Goal: Task Accomplishment & Management: Manage account settings

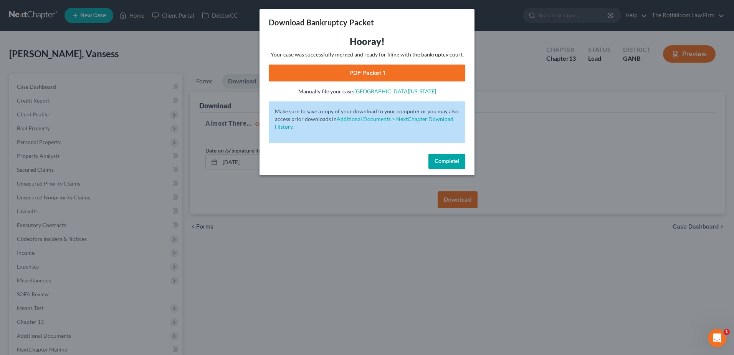
click at [451, 164] on span "Complete!" at bounding box center [446, 161] width 25 height 7
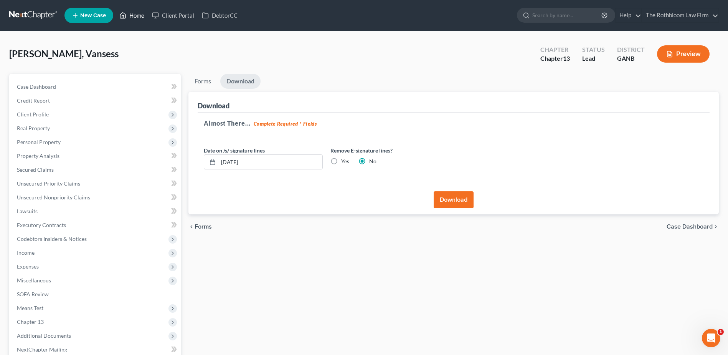
click at [136, 16] on link "Home" at bounding box center [132, 15] width 33 height 14
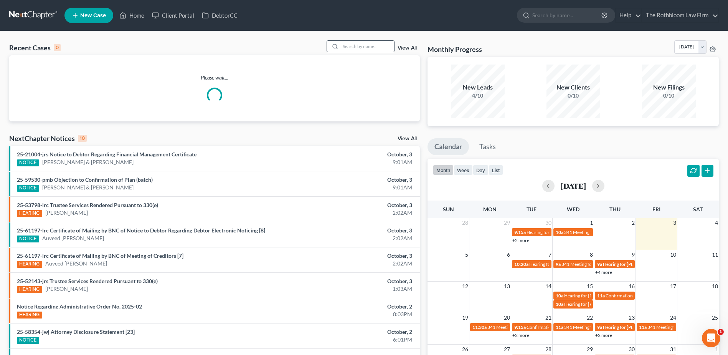
click at [341, 49] on div at bounding box center [334, 46] width 14 height 11
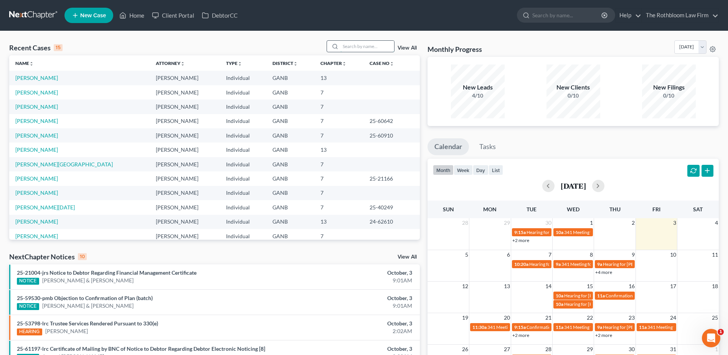
click at [361, 47] on input "search" at bounding box center [367, 46] width 54 height 11
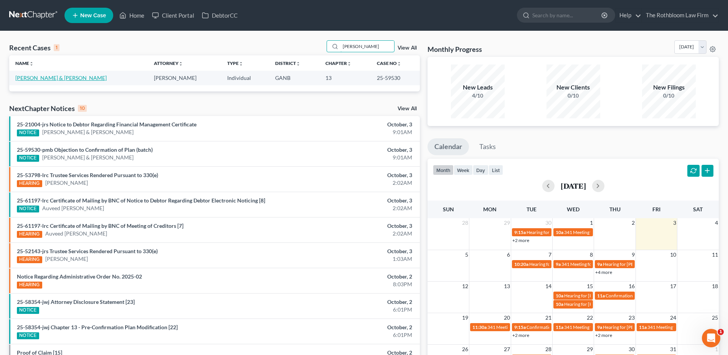
type input "wade"
click at [39, 78] on link "[PERSON_NAME] & [PERSON_NAME]" at bounding box center [60, 77] width 91 height 7
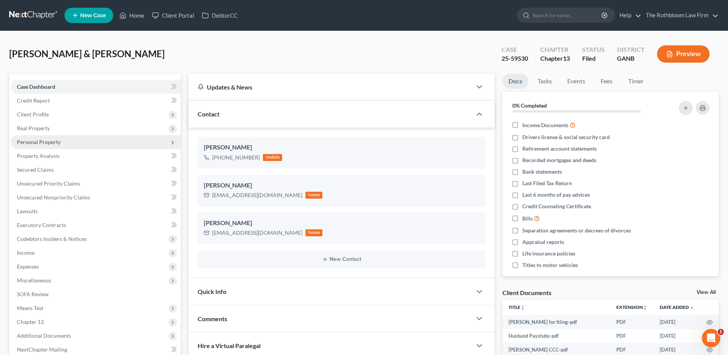
scroll to position [200, 0]
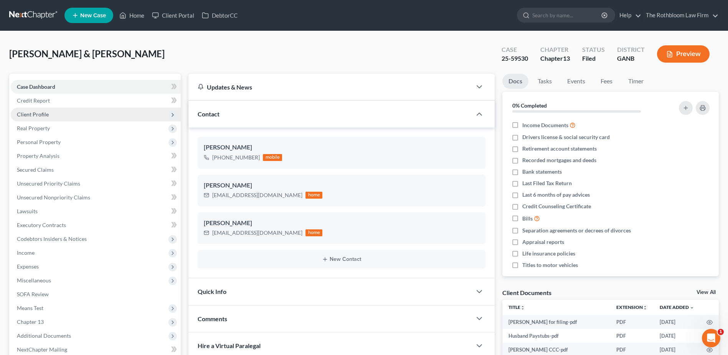
click at [36, 116] on span "Client Profile" at bounding box center [33, 114] width 32 height 7
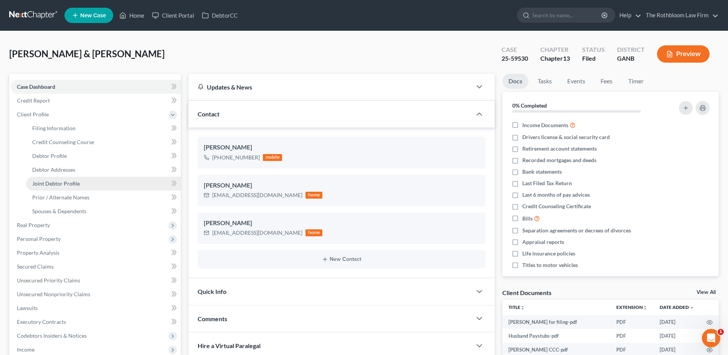
click at [51, 184] on span "Joint Debtor Profile" at bounding box center [56, 183] width 48 height 7
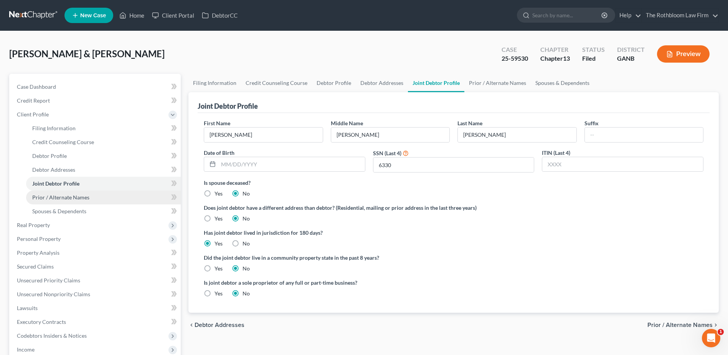
click at [59, 197] on span "Prior / Alternate Names" at bounding box center [60, 197] width 57 height 7
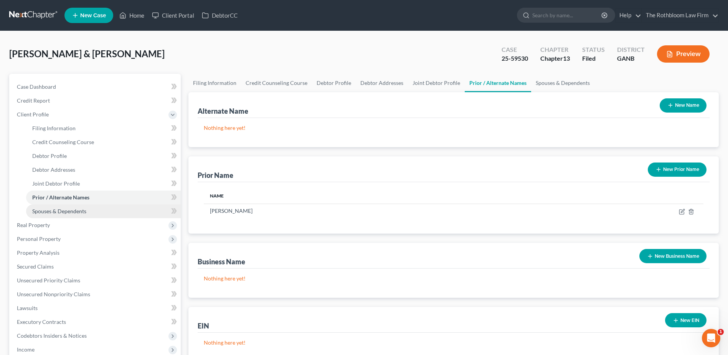
click at [51, 210] on span "Spouses & Dependents" at bounding box center [59, 211] width 54 height 7
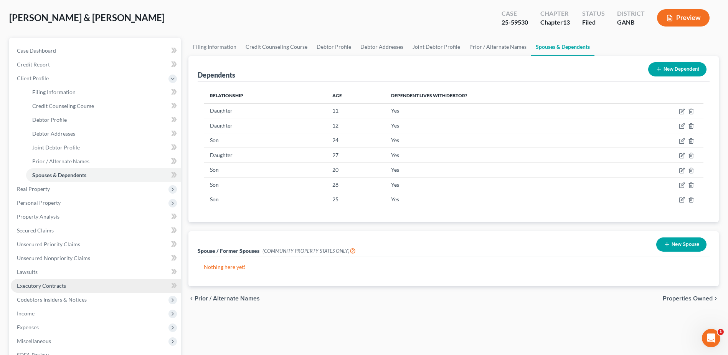
scroll to position [115, 0]
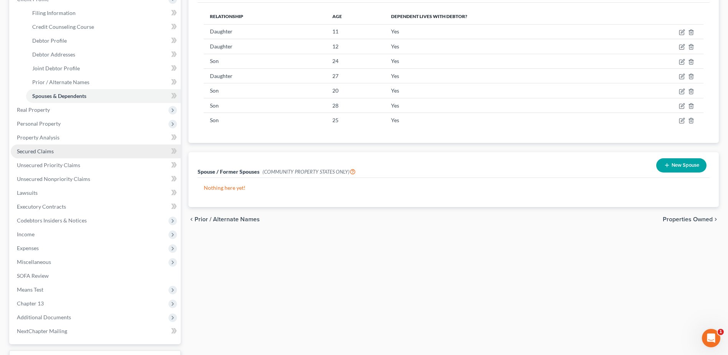
click at [36, 151] on span "Secured Claims" at bounding box center [35, 151] width 37 height 7
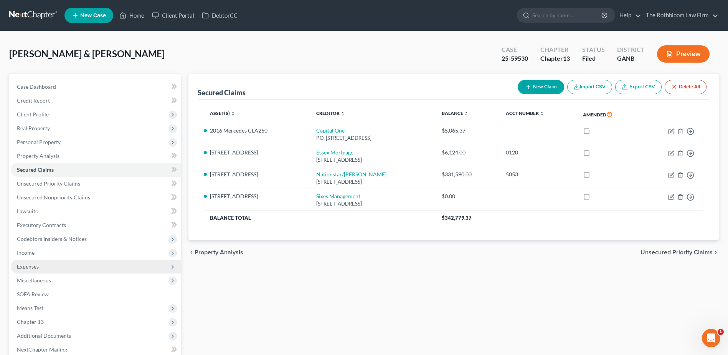
click at [36, 270] on span "Expenses" at bounding box center [96, 266] width 170 height 14
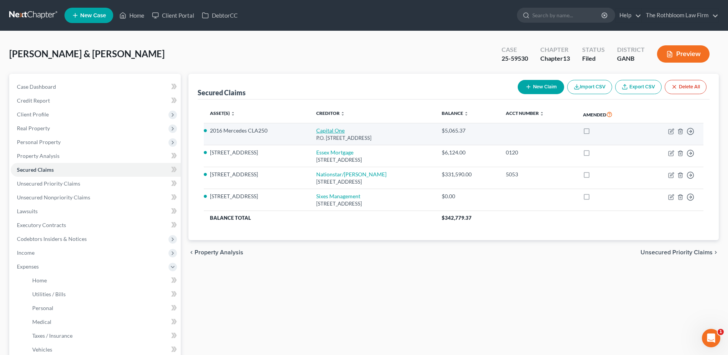
click at [316, 129] on link "Capital One" at bounding box center [330, 130] width 28 height 7
select select "4"
select select "0"
select select "2"
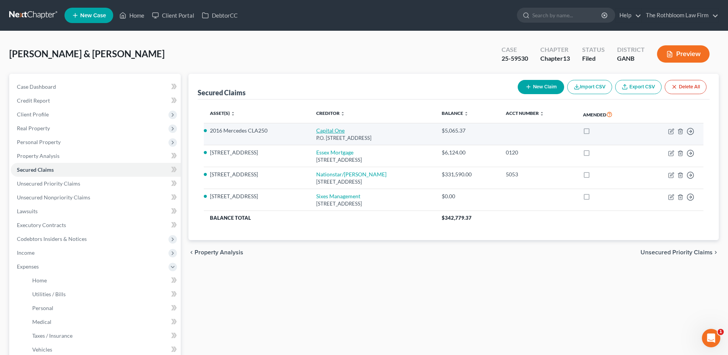
select select "0"
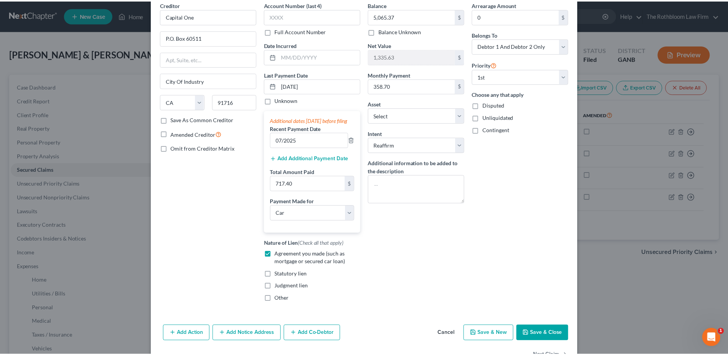
scroll to position [66, 0]
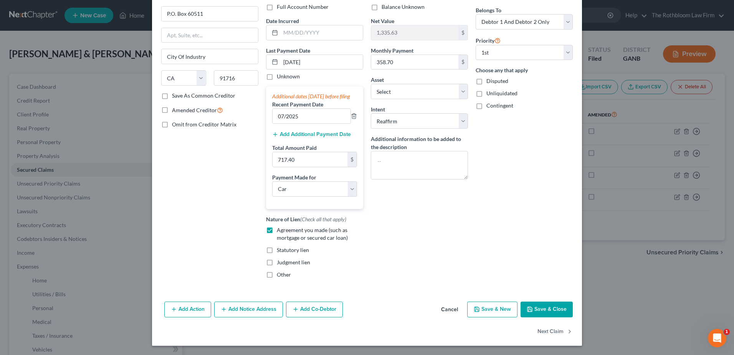
click at [448, 310] on button "Cancel" at bounding box center [449, 309] width 29 height 15
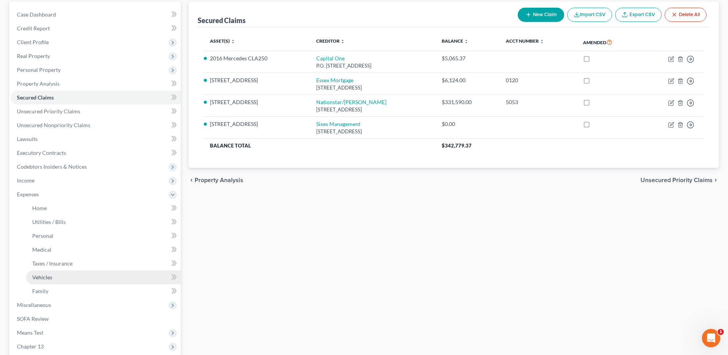
scroll to position [154, 0]
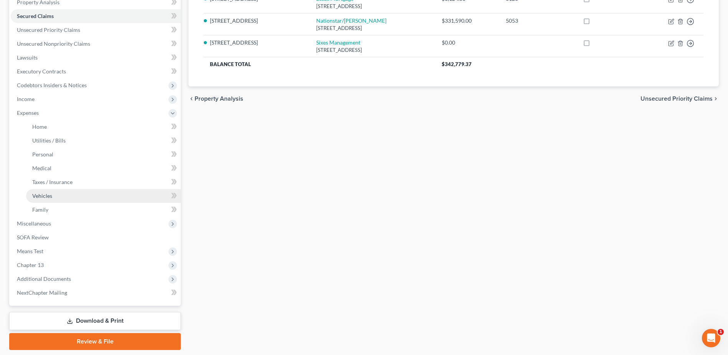
click at [46, 197] on span "Vehicles" at bounding box center [42, 195] width 20 height 7
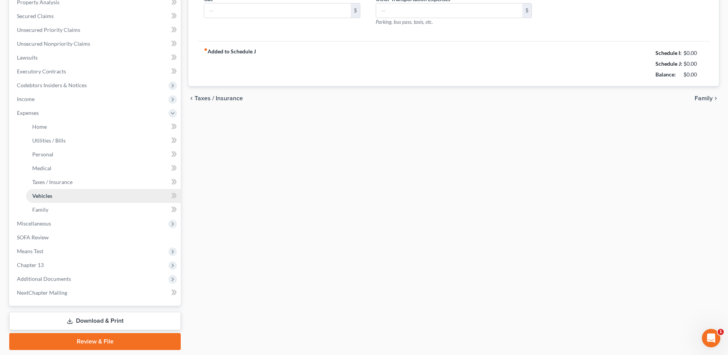
type input "377.00"
type input "500.00"
type input "100.00"
type input "0.00"
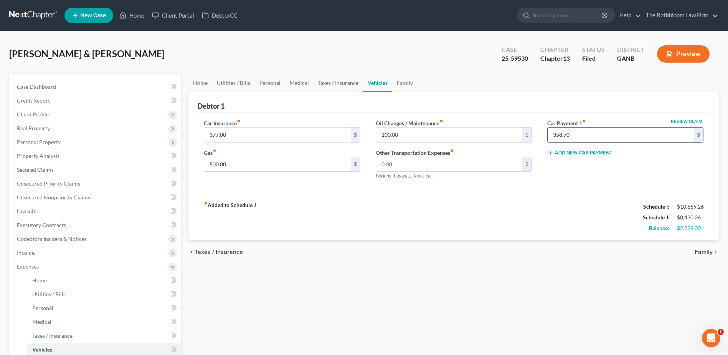
click at [577, 135] on input "358.70" at bounding box center [621, 134] width 146 height 15
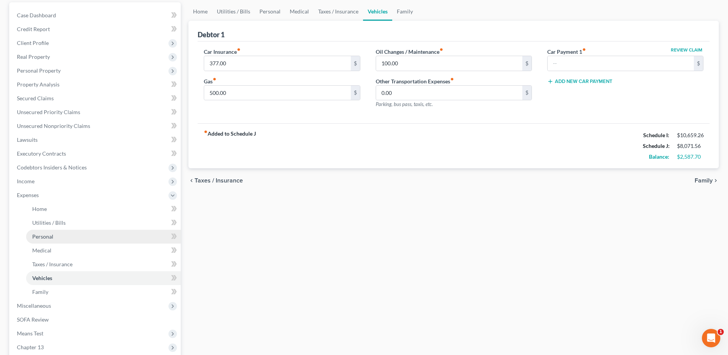
scroll to position [154, 0]
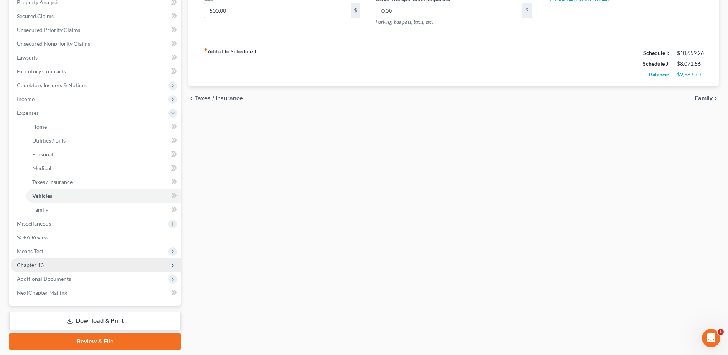
click at [27, 269] on span "Chapter 13" at bounding box center [96, 265] width 170 height 14
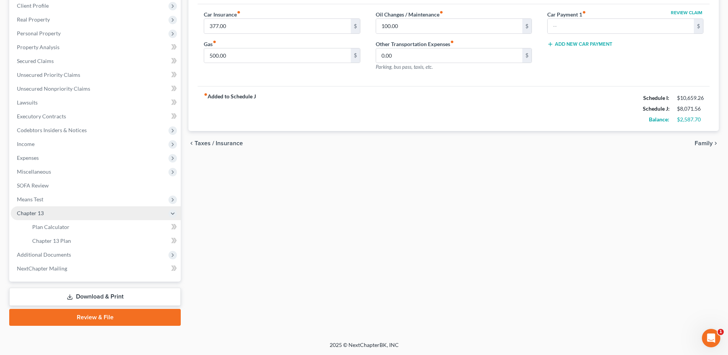
scroll to position [109, 0]
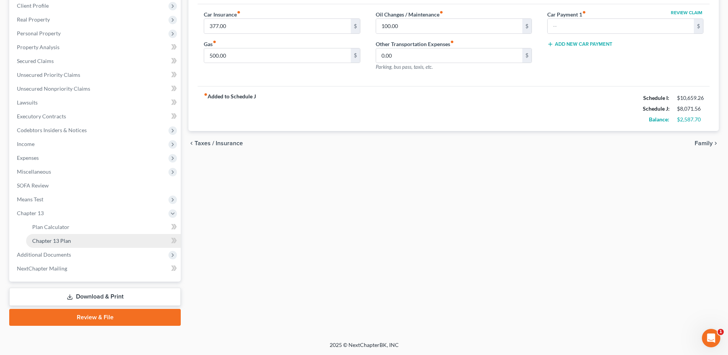
click at [68, 239] on span "Chapter 13 Plan" at bounding box center [51, 240] width 39 height 7
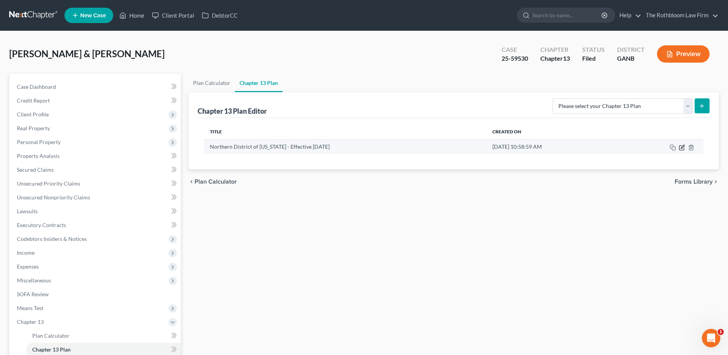
click at [684, 149] on icon "button" at bounding box center [682, 147] width 6 height 6
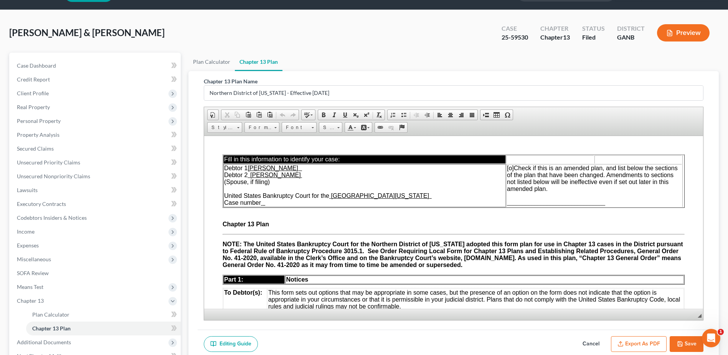
scroll to position [38, 0]
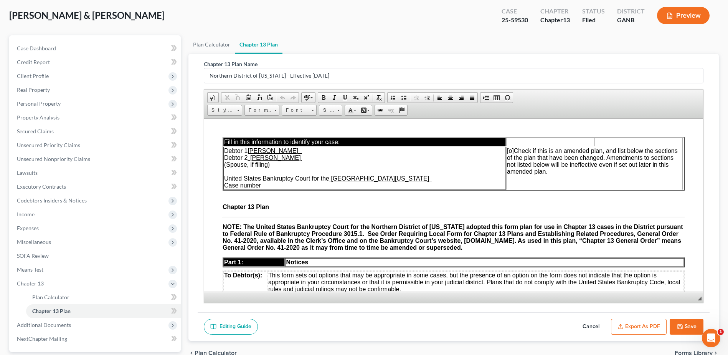
click at [513, 149] on span "[o]" at bounding box center [510, 150] width 7 height 7
click at [521, 181] on td "[X] Check if this is an amended plan, and list below the sections of the plan t…" at bounding box center [594, 167] width 176 height 43
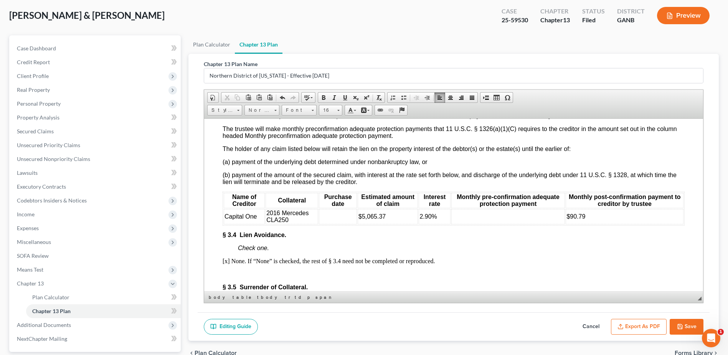
scroll to position [1343, 0]
click at [461, 223] on td at bounding box center [508, 215] width 114 height 15
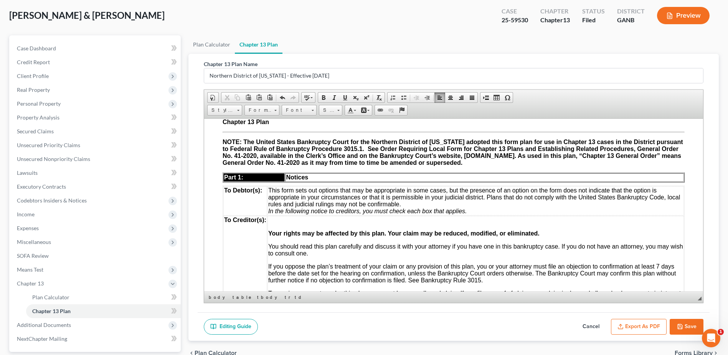
scroll to position [0, 0]
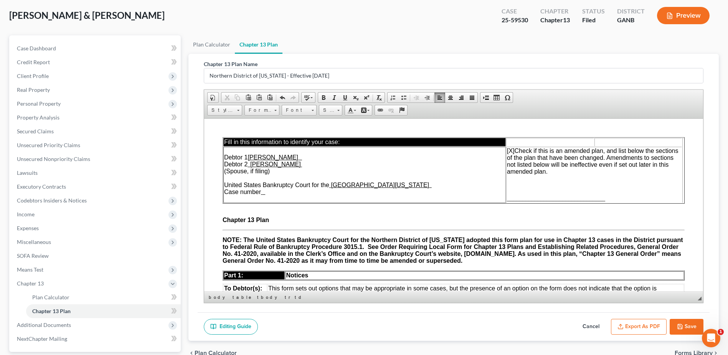
click at [521, 187] on td "[X] Check if this is an amended plan, and list below the sections of the plan t…" at bounding box center [594, 174] width 176 height 56
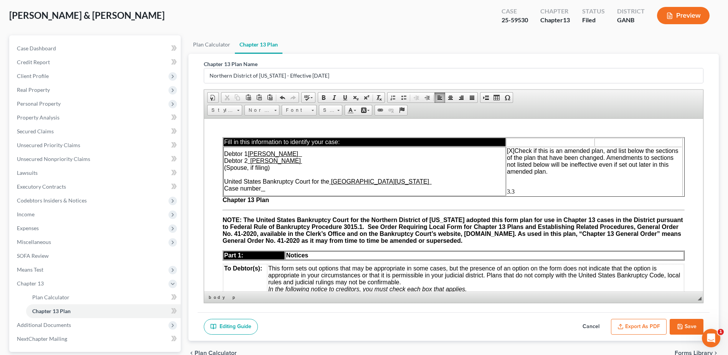
click at [283, 99] on span at bounding box center [282, 97] width 6 height 6
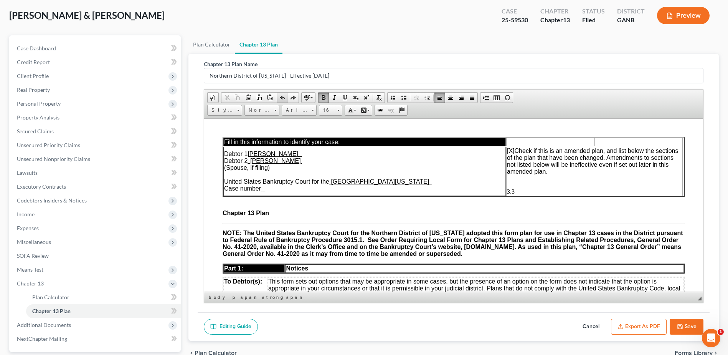
click at [283, 99] on span at bounding box center [282, 97] width 6 height 6
drag, startPoint x: 263, startPoint y: 187, endPoint x: 269, endPoint y: 186, distance: 6.2
click at [269, 186] on td "Debtor 1 Jonathan Elliot Wade Debtor 2 Danielle Ranae Wade (Spouse, if filing) …" at bounding box center [364, 170] width 282 height 49
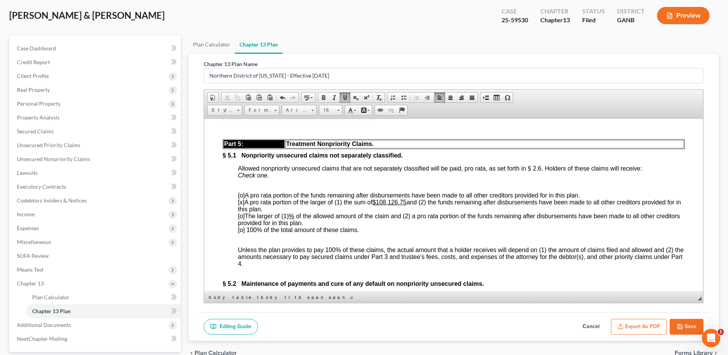
scroll to position [2073, 0]
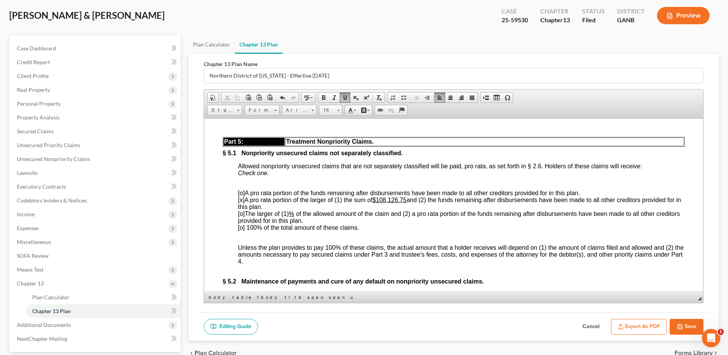
drag, startPoint x: 300, startPoint y: 157, endPoint x: 355, endPoint y: 154, distance: 55.0
click at [355, 116] on td "$10,275.00" at bounding box center [335, 111] width 80 height 8
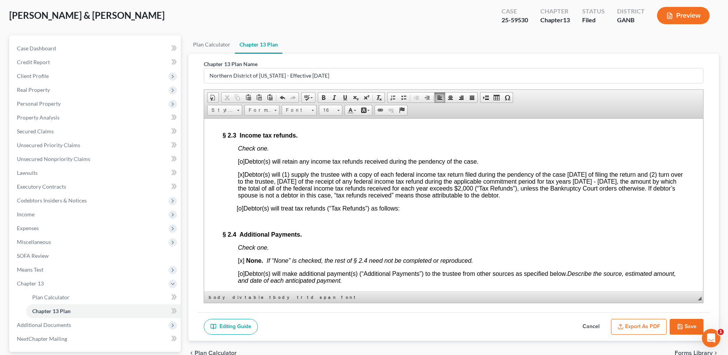
scroll to position [0, 0]
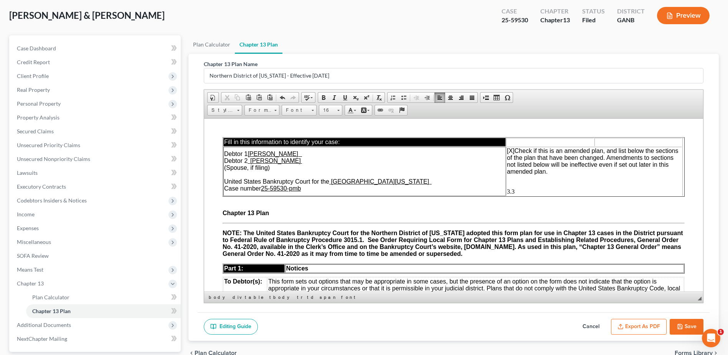
drag, startPoint x: 700, startPoint y: 242, endPoint x: 911, endPoint y: 252, distance: 211.0
click at [525, 188] on p "3.3" at bounding box center [594, 191] width 174 height 7
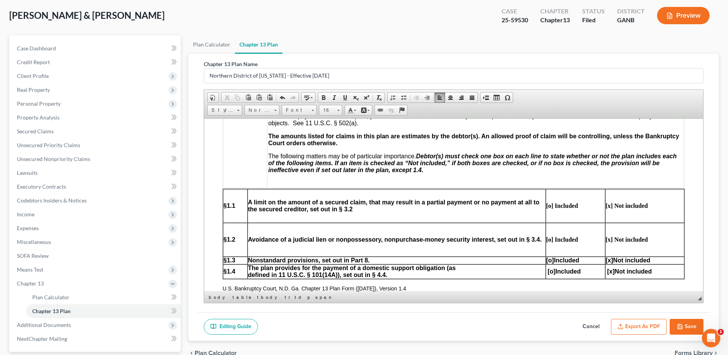
scroll to position [269, 0]
click at [607, 270] on span "[x]" at bounding box center [611, 270] width 8 height 7
click at [548, 269] on span "[o]" at bounding box center [552, 270] width 8 height 7
click at [548, 272] on span "[o]" at bounding box center [552, 270] width 8 height 7
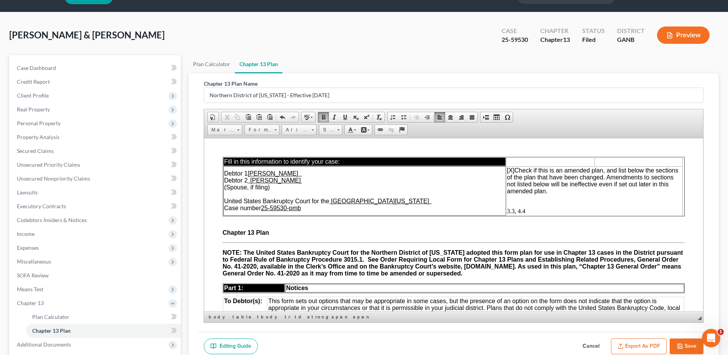
scroll to position [0, 0]
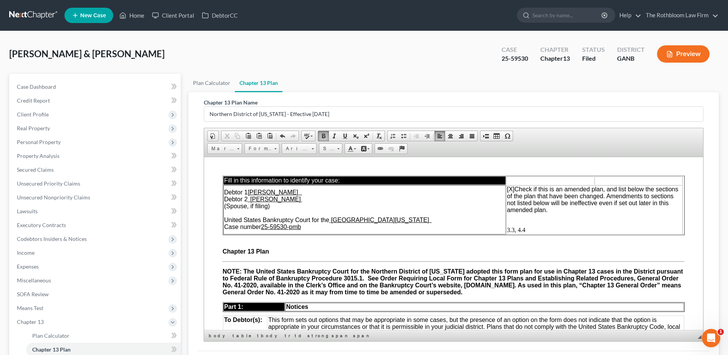
click at [507, 227] on span "3.3, 4.4" at bounding box center [516, 229] width 18 height 7
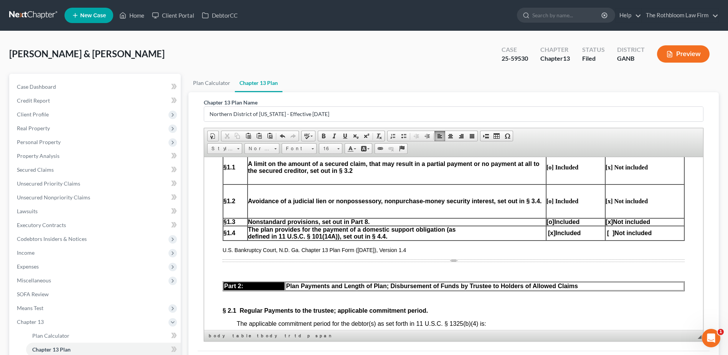
scroll to position [461, 0]
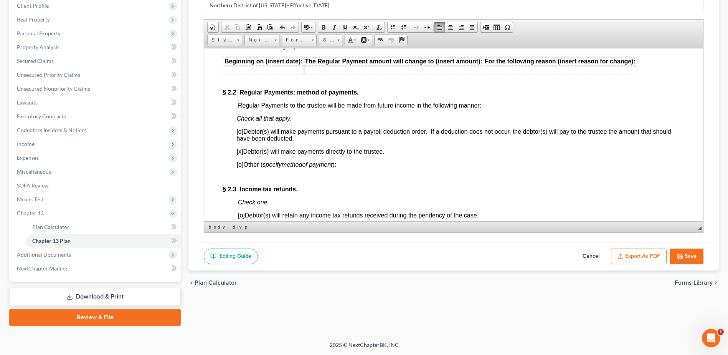
scroll to position [729, 0]
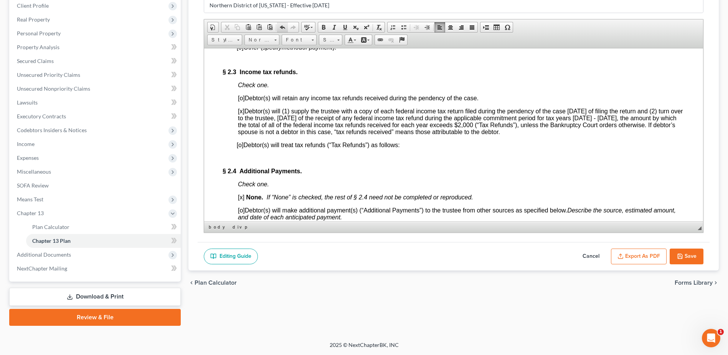
click at [282, 28] on span at bounding box center [282, 27] width 6 height 6
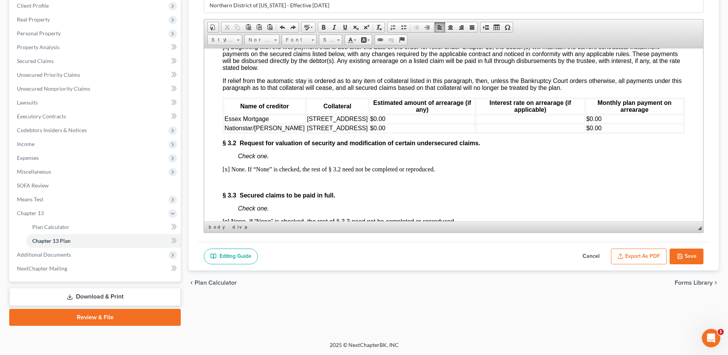
scroll to position [1078, 0]
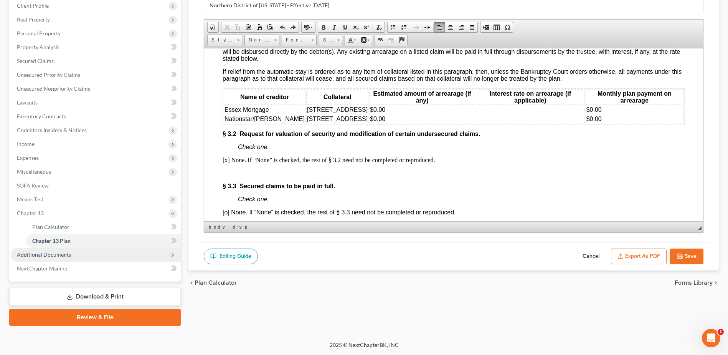
click at [39, 253] on span "Additional Documents" at bounding box center [44, 254] width 54 height 7
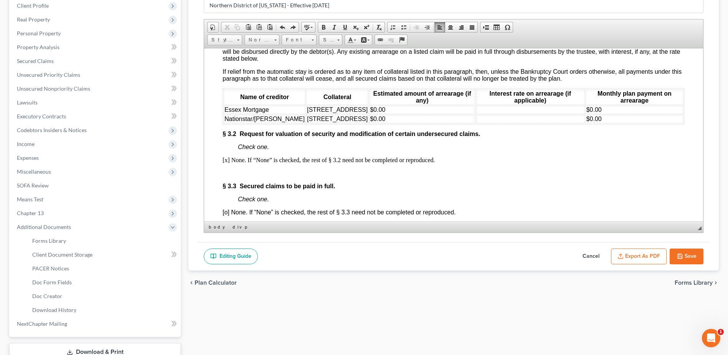
click at [682, 256] on icon "button" at bounding box center [680, 256] width 6 height 6
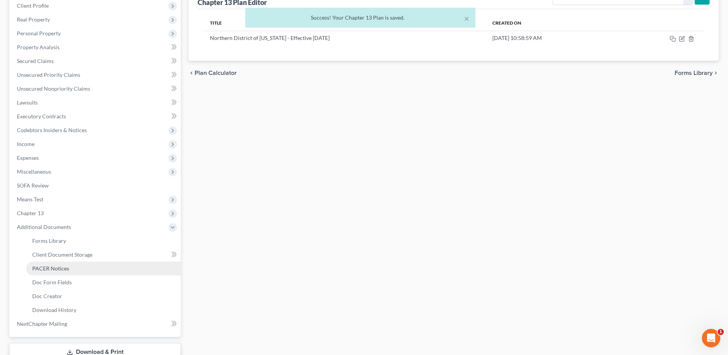
click at [34, 269] on span "PACER Notices" at bounding box center [50, 268] width 37 height 7
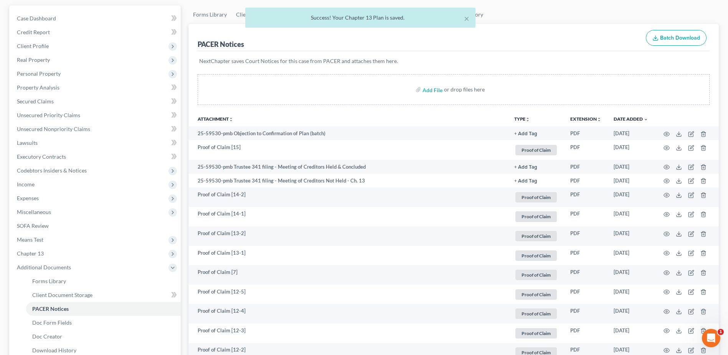
scroll to position [154, 0]
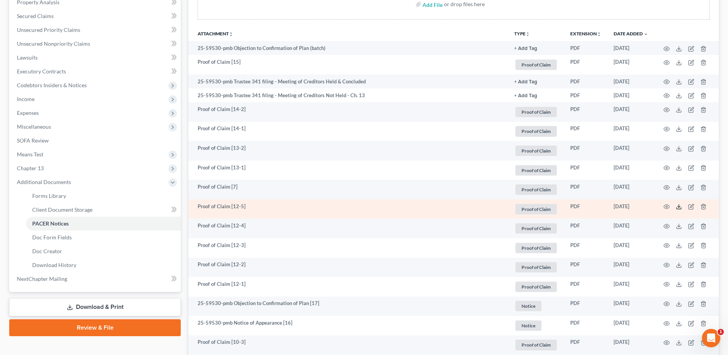
click at [678, 208] on icon at bounding box center [679, 206] width 6 height 6
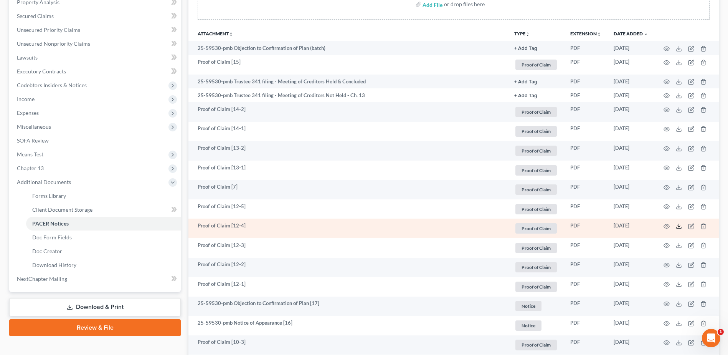
click at [679, 227] on line at bounding box center [679, 225] width 0 height 3
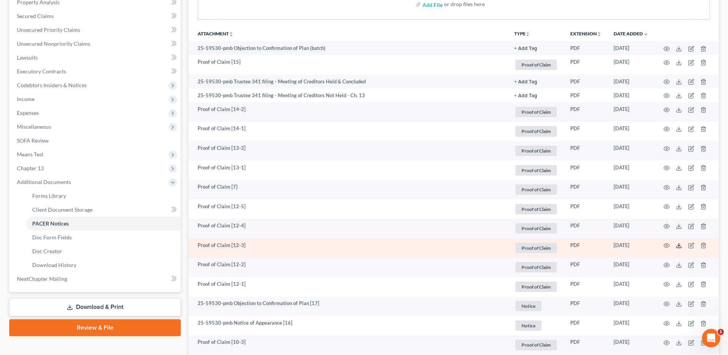
drag, startPoint x: 679, startPoint y: 244, endPoint x: 656, endPoint y: 244, distance: 23.0
click at [679, 244] on icon at bounding box center [679, 245] width 6 height 6
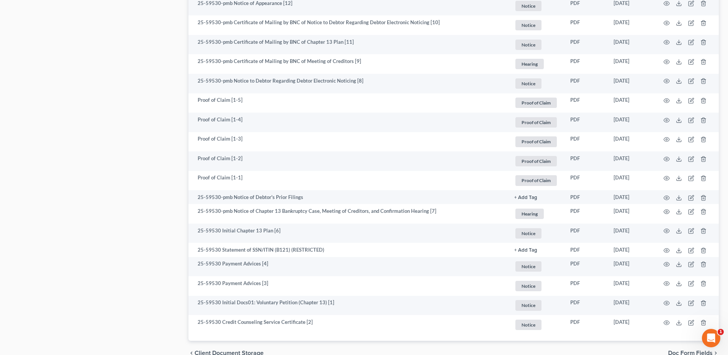
scroll to position [960, 0]
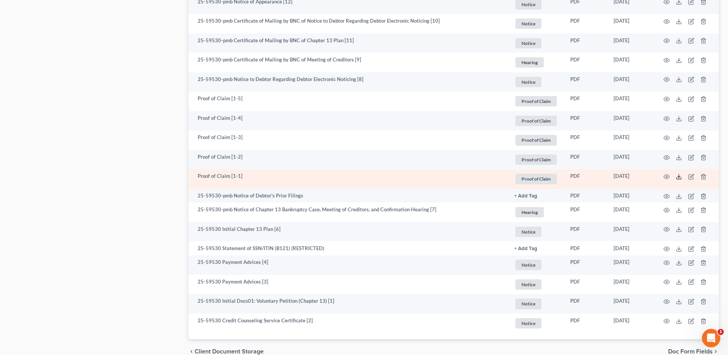
click at [680, 177] on polyline at bounding box center [679, 176] width 3 height 1
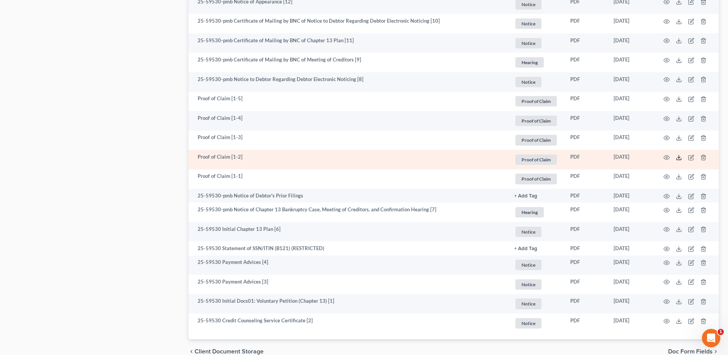
click at [679, 157] on icon at bounding box center [679, 157] width 6 height 6
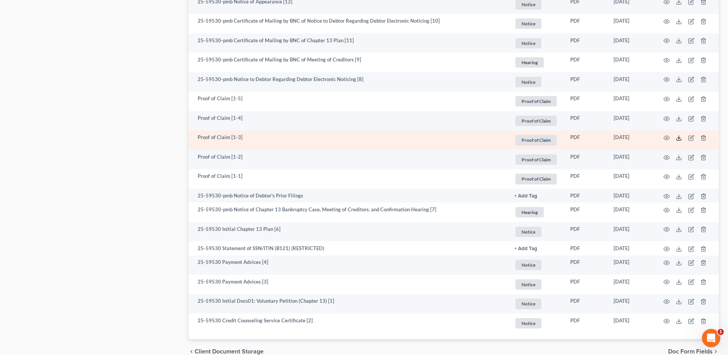
click at [681, 137] on icon at bounding box center [679, 138] width 6 height 6
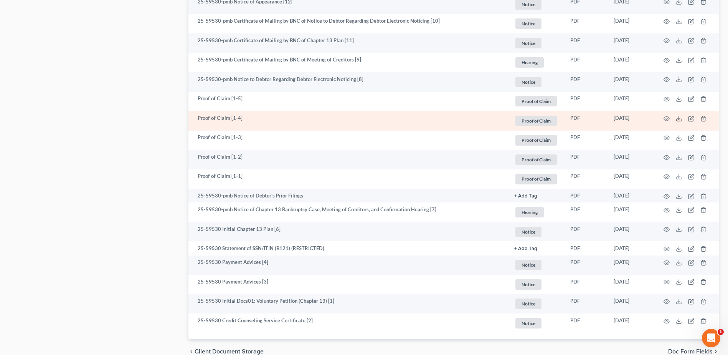
click at [677, 118] on icon at bounding box center [679, 119] width 6 height 6
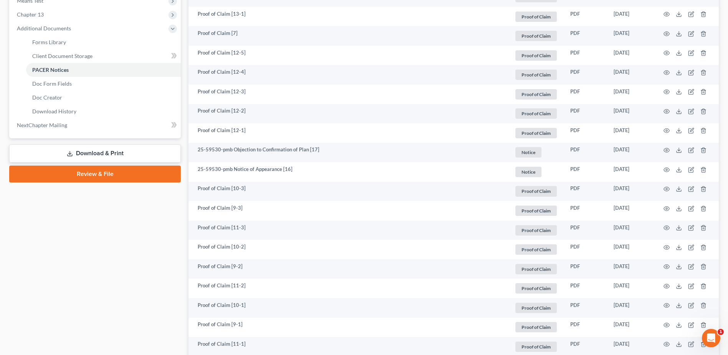
scroll to position [77, 0]
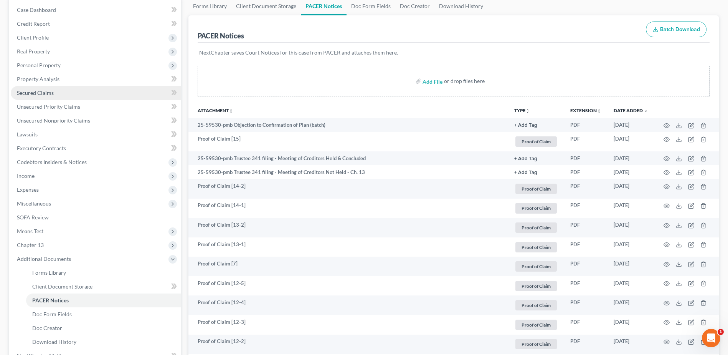
click at [54, 94] on link "Secured Claims" at bounding box center [96, 93] width 170 height 14
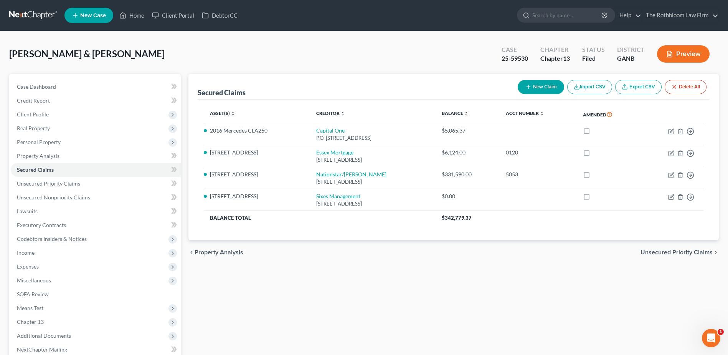
click at [535, 89] on button "New Claim" at bounding box center [541, 87] width 46 height 14
select select "2"
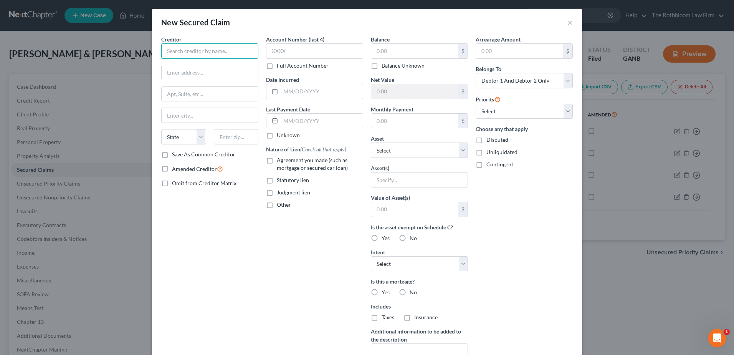
click at [178, 51] on input "text" at bounding box center [209, 50] width 97 height 15
type input "U.S. Dept. of Housing and"
type input "Urban Development"
paste input "_________________________________________ Taylor Mansell"
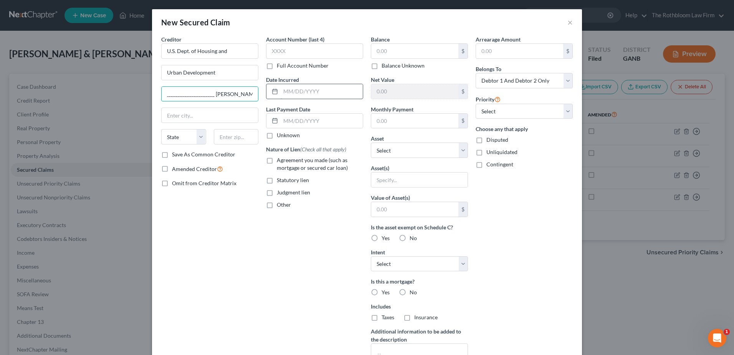
drag, startPoint x: 162, startPoint y: 94, endPoint x: 287, endPoint y: 90, distance: 125.6
click at [287, 90] on div "Creditor * U.S. Dept. of Housing and Urban Development ________________________…" at bounding box center [366, 206] width 419 height 342
type input "________________77 Forsyth St., SW"
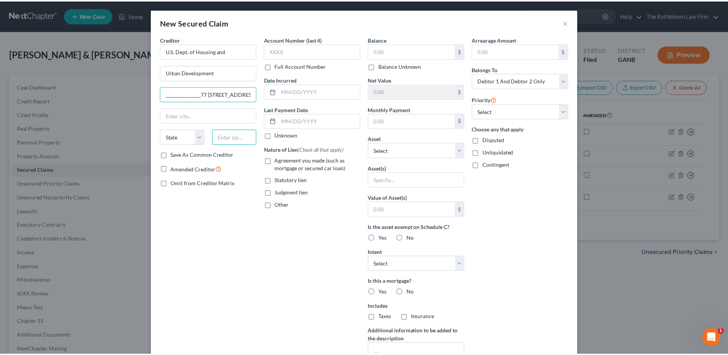
scroll to position [0, 0]
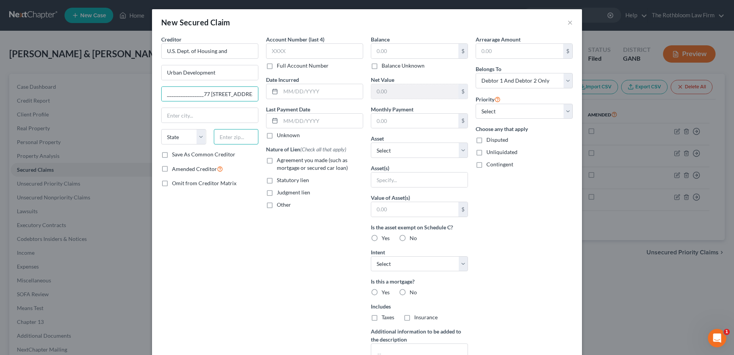
click at [225, 135] on input "text" at bounding box center [236, 136] width 45 height 15
type input "30303"
type input "[GEOGRAPHIC_DATA]"
select select "10"
drag, startPoint x: 208, startPoint y: 95, endPoint x: 130, endPoint y: 94, distance: 78.3
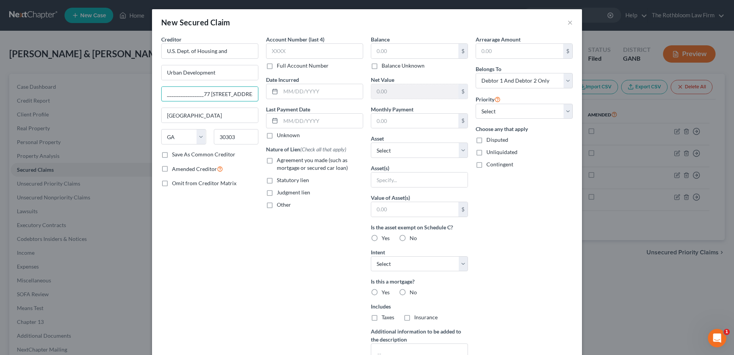
click at [130, 94] on div "New Secured Claim × Creditor * U.S. Dept. of Housing and Urban Development ____…" at bounding box center [367, 177] width 734 height 355
type input "77 Forsyth St., SW"
drag, startPoint x: 384, startPoint y: 118, endPoint x: 391, endPoint y: 123, distance: 8.8
click at [384, 118] on input "text" at bounding box center [414, 121] width 87 height 15
click at [377, 51] on input "text" at bounding box center [414, 51] width 87 height 15
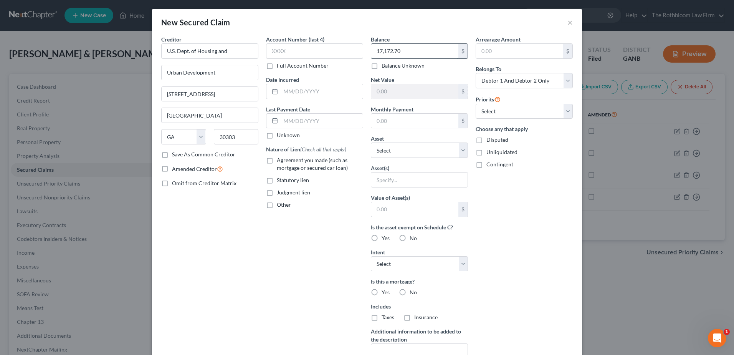
type input "17,172.70"
click at [457, 152] on select "Select Other Multiple Assets Delta Community Credit Union (Savings Account) - $…" at bounding box center [419, 149] width 97 height 15
select select "11"
click at [371, 142] on select "Select Other Multiple Assets Delta Community Credit Union (Savings Account) - $…" at bounding box center [419, 149] width 97 height 15
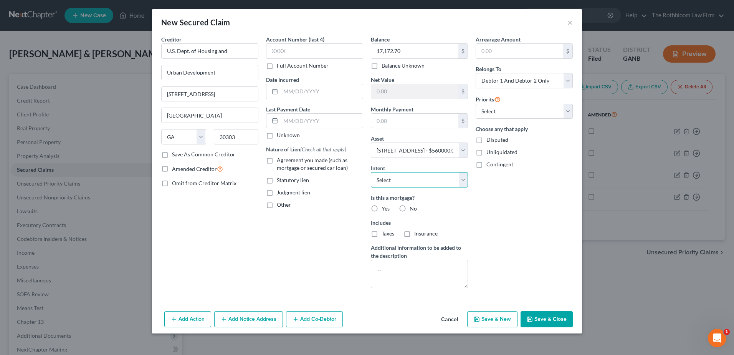
click at [404, 181] on select "Select Surrender Redeem Reaffirm Avoid Other" at bounding box center [419, 179] width 97 height 15
select select "2"
click at [371, 172] on select "Select Surrender Redeem Reaffirm Avoid Other" at bounding box center [419, 179] width 97 height 15
click at [382, 209] on label "Yes" at bounding box center [386, 209] width 8 height 8
click at [385, 209] on input "Yes" at bounding box center [387, 207] width 5 height 5
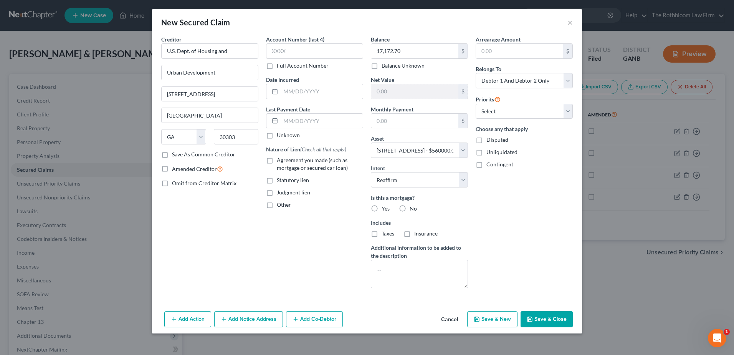
radio input "true"
click at [277, 160] on label "Agreement you made (such as mortgage or secured car loan)" at bounding box center [320, 163] width 86 height 15
click at [280, 160] on input "Agreement you made (such as mortgage or secured car loan)" at bounding box center [282, 158] width 5 height 5
checkbox input "true"
click at [488, 59] on div "Arrearage Amount $ Belongs To * Select Debtor 1 Only Debtor 2 Only Debtor 1 And…" at bounding box center [524, 164] width 105 height 259
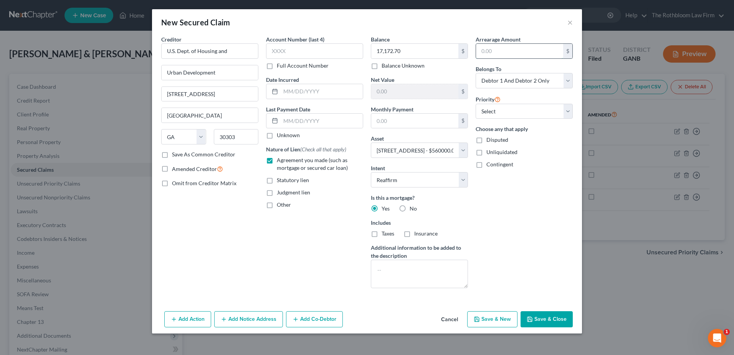
click at [487, 53] on input "text" at bounding box center [519, 51] width 87 height 15
type input "0.00"
click at [542, 317] on button "Save & Close" at bounding box center [546, 319] width 52 height 16
select select
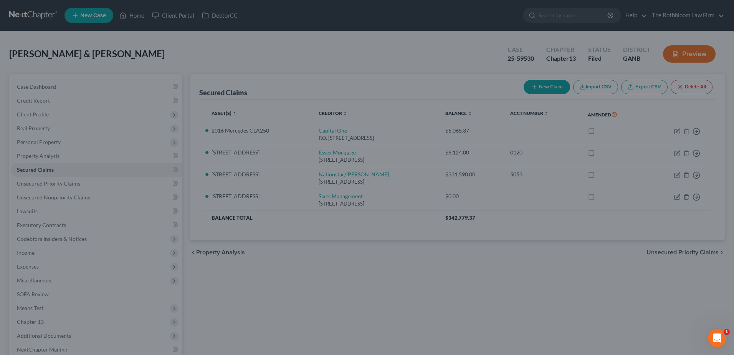
type input "205,113.30"
type input "0.00"
select select "11"
type input "0"
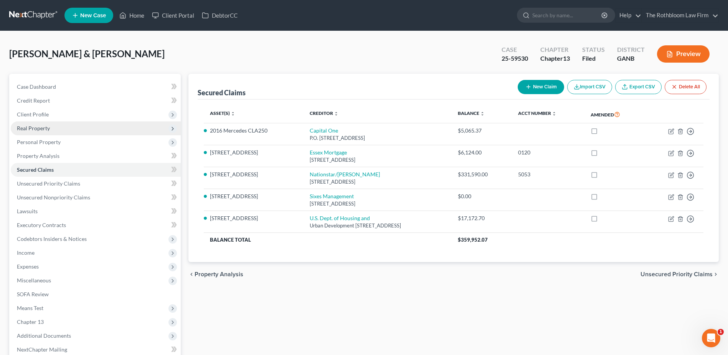
click at [50, 130] on span "Real Property" at bounding box center [96, 128] width 170 height 14
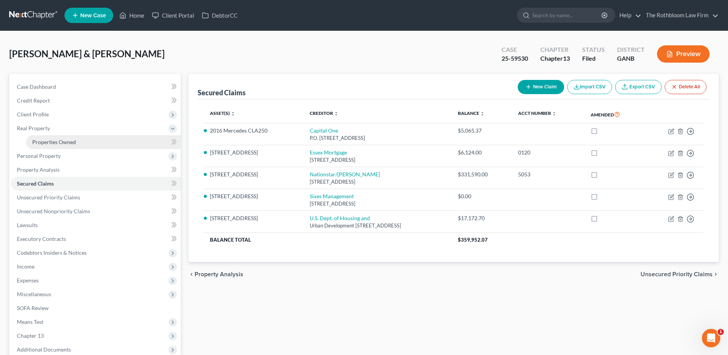
click at [60, 144] on span "Properties Owned" at bounding box center [54, 142] width 44 height 7
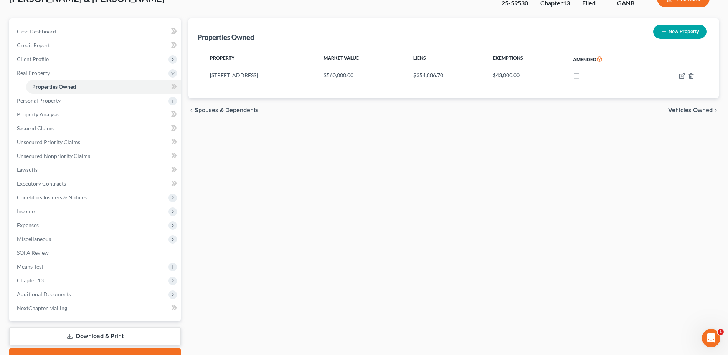
scroll to position [95, 0]
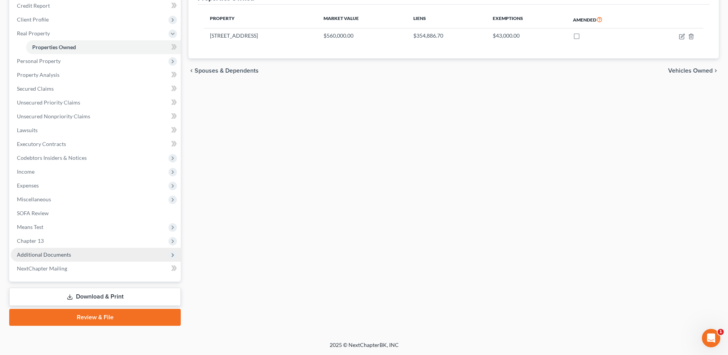
click at [46, 251] on span "Additional Documents" at bounding box center [44, 254] width 54 height 7
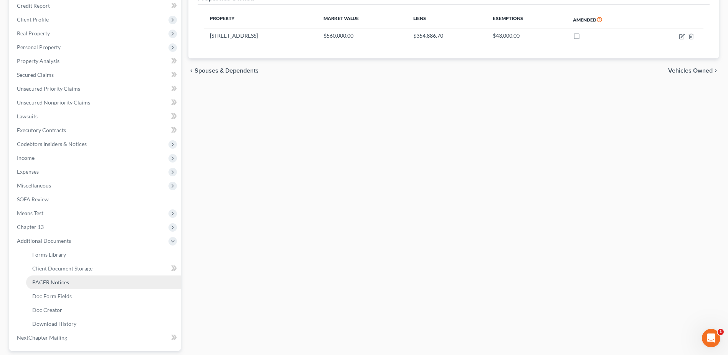
click at [51, 282] on span "PACER Notices" at bounding box center [50, 282] width 37 height 7
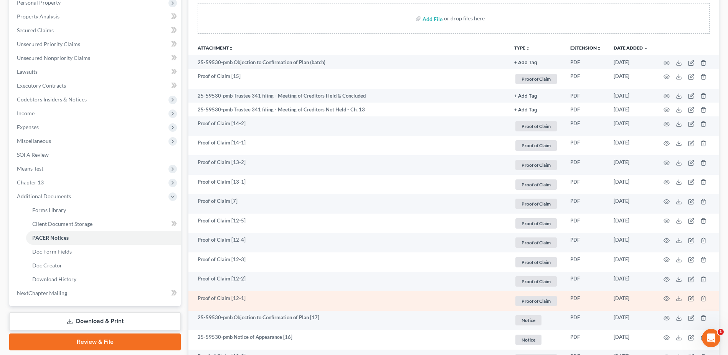
scroll to position [154, 0]
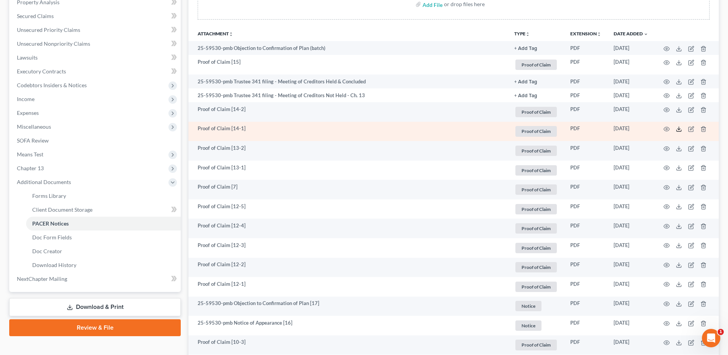
click at [677, 127] on icon at bounding box center [679, 129] width 6 height 6
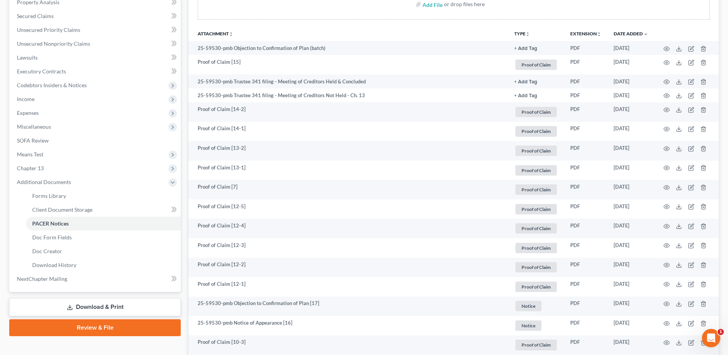
click at [86, 306] on link "Download & Print" at bounding box center [95, 307] width 172 height 18
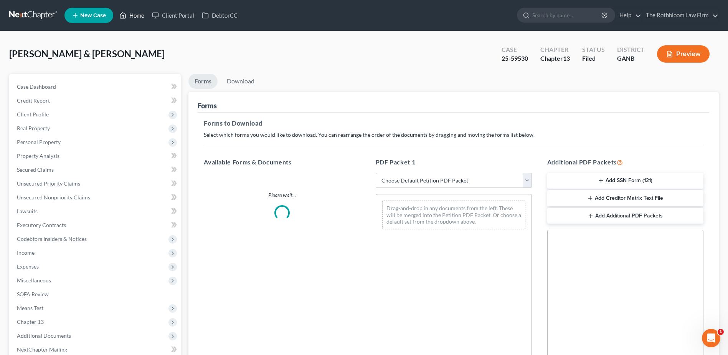
click at [132, 17] on link "Home" at bounding box center [132, 15] width 33 height 14
click at [398, 53] on div "Wade, Jonathan & Danielle Upgraded Case 25-59530 Chapter Chapter 13 Status File…" at bounding box center [364, 56] width 710 height 33
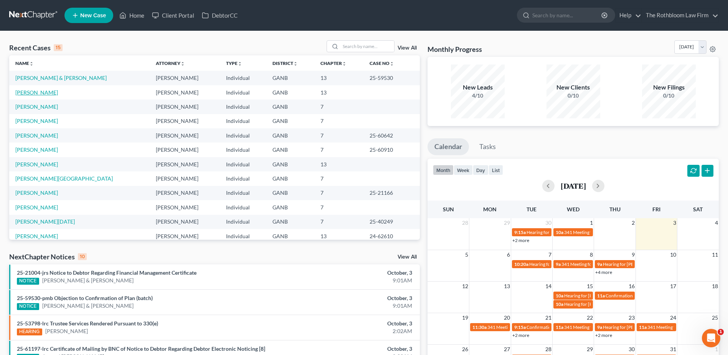
click at [37, 93] on link "[PERSON_NAME]" at bounding box center [36, 92] width 43 height 7
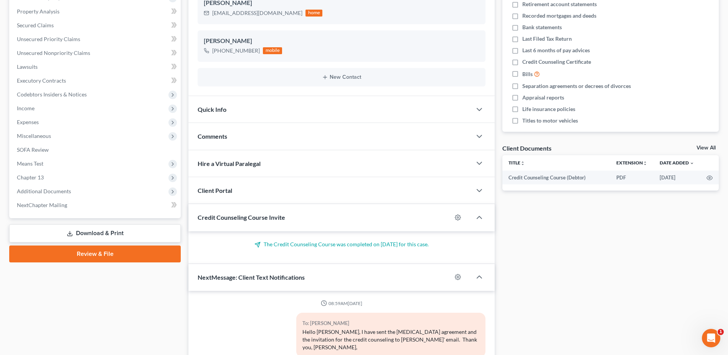
scroll to position [77, 0]
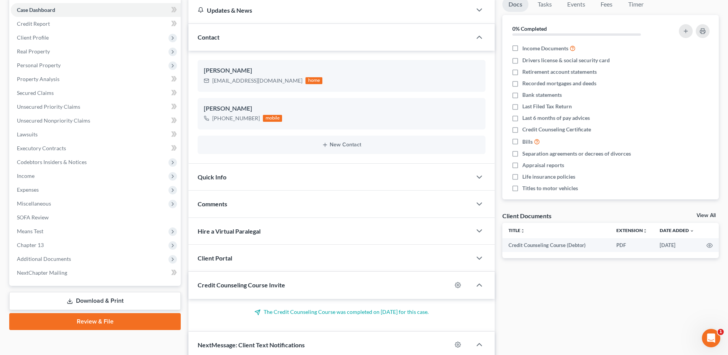
click at [98, 299] on link "Download & Print" at bounding box center [95, 301] width 172 height 18
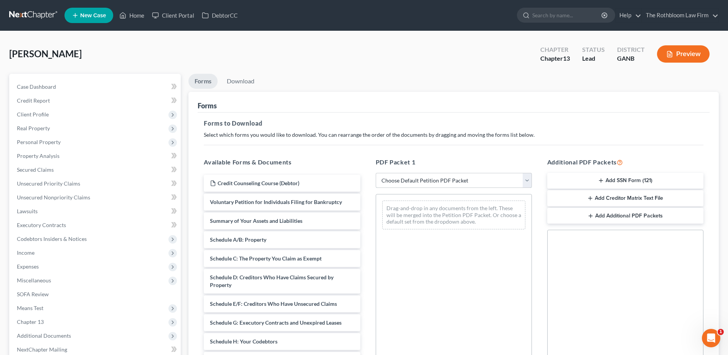
click at [387, 182] on select "Choose Default Petition PDF Packet Complete Bankruptcy Petition (all forms and …" at bounding box center [454, 180] width 156 height 15
select select "7"
click at [376, 173] on select "Choose Default Petition PDF Packet Complete Bankruptcy Petition (all forms and …" at bounding box center [454, 180] width 156 height 15
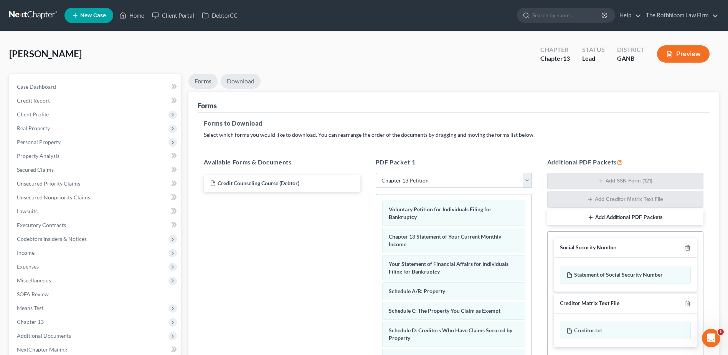
click at [235, 81] on link "Download" at bounding box center [241, 81] width 40 height 15
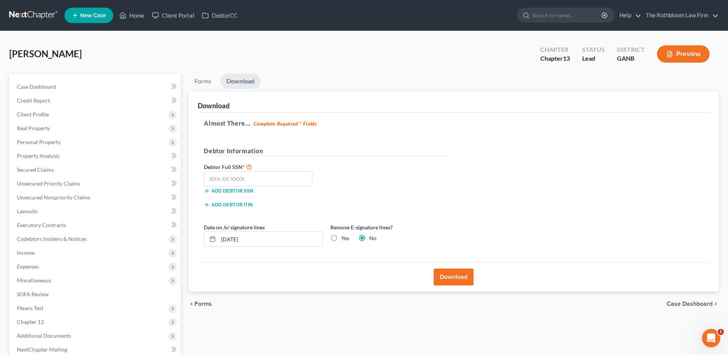
click at [238, 167] on label "Debtor Full SSN *" at bounding box center [263, 166] width 127 height 9
click at [231, 176] on input "text" at bounding box center [258, 178] width 109 height 15
click at [225, 177] on input "text" at bounding box center [258, 178] width 109 height 15
type input "228-72-6662"
click at [454, 286] on div "Download" at bounding box center [454, 277] width 512 height 30
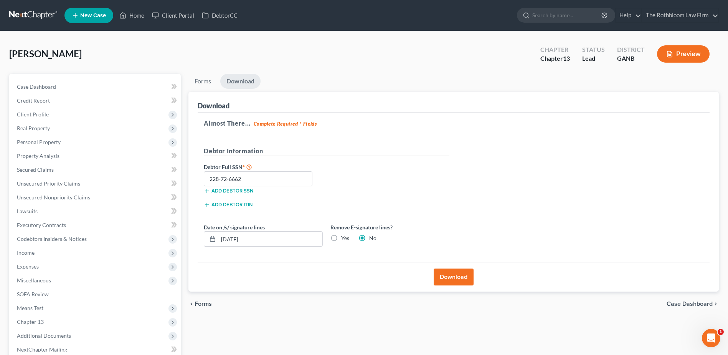
click at [455, 276] on button "Download" at bounding box center [454, 276] width 40 height 17
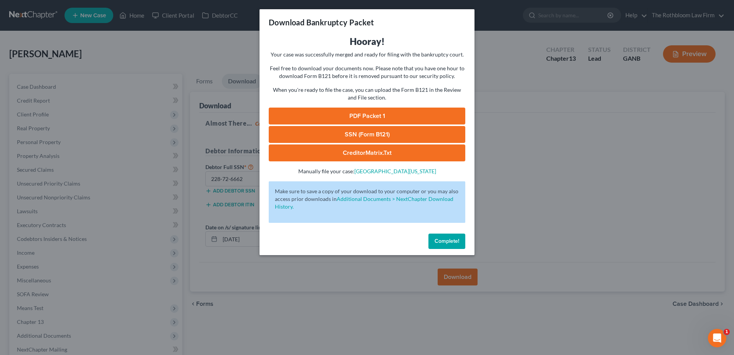
click at [352, 133] on link "SSN (Form B121)" at bounding box center [367, 134] width 197 height 17
click at [454, 241] on span "Complete!" at bounding box center [446, 241] width 25 height 7
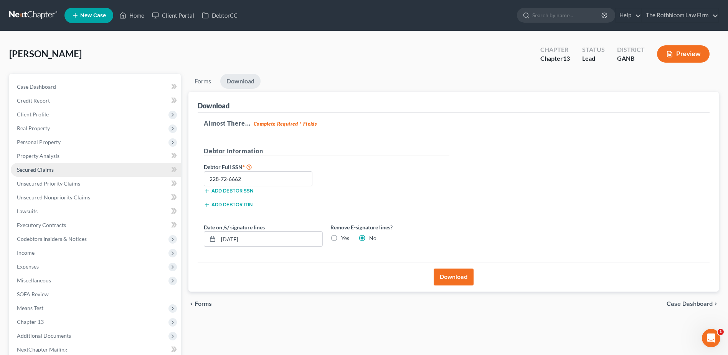
click at [42, 168] on span "Secured Claims" at bounding box center [35, 169] width 37 height 7
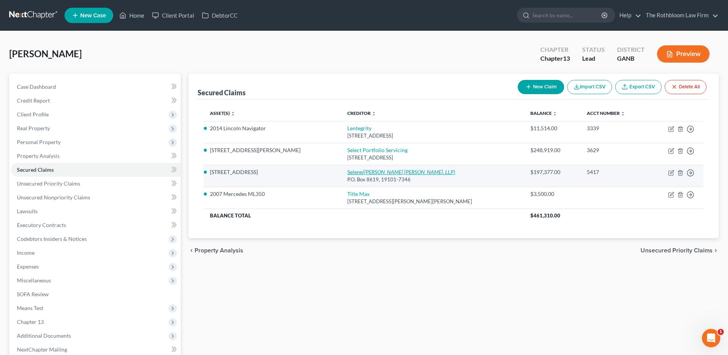
click at [347, 172] on link "Selene ([PERSON_NAME] [PERSON_NAME], LLP)" at bounding box center [401, 171] width 108 height 7
select select "0"
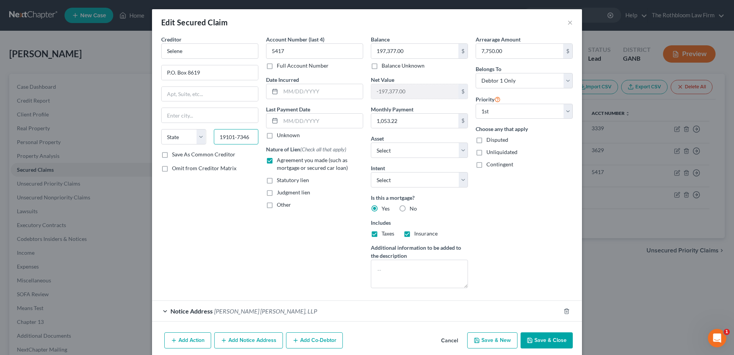
drag, startPoint x: 231, startPoint y: 137, endPoint x: 268, endPoint y: 137, distance: 36.8
click at [268, 137] on div "Creditor * Selene P.O. [GEOGRAPHIC_DATA][US_STATE] AZ CA CO CT DE DC [GEOGRAPHI…" at bounding box center [366, 164] width 419 height 259
type input "19101"
type input "[GEOGRAPHIC_DATA]"
select select "39"
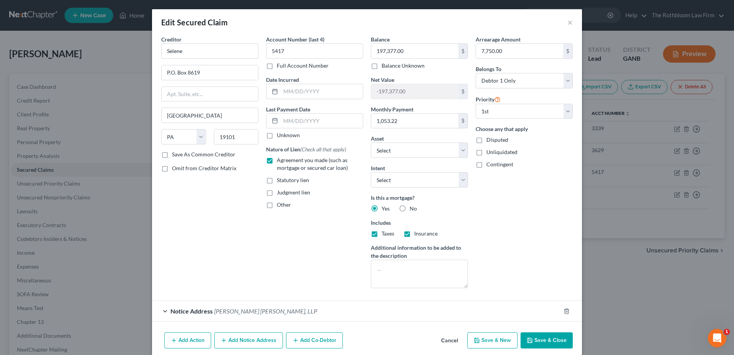
click at [536, 338] on button "Save & Close" at bounding box center [546, 340] width 52 height 16
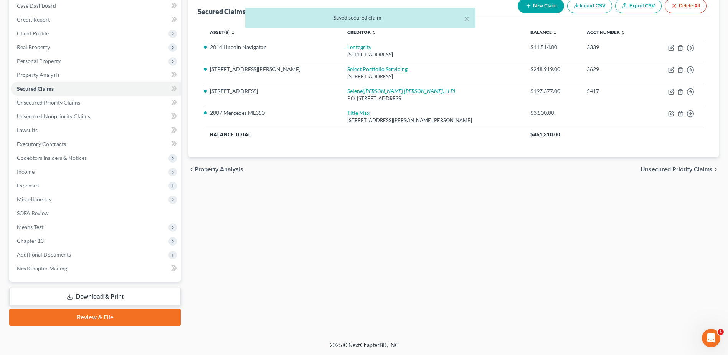
click at [94, 300] on link "Download & Print" at bounding box center [95, 296] width 172 height 18
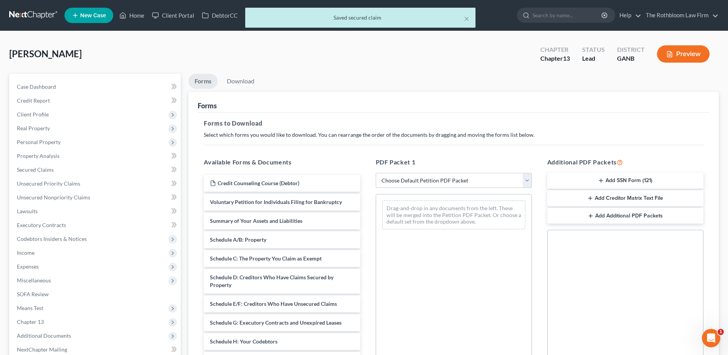
click at [414, 180] on select "Choose Default Petition PDF Packet Complete Bankruptcy Petition (all forms and …" at bounding box center [454, 180] width 156 height 15
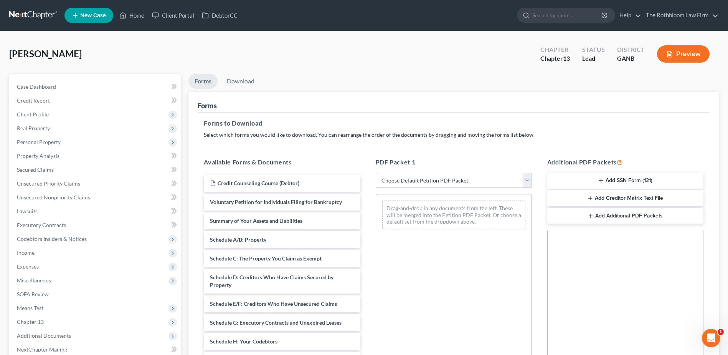
select select "1"
click at [376, 173] on select "Choose Default Petition PDF Packet Complete Bankruptcy Petition (all forms and …" at bounding box center [454, 180] width 156 height 15
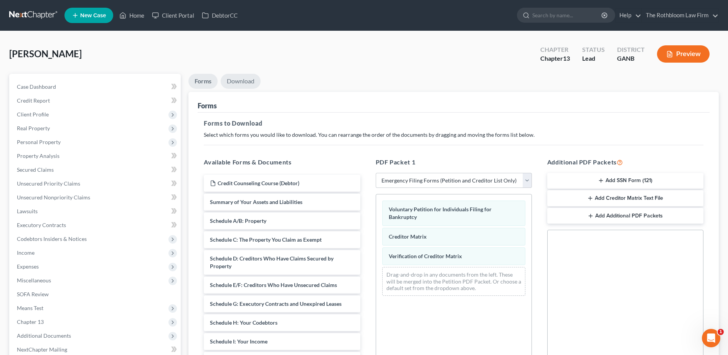
click at [236, 83] on link "Download" at bounding box center [241, 81] width 40 height 15
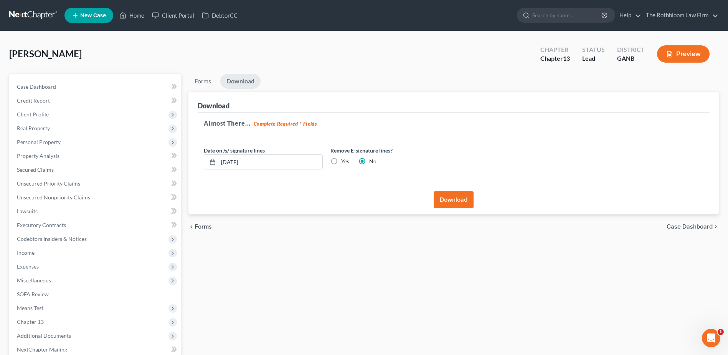
click at [457, 202] on button "Download" at bounding box center [454, 199] width 40 height 17
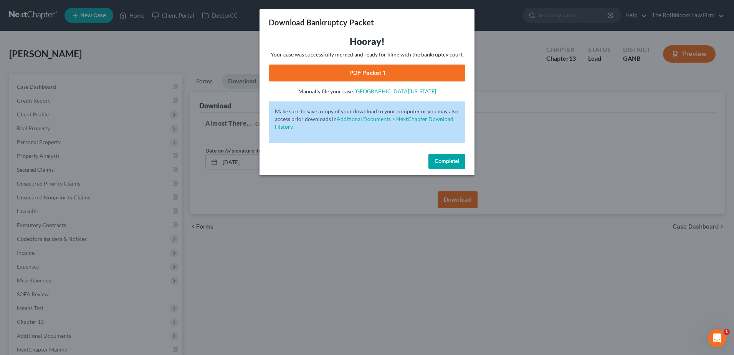
click at [373, 75] on link "PDF Packet 1" at bounding box center [367, 72] width 197 height 17
click at [452, 163] on span "Complete!" at bounding box center [446, 161] width 25 height 7
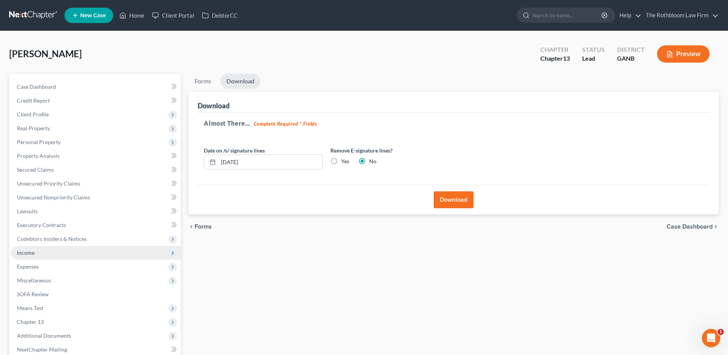
click at [41, 249] on span "Income" at bounding box center [96, 253] width 170 height 14
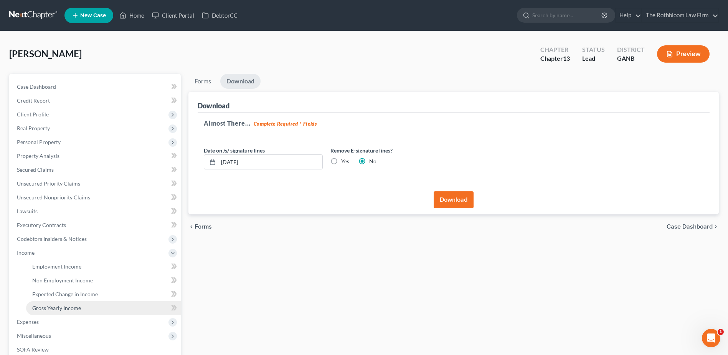
click at [65, 305] on span "Gross Yearly Income" at bounding box center [56, 307] width 49 height 7
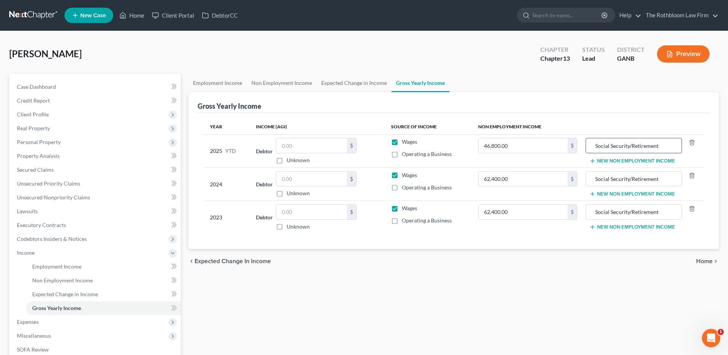
click at [630, 147] on input "Social Security/Retirement" at bounding box center [634, 145] width 88 height 15
click at [631, 145] on input "Social Security31212/Retirement" at bounding box center [634, 145] width 88 height 15
type input "Social Security$31212/Retirement"
click at [522, 180] on input "62,400.00" at bounding box center [523, 179] width 89 height 15
type input "72,627"
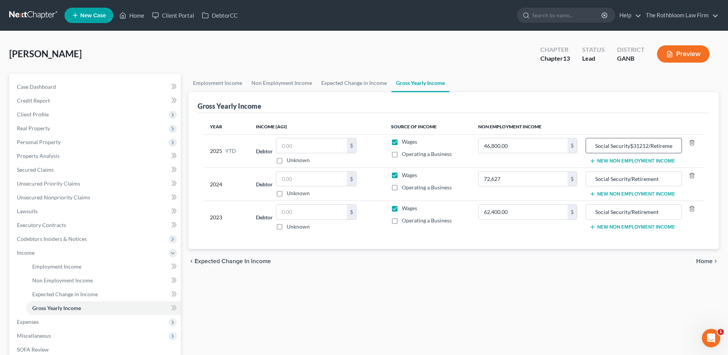
click at [649, 144] on input "Social Security$31212/Retirement" at bounding box center [634, 145] width 88 height 15
type input "Social Security/Retirement"
click at [28, 140] on span "Personal Property" at bounding box center [39, 142] width 44 height 7
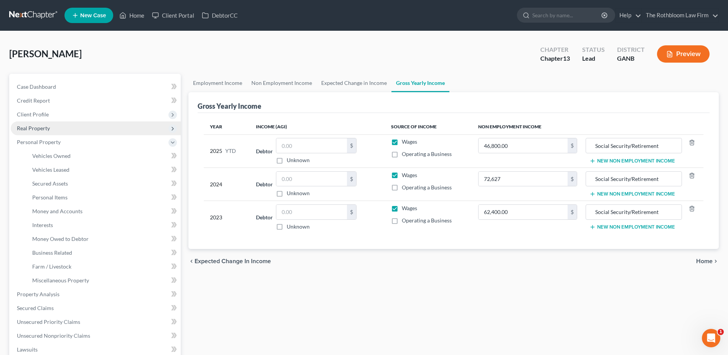
click at [31, 127] on span "Real Property" at bounding box center [33, 128] width 33 height 7
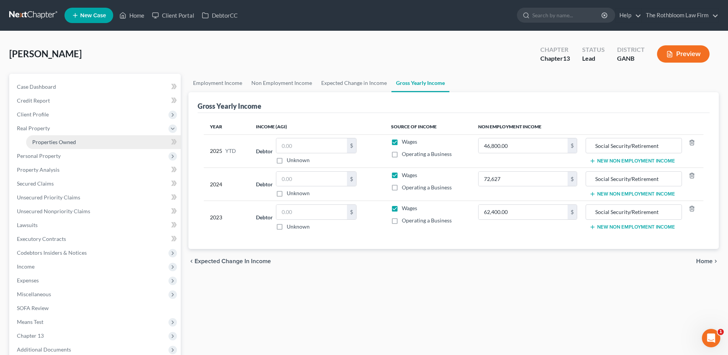
click at [58, 139] on span "Properties Owned" at bounding box center [54, 142] width 44 height 7
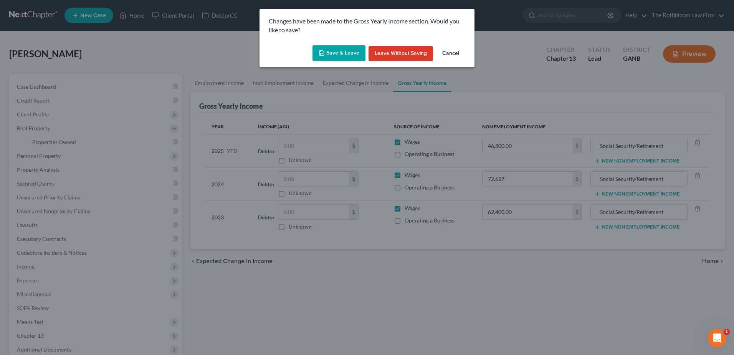
click at [343, 58] on button "Save & Leave" at bounding box center [338, 53] width 53 height 16
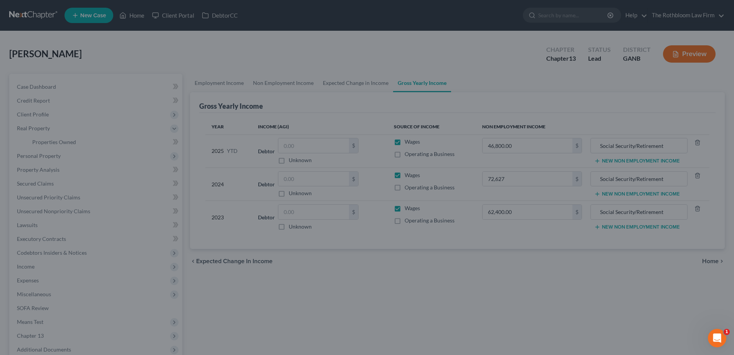
type input "72,627.00"
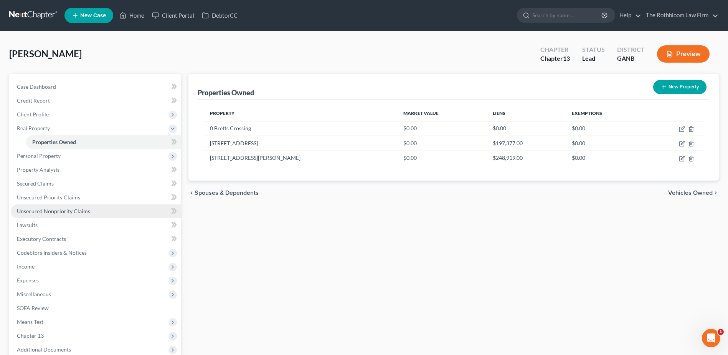
click at [62, 206] on link "Unsecured Nonpriority Claims" at bounding box center [96, 211] width 170 height 14
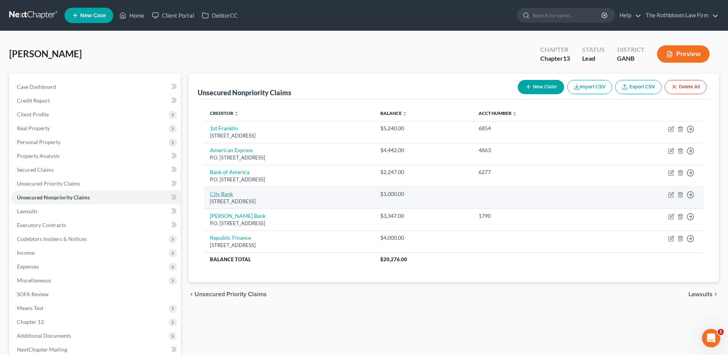
click at [220, 192] on link "City Bank" at bounding box center [221, 193] width 23 height 7
select select "10"
select select "0"
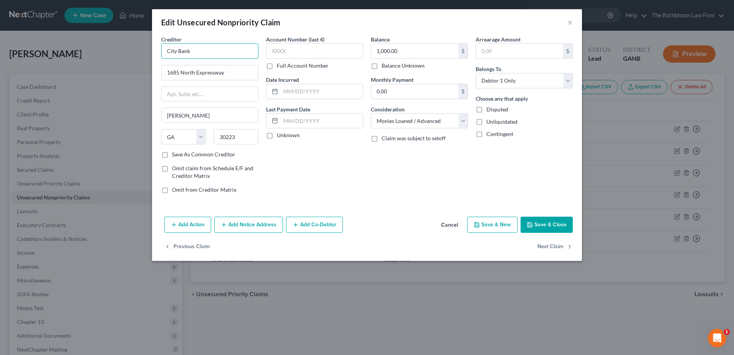
drag, startPoint x: 193, startPoint y: 52, endPoint x: 154, endPoint y: 53, distance: 38.8
click at [154, 53] on div "Creditor * City Bank 1685 North Expressway [PERSON_NAME] State [US_STATE] AK AR…" at bounding box center [367, 124] width 430 height 178
type input "City Bank"
click at [543, 225] on button "Save & Close" at bounding box center [546, 224] width 52 height 16
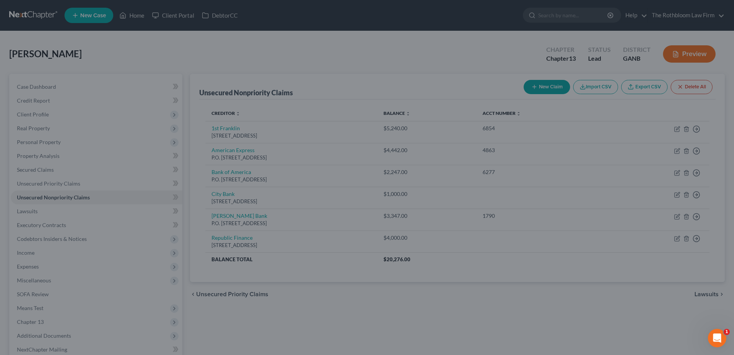
type input "0"
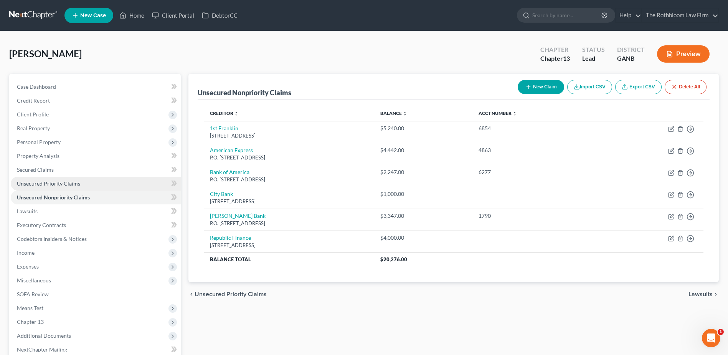
click at [67, 183] on span "Unsecured Priority Claims" at bounding box center [48, 183] width 63 height 7
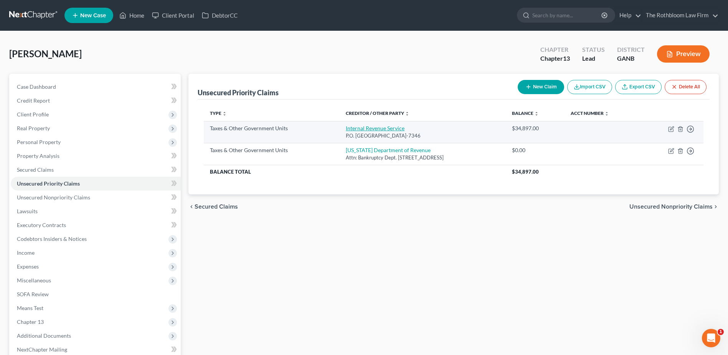
click at [346, 128] on link "Internal Revenue Service" at bounding box center [375, 128] width 59 height 7
select select "0"
select select "39"
select select "0"
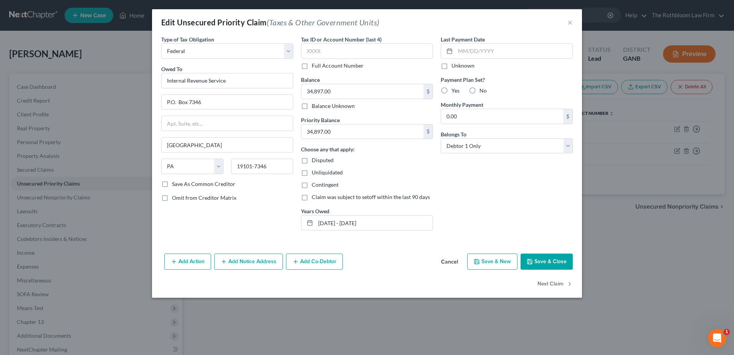
click at [245, 259] on button "Add Notice Address" at bounding box center [248, 261] width 69 height 16
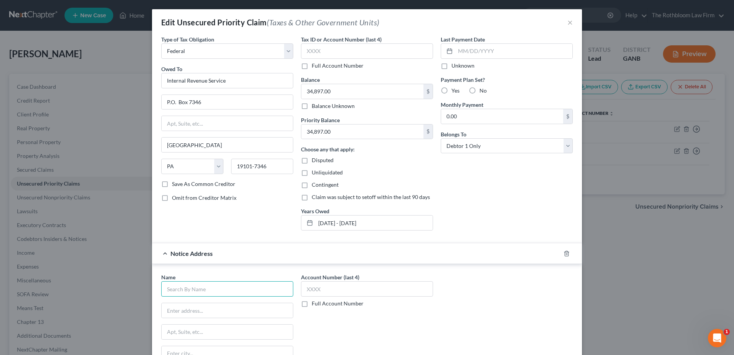
click at [194, 290] on input "text" at bounding box center [227, 288] width 132 height 15
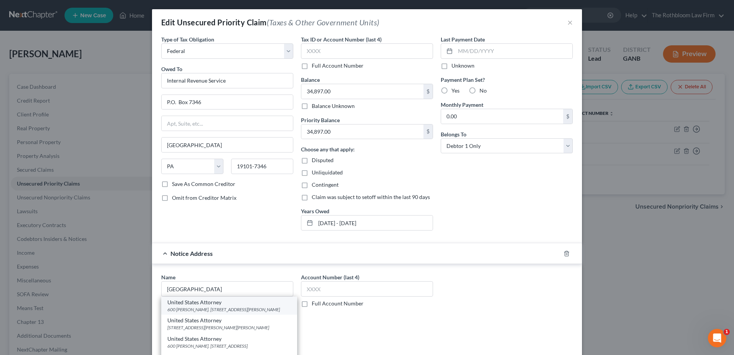
click at [198, 308] on div "600 [PERSON_NAME]. [STREET_ADDRESS][PERSON_NAME]" at bounding box center [229, 309] width 124 height 7
type input "United States Attorney"
type input "[STREET_ADDRESS][PERSON_NAME]"
type input "[GEOGRAPHIC_DATA]"
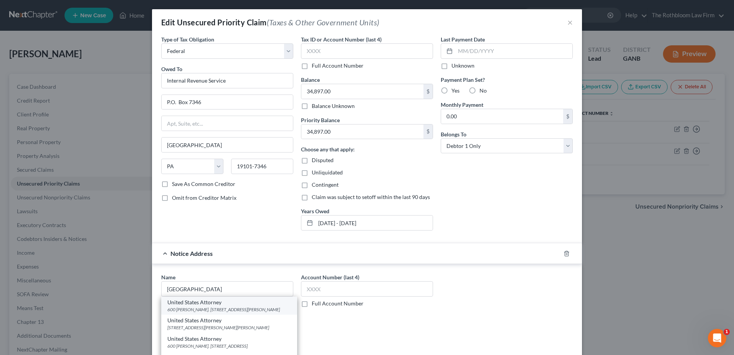
select select "10"
type input "30303"
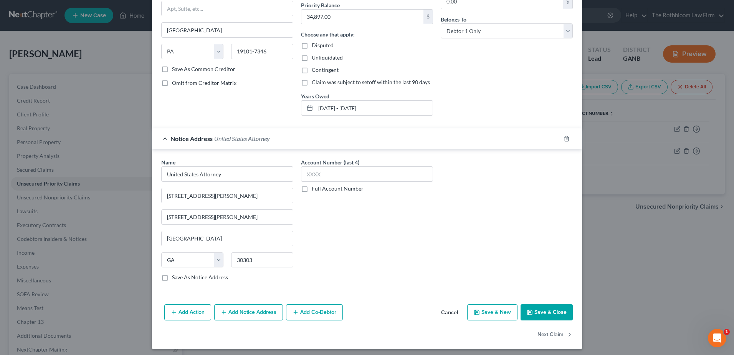
scroll to position [115, 0]
click at [227, 313] on button "Add Notice Address" at bounding box center [248, 312] width 69 height 16
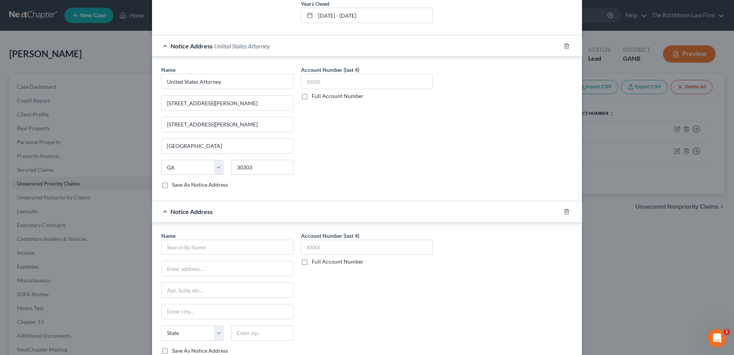
scroll to position [230, 0]
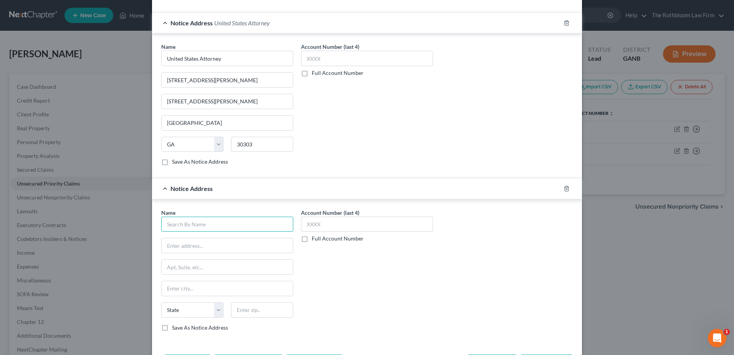
click at [186, 222] on input "text" at bounding box center [227, 223] width 132 height 15
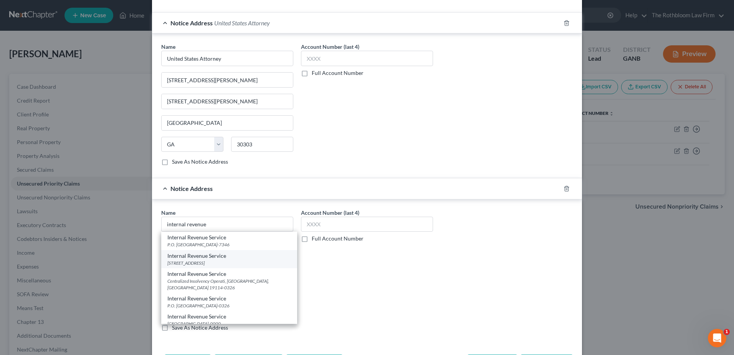
click at [180, 263] on div "[STREET_ADDRESS]" at bounding box center [229, 262] width 124 height 7
type input "Internal Revenue Service"
type input "[STREET_ADDRESS]"
type input "[GEOGRAPHIC_DATA]"
select select "10"
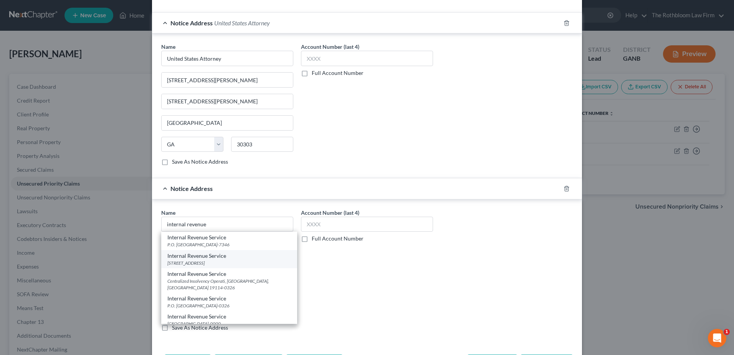
type input "30308-0000"
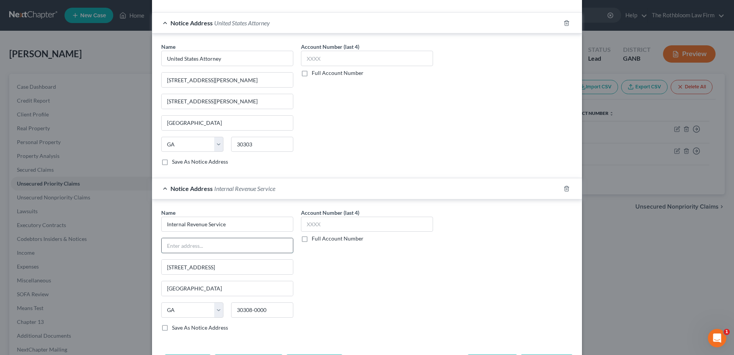
click at [187, 246] on input "text" at bounding box center [227, 245] width 131 height 15
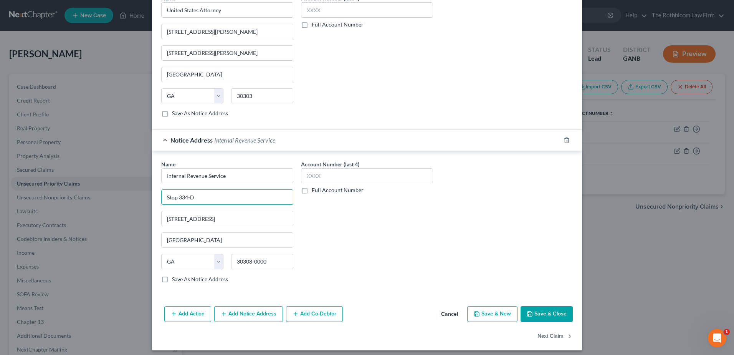
scroll to position [283, 0]
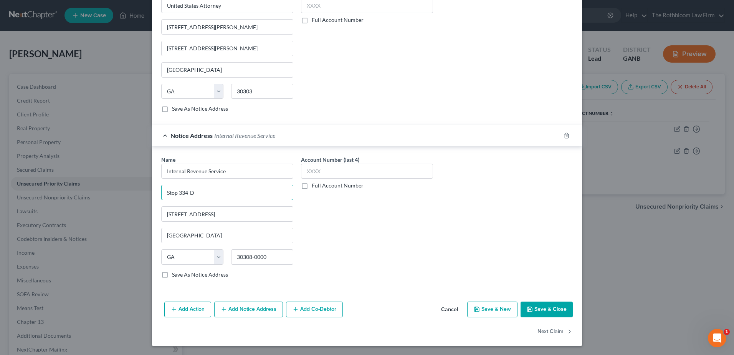
type input "Stop 334-D"
click at [264, 311] on button "Add Notice Address" at bounding box center [248, 309] width 69 height 16
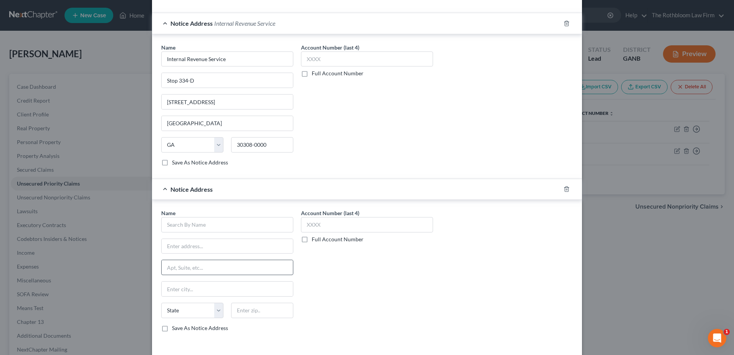
scroll to position [398, 0]
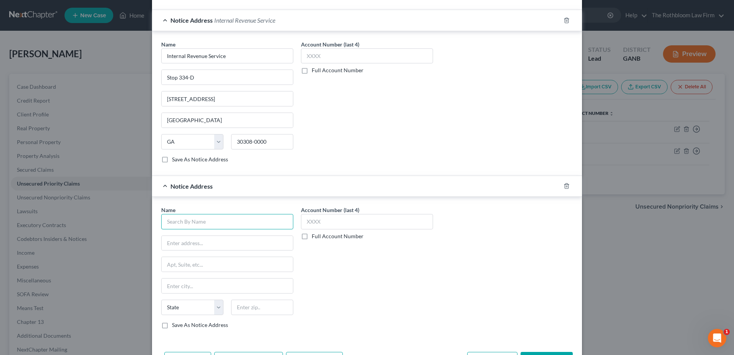
click at [182, 224] on input "text" at bounding box center [227, 221] width 132 height 15
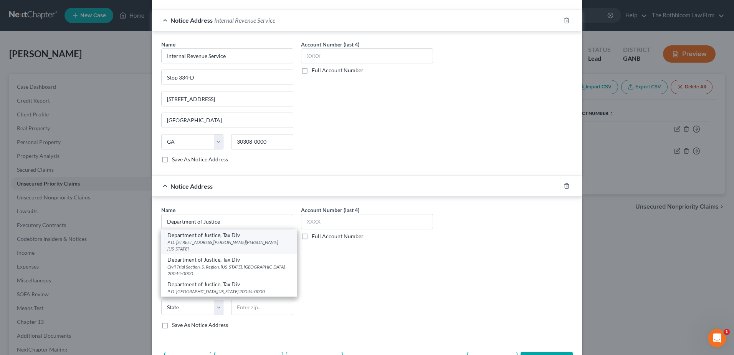
click at [199, 237] on div "Department of Justice, Tax Div" at bounding box center [229, 235] width 124 height 8
type input "Department of Justice, Tax Div"
type input "P.O. Box 14198"
type input "[PERSON_NAME][GEOGRAPHIC_DATA][PERSON_NAME]"
type input "[US_STATE]"
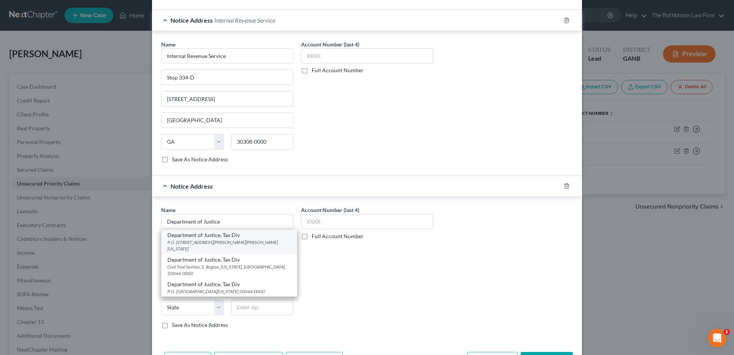
select select "8"
type input "20044-0000"
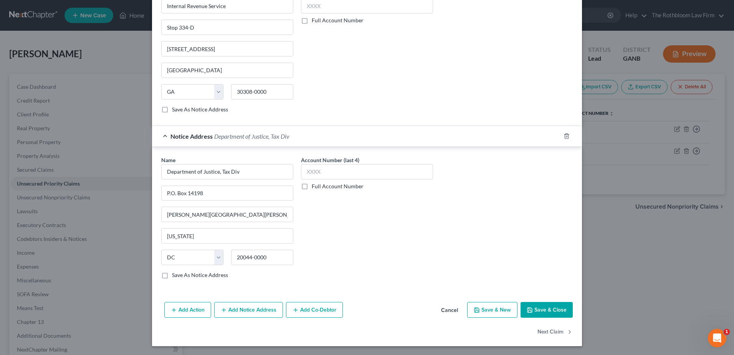
scroll to position [449, 0]
click at [234, 310] on button "Add Notice Address" at bounding box center [248, 309] width 69 height 16
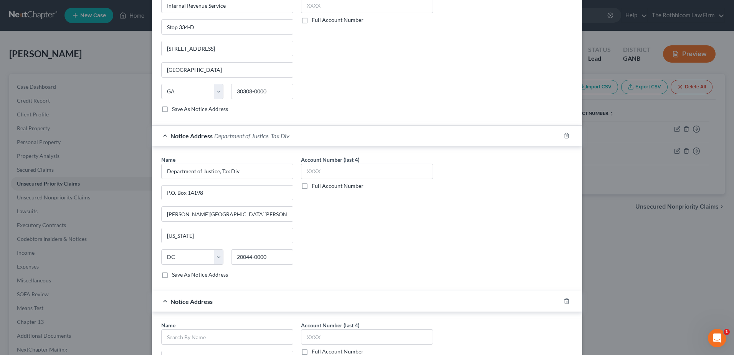
scroll to position [564, 0]
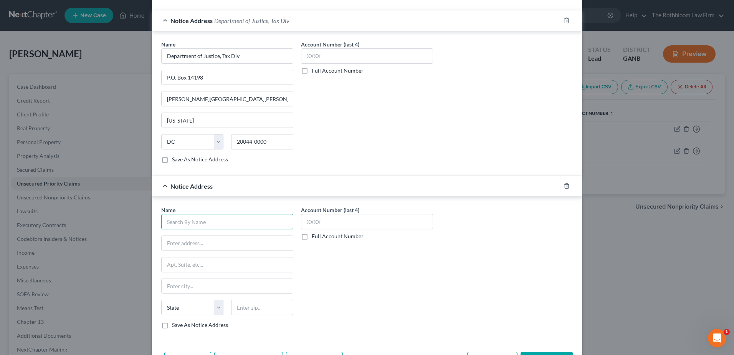
click at [200, 214] on input "text" at bounding box center [227, 221] width 132 height 15
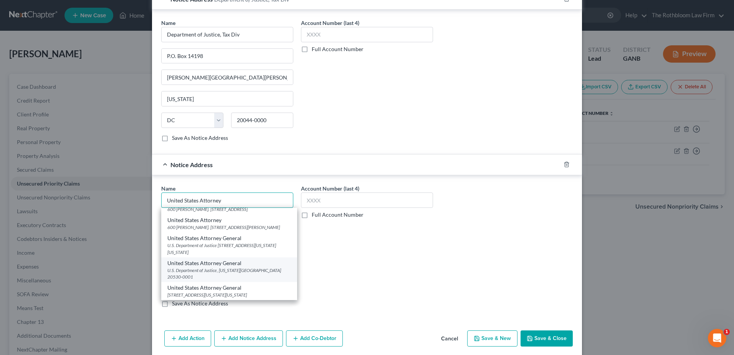
scroll to position [602, 0]
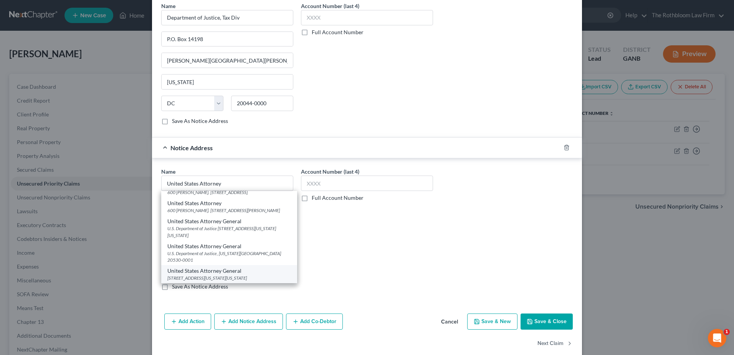
click at [189, 271] on div "United States Attorney General" at bounding box center [229, 271] width 124 height 8
type input "United States Attorney General"
type input "[STREET_ADDRESS][US_STATE]"
type input "[US_STATE]"
select select "8"
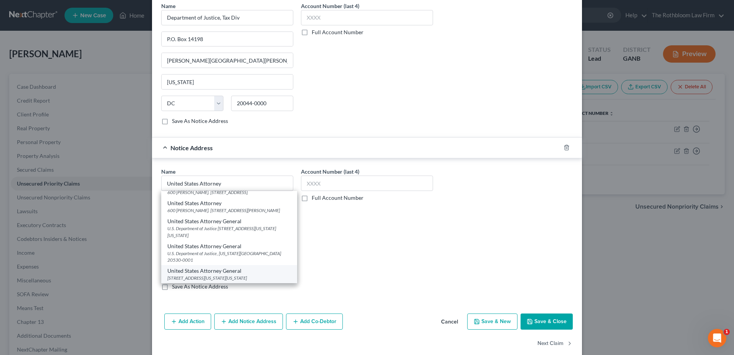
type input "20530-0001"
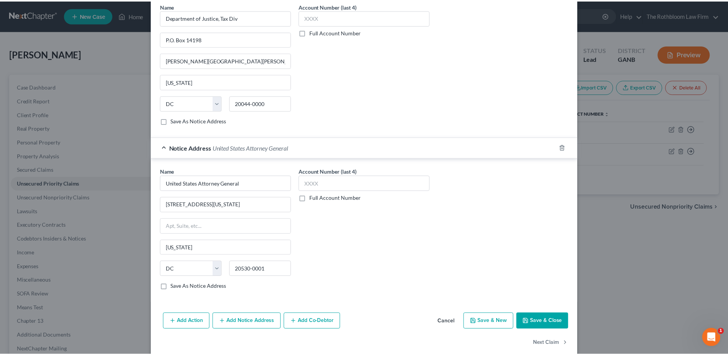
scroll to position [0, 0]
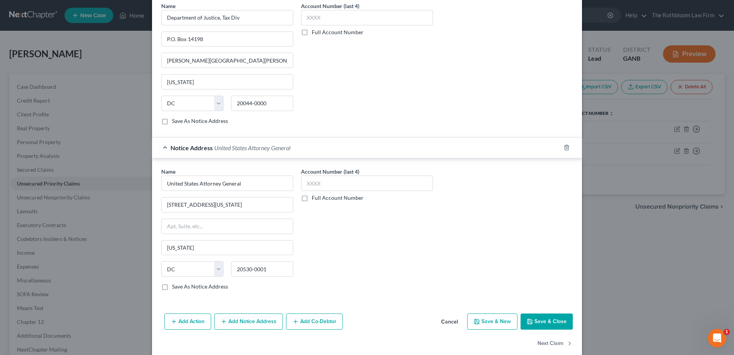
click at [552, 323] on button "Save & Close" at bounding box center [546, 321] width 52 height 16
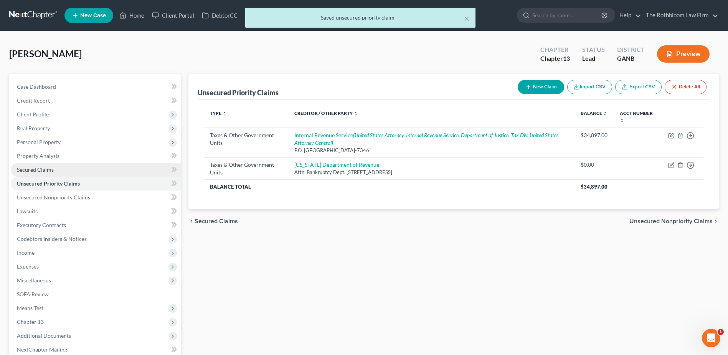
click at [57, 167] on link "Secured Claims" at bounding box center [96, 170] width 170 height 14
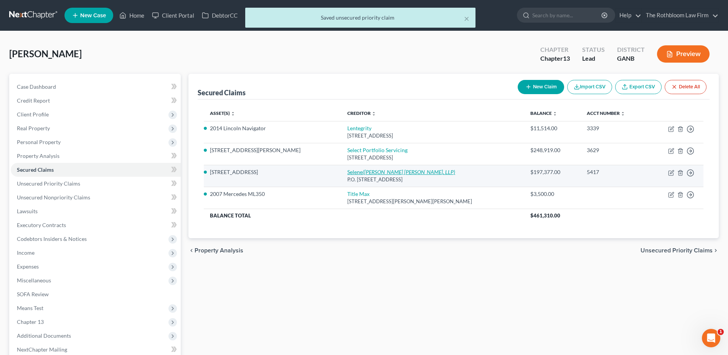
click at [363, 169] on icon "([PERSON_NAME] [PERSON_NAME], LLP)" at bounding box center [409, 171] width 93 height 7
select select "39"
select select "0"
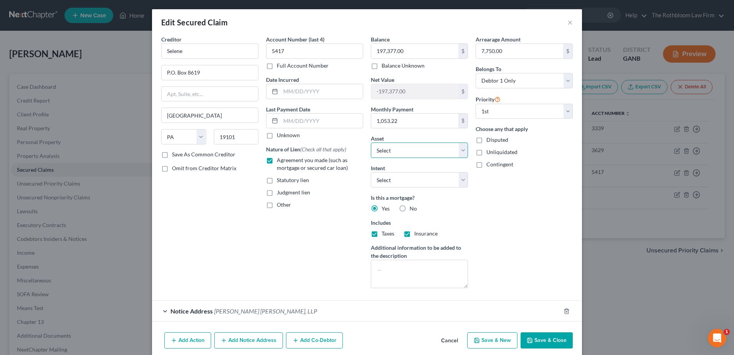
click at [463, 150] on select "Select Other Multiple Assets Household Goods - Household furniture - $30000.0 B…" at bounding box center [419, 149] width 97 height 15
click at [306, 256] on div "Account Number (last 4) 5417 Full Account Number Date Incurred Last Payment Dat…" at bounding box center [314, 164] width 105 height 259
click at [460, 178] on select "Select Surrender Redeem Reaffirm Avoid Other" at bounding box center [419, 179] width 97 height 15
select select "2"
click at [371, 172] on select "Select Surrender Redeem Reaffirm Avoid Other" at bounding box center [419, 179] width 97 height 15
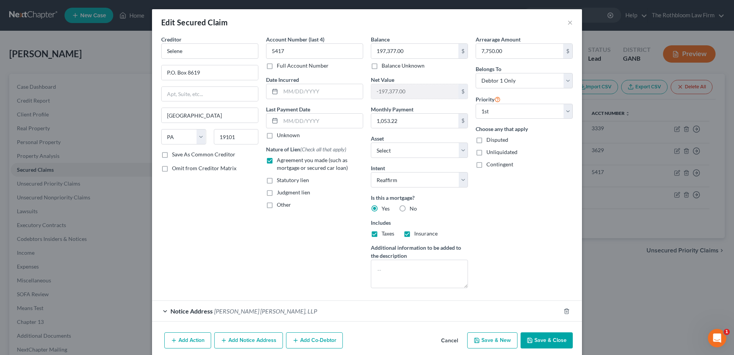
click at [546, 338] on button "Save & Close" at bounding box center [546, 340] width 52 height 16
select select "12"
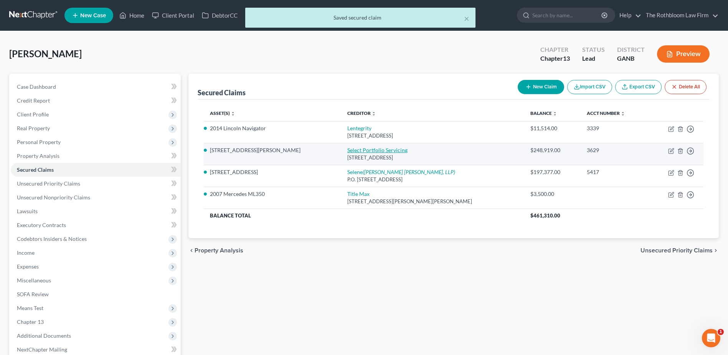
click at [347, 152] on link "Select Portfolio Servicing" at bounding box center [377, 150] width 60 height 7
select select "9"
select select "2"
select select "0"
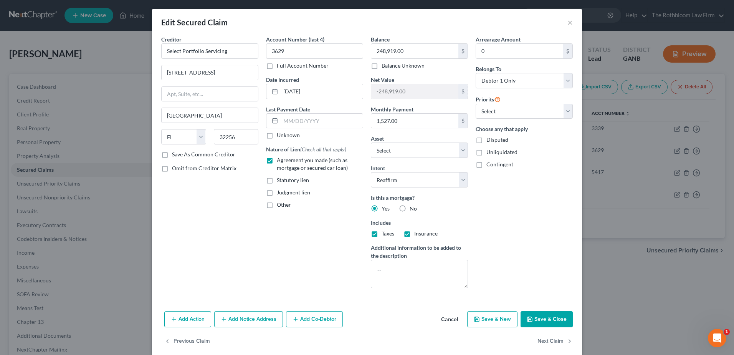
click at [538, 318] on button "Save & Close" at bounding box center [546, 319] width 52 height 16
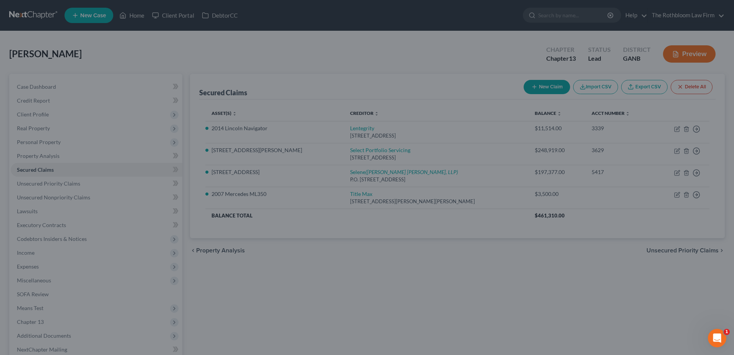
select select "13"
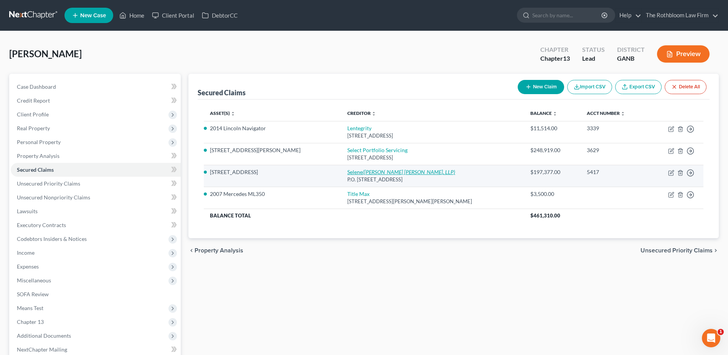
click at [363, 170] on icon "([PERSON_NAME] [PERSON_NAME], LLP)" at bounding box center [409, 171] width 93 height 7
select select "39"
select select "2"
select select "0"
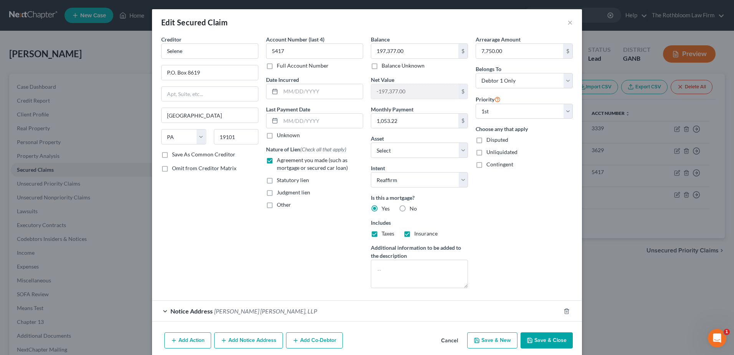
click at [532, 338] on button "Save & Close" at bounding box center [546, 340] width 52 height 16
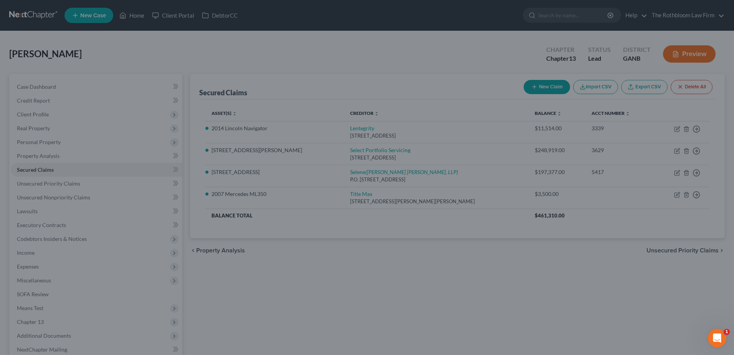
select select "12"
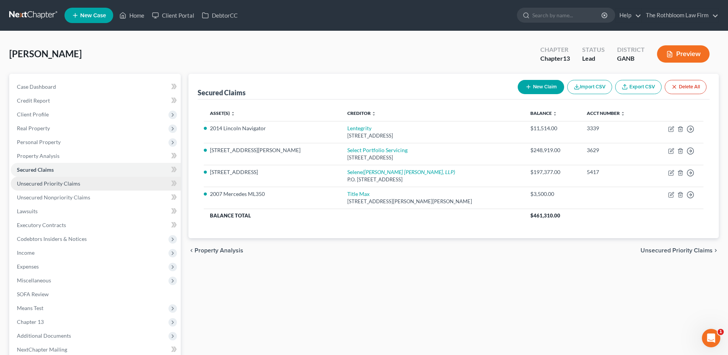
click at [63, 180] on span "Unsecured Priority Claims" at bounding box center [48, 183] width 63 height 7
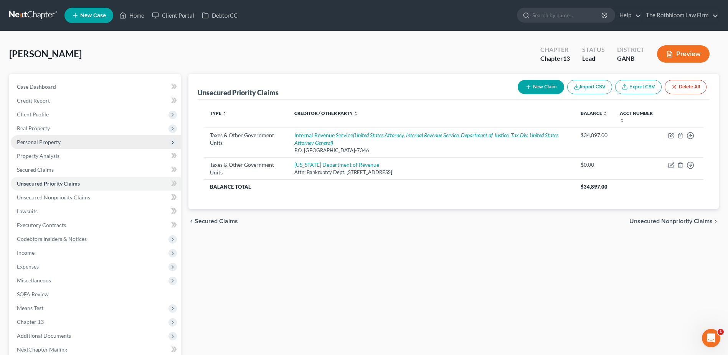
click at [40, 139] on span "Personal Property" at bounding box center [39, 142] width 44 height 7
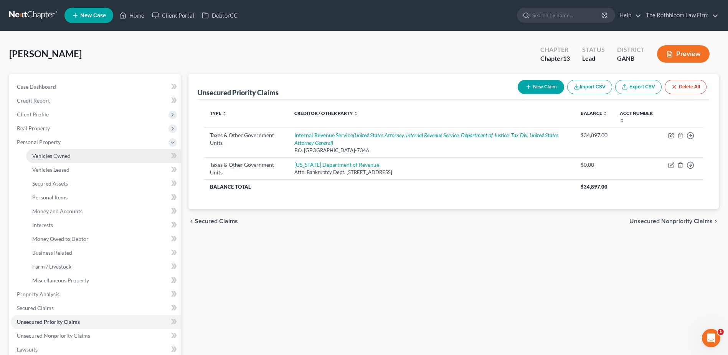
click at [35, 154] on span "Vehicles Owned" at bounding box center [51, 155] width 38 height 7
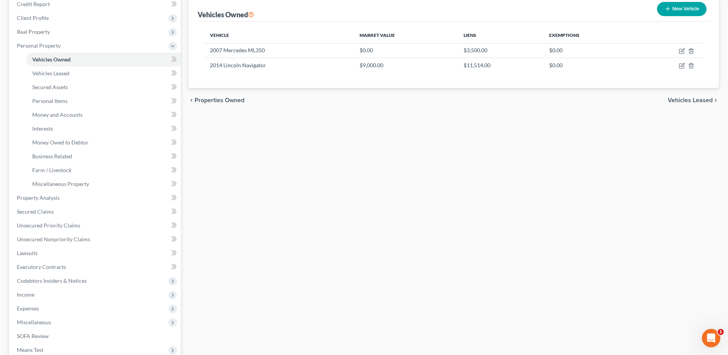
scroll to position [154, 0]
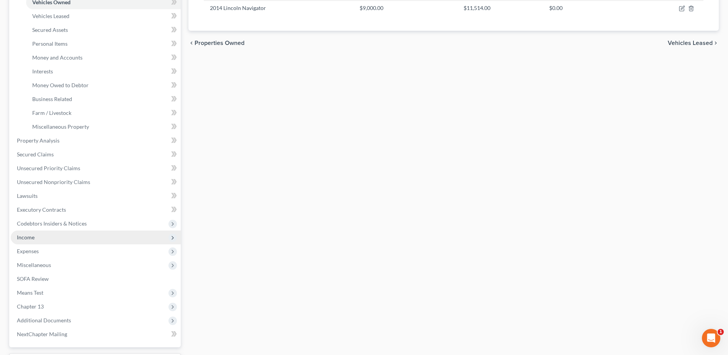
click at [18, 236] on span "Income" at bounding box center [26, 237] width 18 height 7
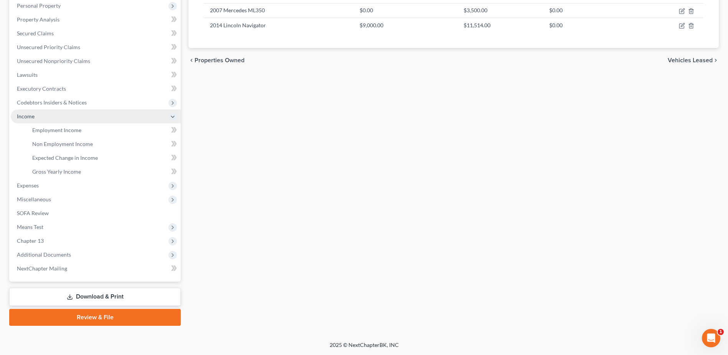
scroll to position [136, 0]
click at [61, 129] on span "Employment Income" at bounding box center [56, 130] width 49 height 7
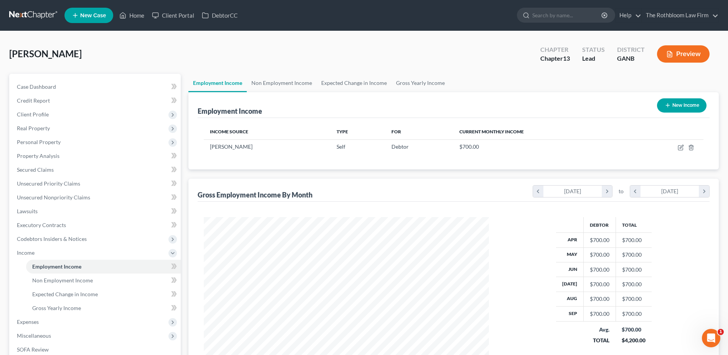
scroll to position [142, 300]
click at [276, 83] on link "Non Employment Income" at bounding box center [282, 83] width 70 height 18
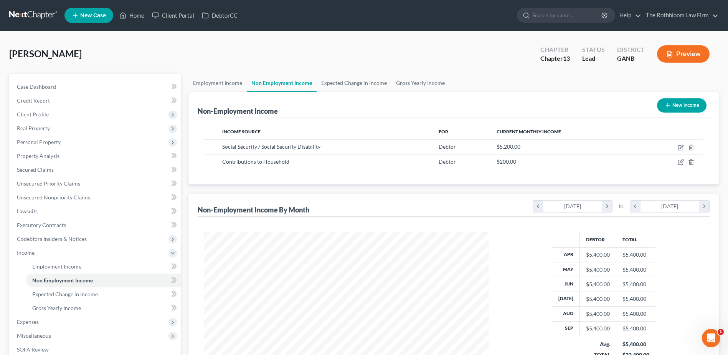
scroll to position [142, 300]
click at [208, 83] on link "Employment Income" at bounding box center [217, 83] width 58 height 18
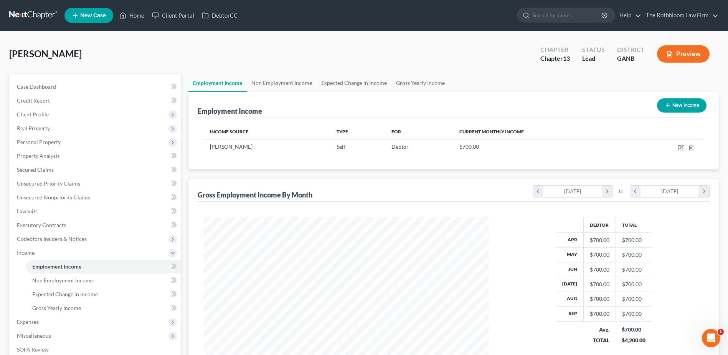
scroll to position [142, 300]
click at [693, 147] on icon "button" at bounding box center [690, 147] width 3 height 5
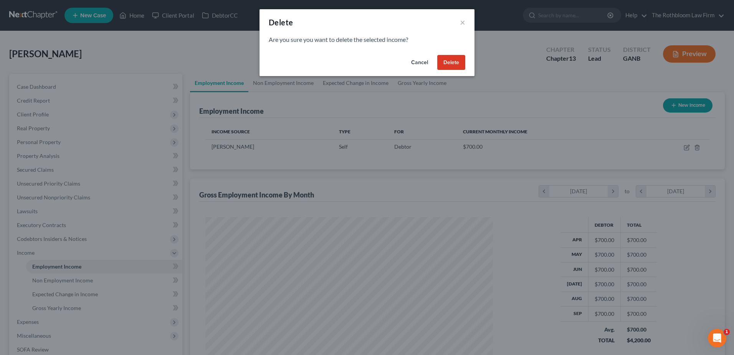
click at [443, 63] on button "Delete" at bounding box center [451, 62] width 28 height 15
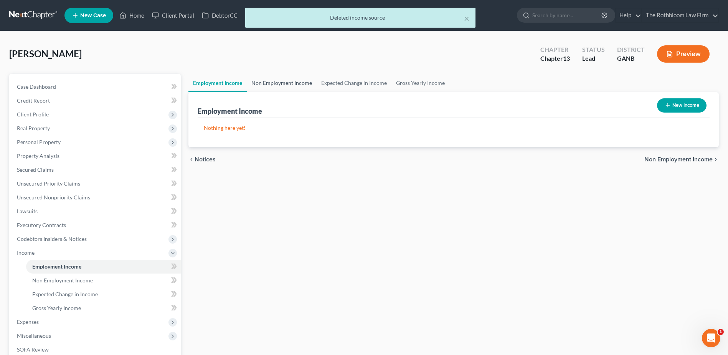
click at [279, 84] on link "Non Employment Income" at bounding box center [282, 83] width 70 height 18
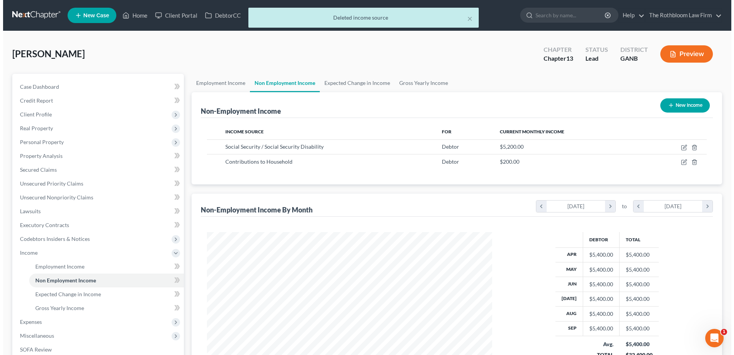
scroll to position [142, 300]
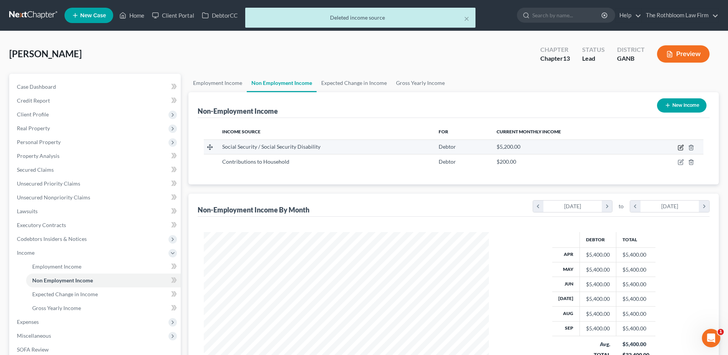
click at [680, 147] on icon "button" at bounding box center [681, 147] width 6 height 6
select select "4"
select select "0"
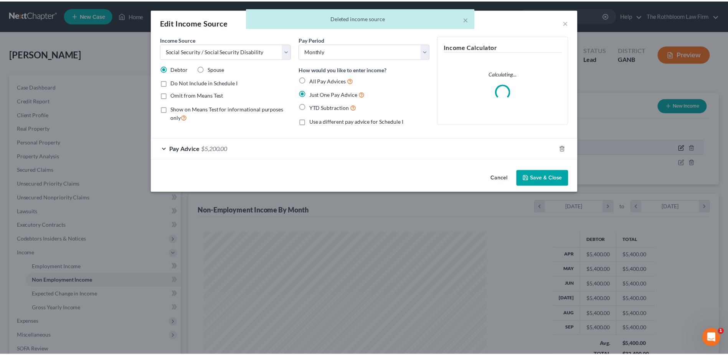
scroll to position [144, 303]
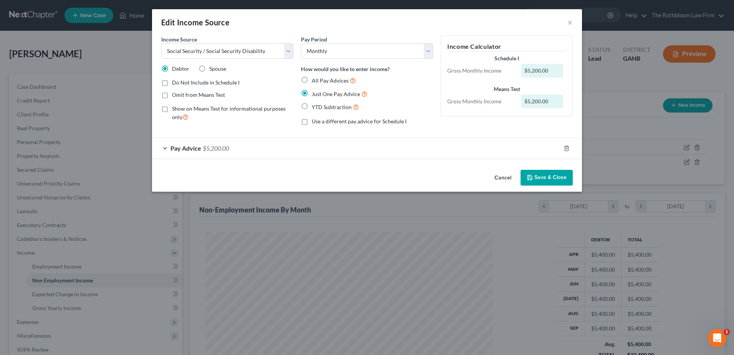
click at [215, 150] on span "$5,200.00" at bounding box center [216, 147] width 26 height 7
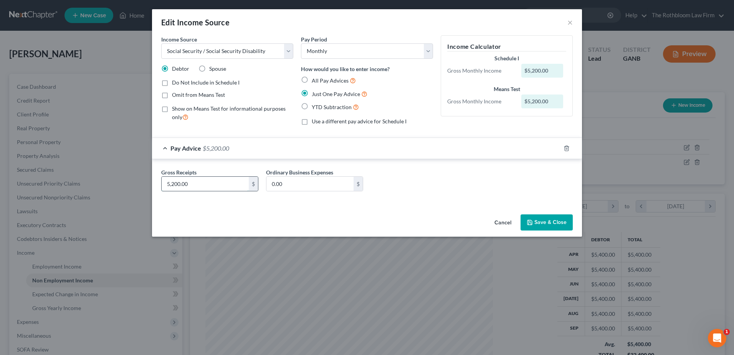
click at [197, 180] on input "5,200.00" at bounding box center [205, 184] width 87 height 15
type input "2,600"
click at [544, 221] on button "Save & Close" at bounding box center [546, 222] width 52 height 16
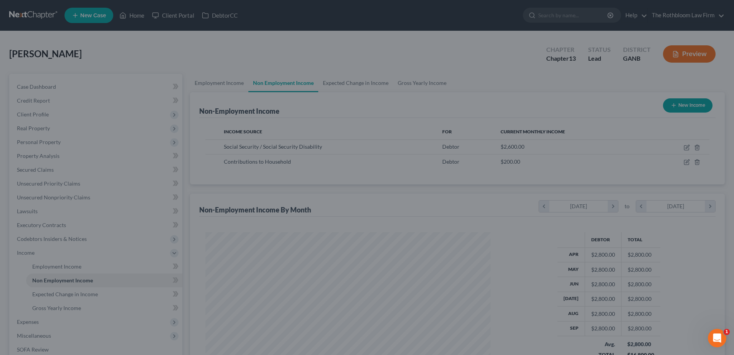
scroll to position [383681, 383523]
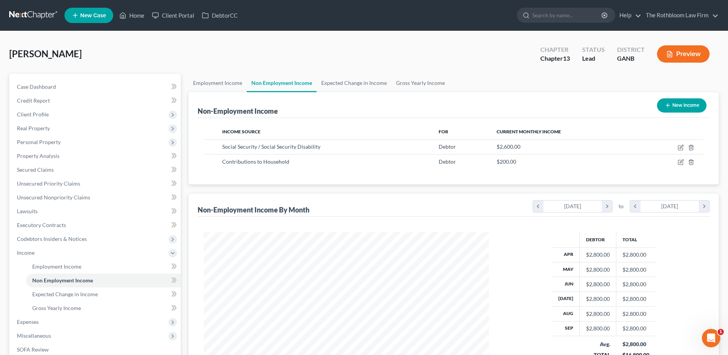
click at [679, 107] on button "New Income" at bounding box center [682, 105] width 50 height 14
select select "0"
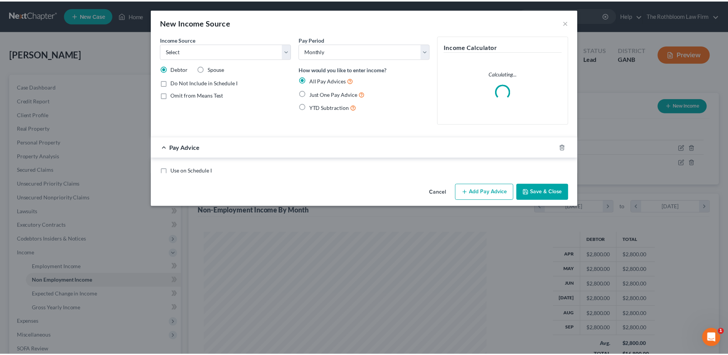
scroll to position [144, 303]
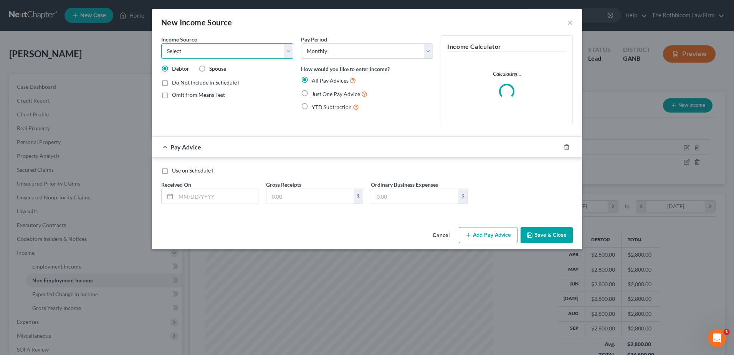
click at [193, 51] on select "Select Unemployment Disability (from employer) Pension Retirement Social Securi…" at bounding box center [227, 50] width 132 height 15
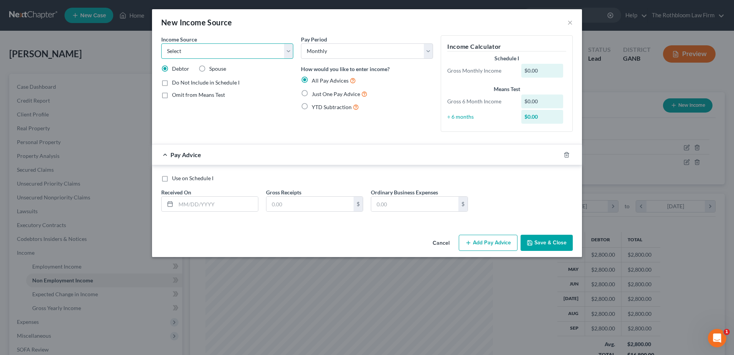
select select "3"
click at [161, 43] on select "Select Unemployment Disability (from employer) Pension Retirement Social Securi…" at bounding box center [227, 50] width 132 height 15
click at [209, 206] on input "text" at bounding box center [217, 204] width 82 height 15
type input "[DATE]"
click at [288, 203] on input "text" at bounding box center [309, 204] width 87 height 15
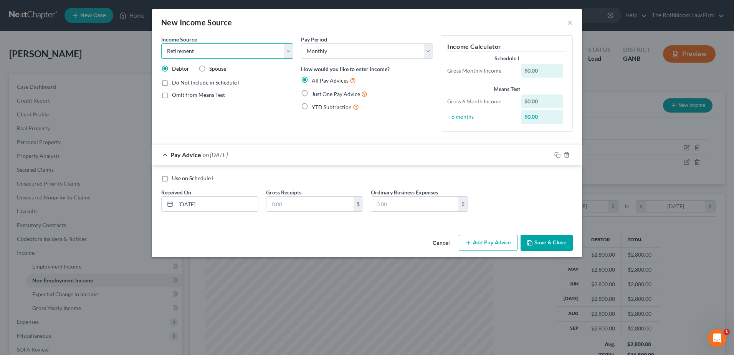
click at [287, 57] on select "Select Unemployment Disability (from employer) Pension Retirement Social Securi…" at bounding box center [227, 50] width 132 height 15
click at [358, 124] on div "Pay Period Select Monthly Twice Monthly Every Other Week Weekly How would you l…" at bounding box center [367, 86] width 140 height 102
click at [285, 203] on input "text" at bounding box center [309, 204] width 87 height 15
click at [301, 205] on input "text" at bounding box center [309, 204] width 87 height 15
type input "2,600"
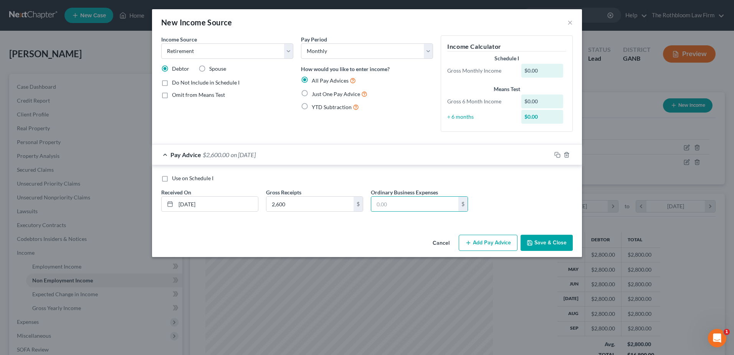
click at [533, 240] on icon "button" at bounding box center [530, 243] width 6 height 6
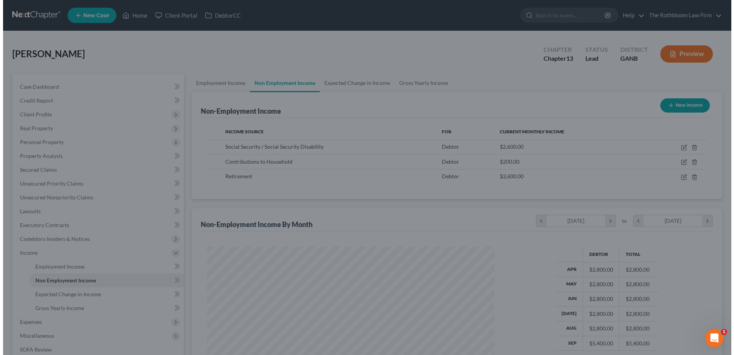
scroll to position [383681, 383523]
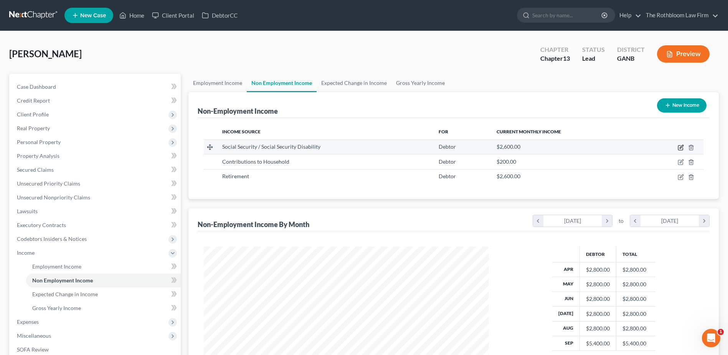
click at [682, 148] on icon "button" at bounding box center [681, 147] width 6 height 6
select select "4"
select select "0"
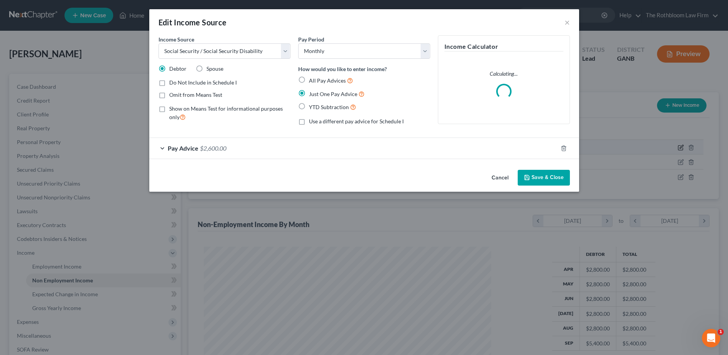
scroll to position [144, 303]
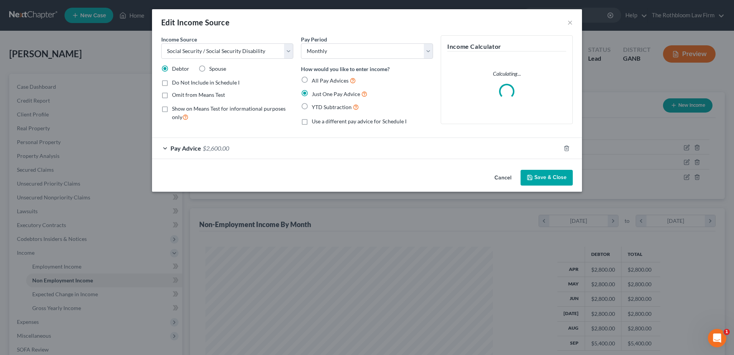
click at [228, 149] on span "$2,600.00" at bounding box center [216, 147] width 26 height 7
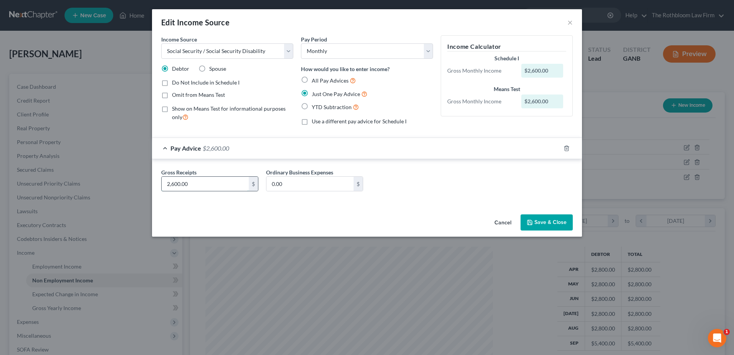
click at [194, 184] on input "2,600.00" at bounding box center [205, 184] width 87 height 15
type input "2,475.10"
click at [553, 223] on button "Save & Close" at bounding box center [546, 222] width 52 height 16
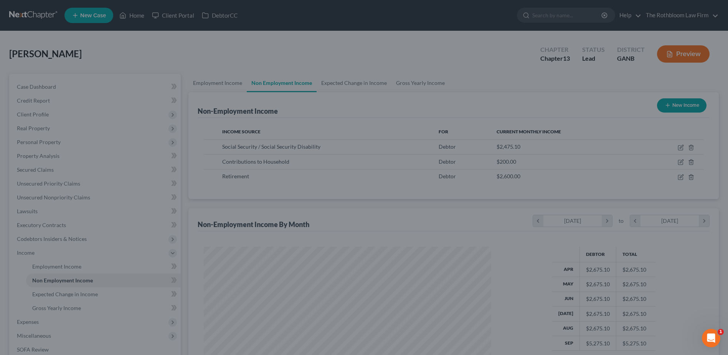
scroll to position [383681, 383523]
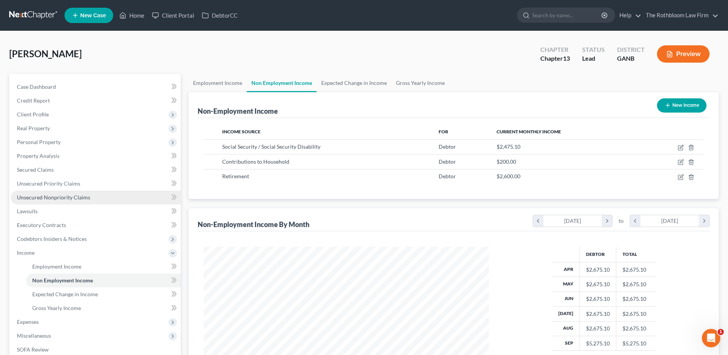
click at [46, 192] on link "Unsecured Nonpriority Claims" at bounding box center [96, 197] width 170 height 14
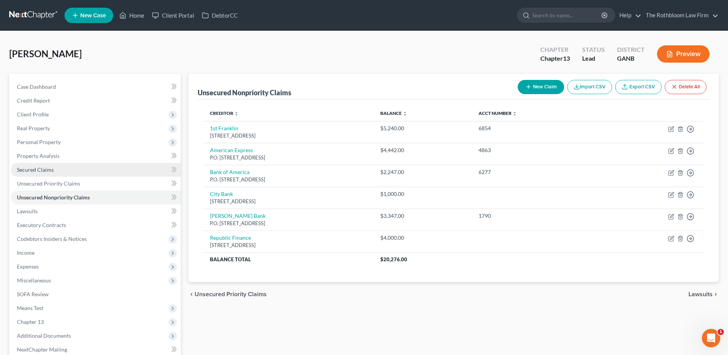
click at [37, 170] on span "Secured Claims" at bounding box center [35, 169] width 37 height 7
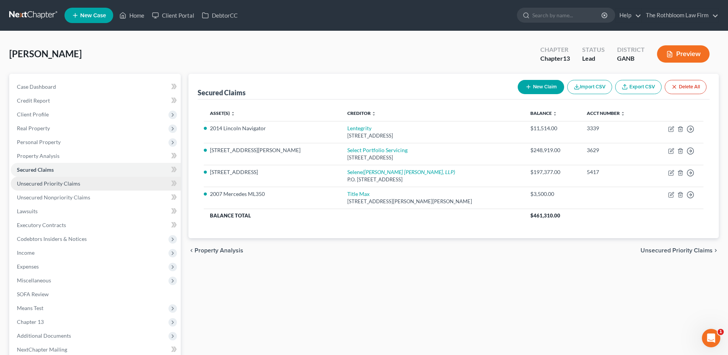
click at [53, 183] on span "Unsecured Priority Claims" at bounding box center [48, 183] width 63 height 7
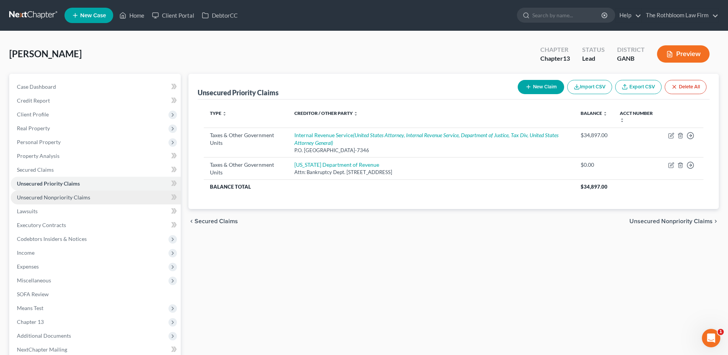
click at [44, 194] on span "Unsecured Nonpriority Claims" at bounding box center [53, 197] width 73 height 7
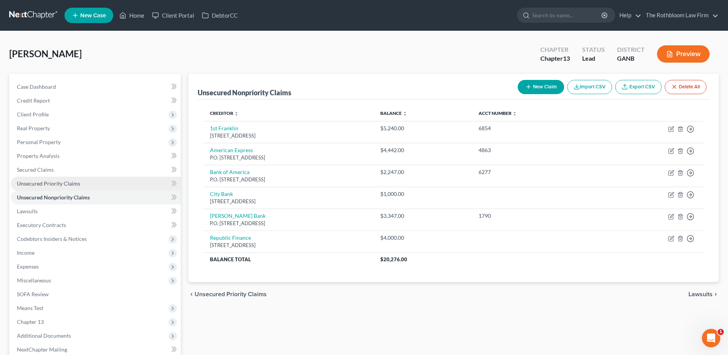
click at [44, 184] on span "Unsecured Priority Claims" at bounding box center [48, 183] width 63 height 7
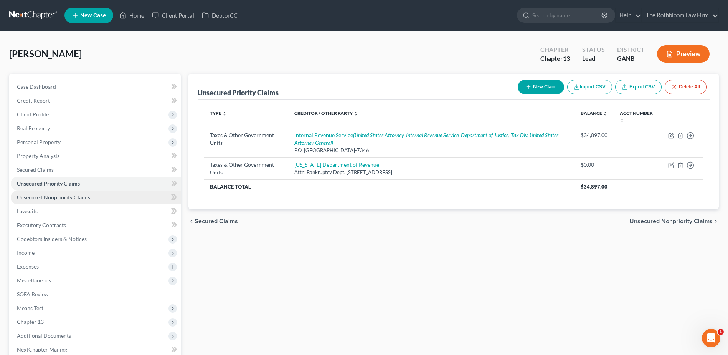
click at [78, 197] on span "Unsecured Nonpriority Claims" at bounding box center [53, 197] width 73 height 7
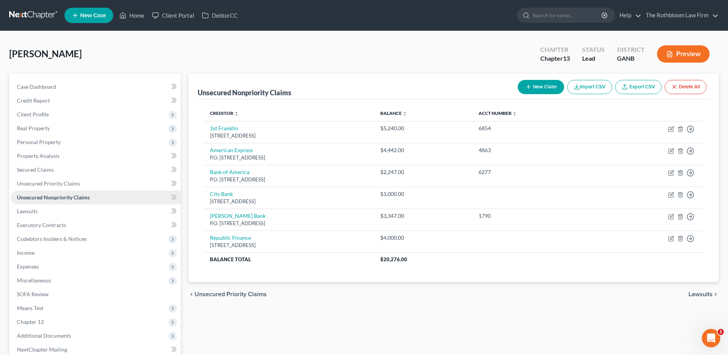
click at [11, 190] on link "Unsecured Nonpriority Claims" at bounding box center [96, 197] width 170 height 14
click at [39, 172] on span "Secured Claims" at bounding box center [35, 169] width 37 height 7
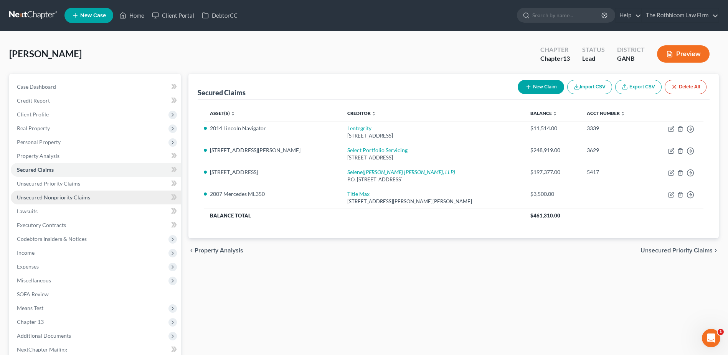
click at [46, 199] on span "Unsecured Nonpriority Claims" at bounding box center [53, 197] width 73 height 7
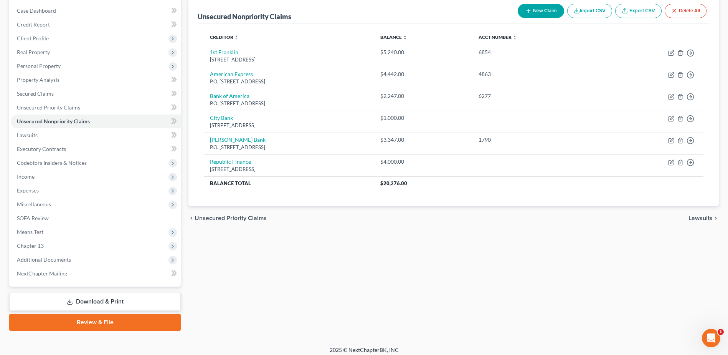
scroll to position [77, 0]
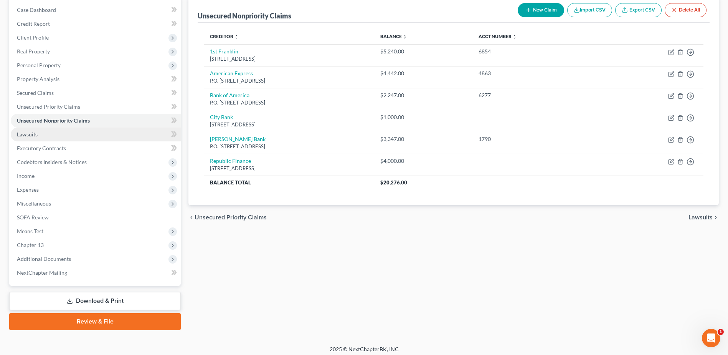
click at [24, 133] on span "Lawsuits" at bounding box center [27, 134] width 21 height 7
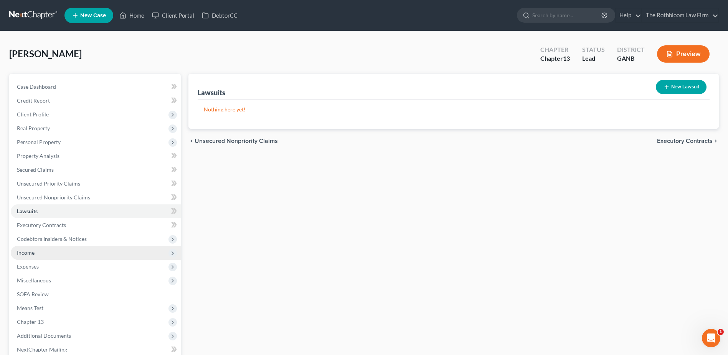
click at [30, 254] on span "Income" at bounding box center [26, 252] width 18 height 7
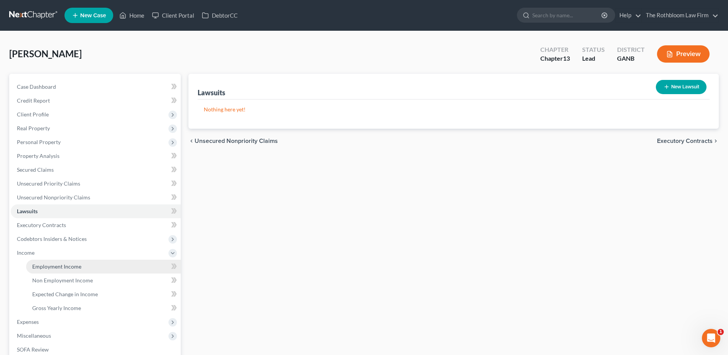
click at [67, 269] on span "Employment Income" at bounding box center [56, 266] width 49 height 7
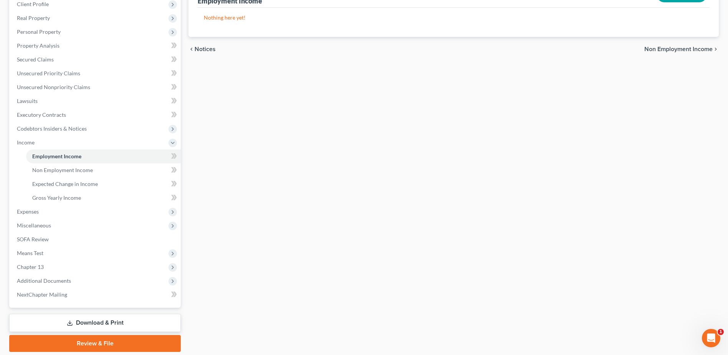
scroll to position [115, 0]
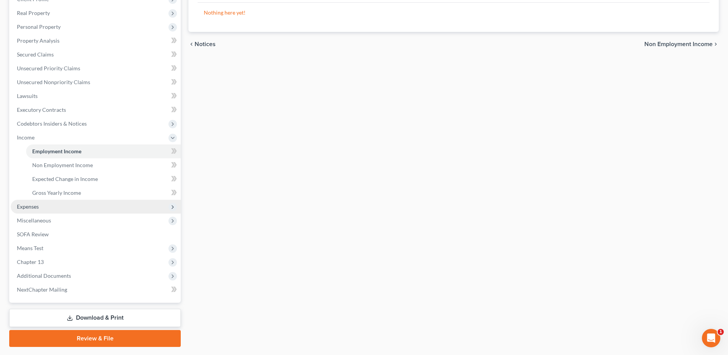
click at [35, 205] on span "Expenses" at bounding box center [28, 206] width 22 height 7
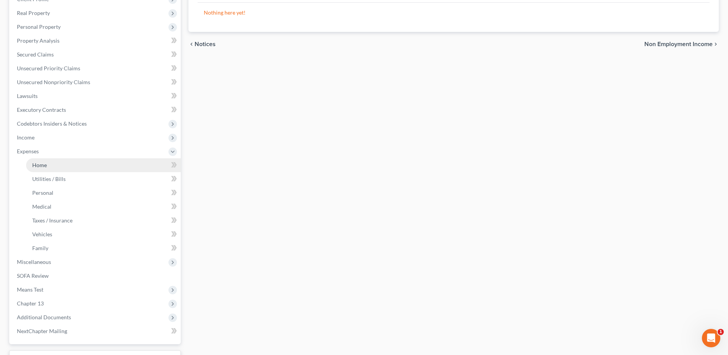
click at [40, 165] on span "Home" at bounding box center [39, 165] width 15 height 7
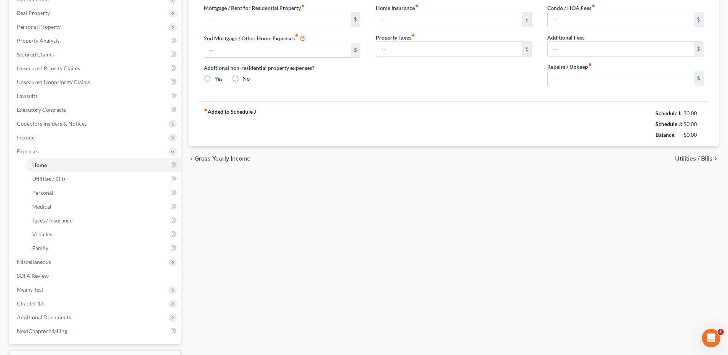
type input "1,153.00"
type input "1,569.00"
radio input "true"
type input "0.00"
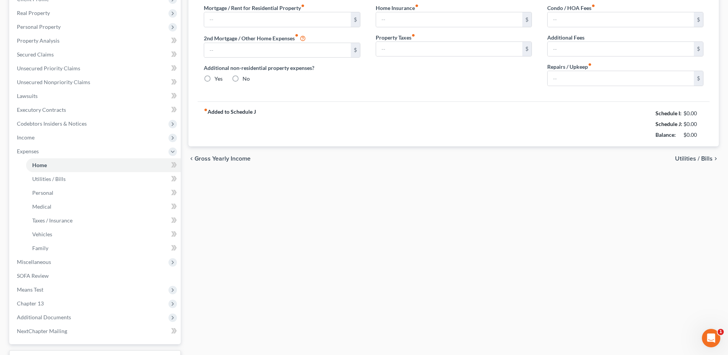
type input "0.00"
type input "300.00"
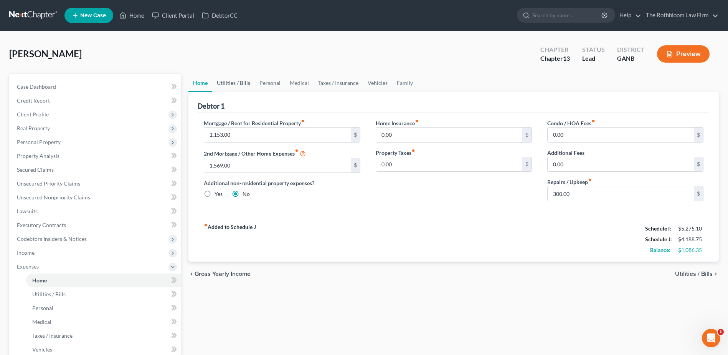
click at [230, 83] on link "Utilities / Bills" at bounding box center [233, 83] width 43 height 18
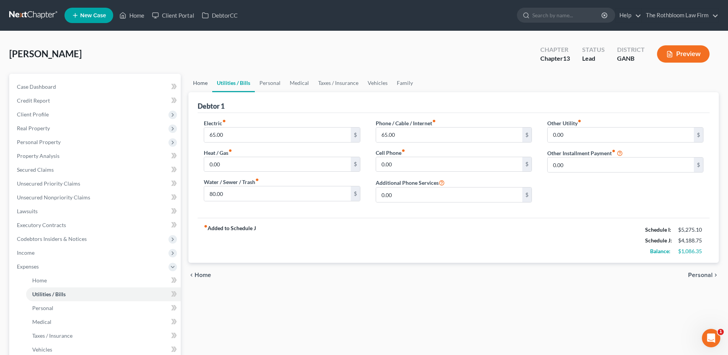
click at [201, 86] on link "Home" at bounding box center [200, 83] width 24 height 18
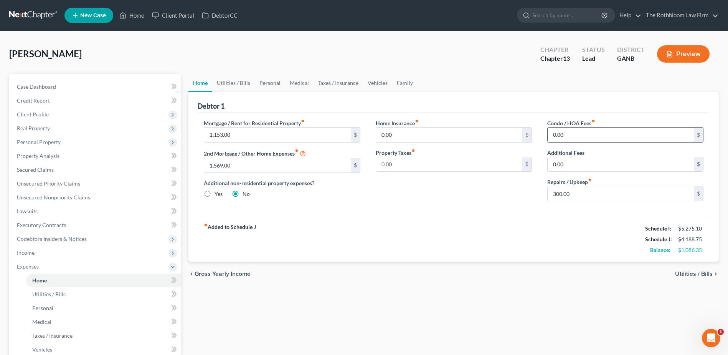
click at [575, 137] on input "0.00" at bounding box center [621, 134] width 146 height 15
click at [47, 169] on span "Secured Claims" at bounding box center [35, 169] width 37 height 7
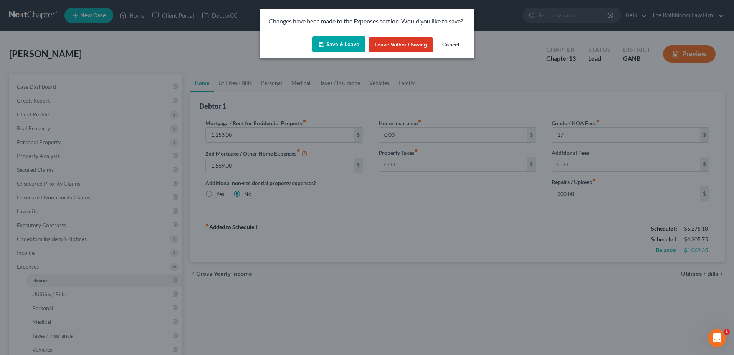
click at [344, 44] on button "Save & Leave" at bounding box center [338, 44] width 53 height 16
type input "17.00"
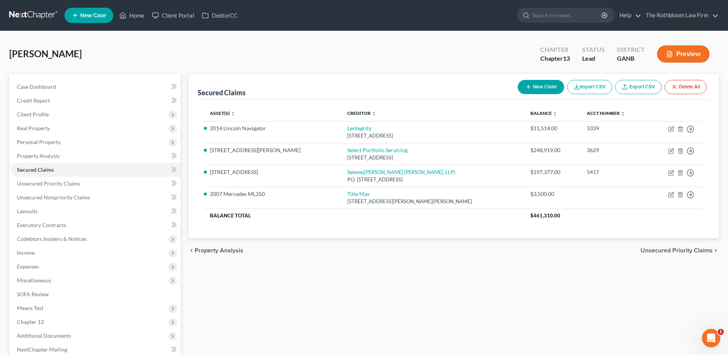
click at [539, 86] on button "New Claim" at bounding box center [541, 87] width 46 height 14
select select "0"
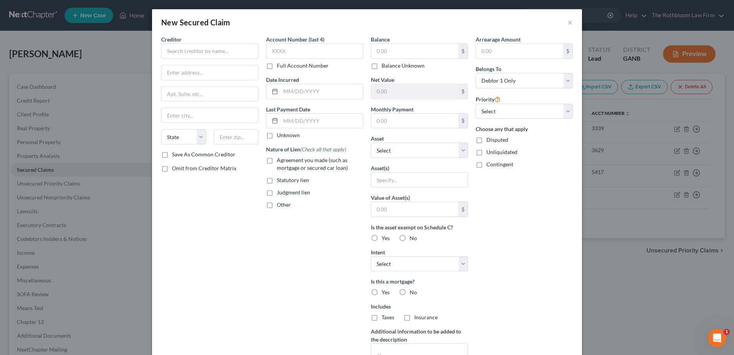
click at [277, 181] on label "Statutory lien" at bounding box center [293, 180] width 32 height 8
click at [280, 181] on input "Statutory lien" at bounding box center [282, 178] width 5 height 5
checkbox input "true"
click at [173, 51] on input "text" at bounding box center [209, 50] width 97 height 15
type input "Hampton Estates HOA Inc."
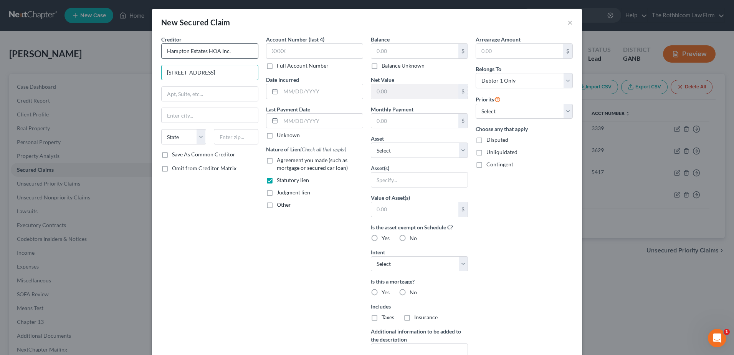
type input "[STREET_ADDRESS]"
click at [191, 97] on input "text" at bounding box center [210, 94] width 96 height 15
type input "Suites 904-905"
click at [218, 136] on input "text" at bounding box center [236, 136] width 45 height 15
type input "30214"
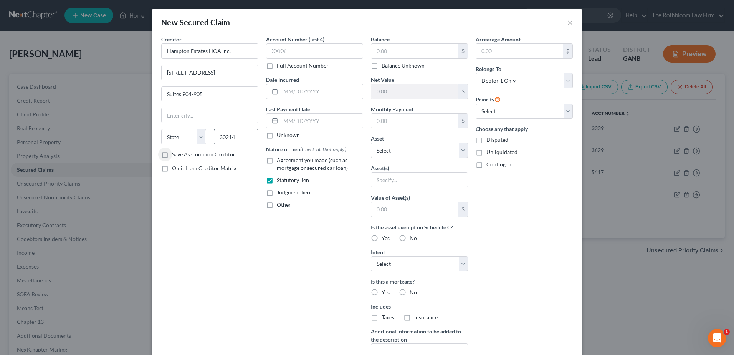
type input "[GEOGRAPHIC_DATA]"
select select "10"
click at [395, 51] on input "text" at bounding box center [414, 51] width 87 height 15
type input "11,066.06"
click at [458, 150] on select "Select Other Multiple Assets Household Goods - Household furniture - $30000.0 B…" at bounding box center [419, 149] width 97 height 15
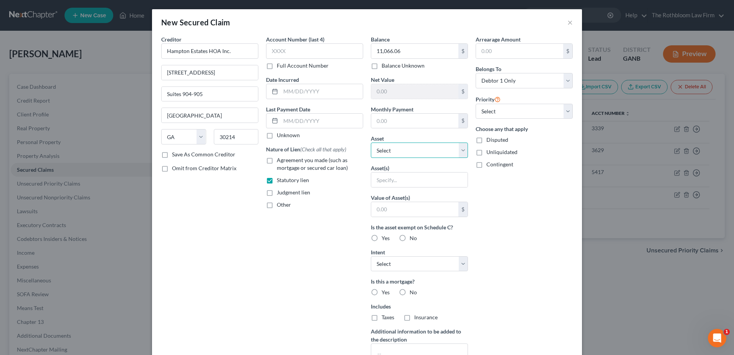
select select "12"
click at [371, 142] on select "Select Other Multiple Assets Household Goods - Household furniture - $30000.0 B…" at bounding box center [419, 149] width 97 height 15
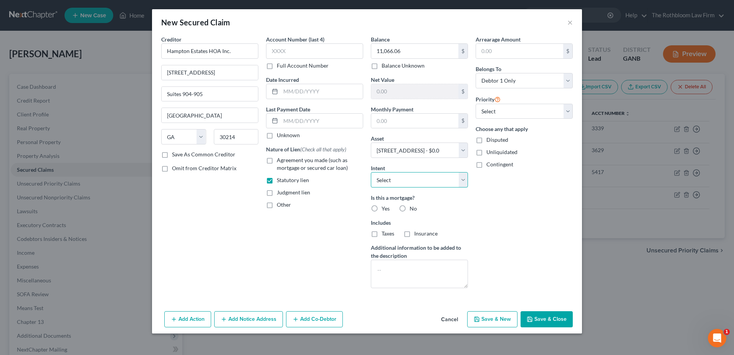
click at [397, 183] on select "Select Surrender Redeem Reaffirm Avoid Other" at bounding box center [419, 179] width 97 height 15
select select "2"
click at [371, 172] on select "Select Surrender Redeem Reaffirm Avoid Other" at bounding box center [419, 179] width 97 height 15
click at [547, 319] on button "Save & Close" at bounding box center [546, 319] width 52 height 16
select select
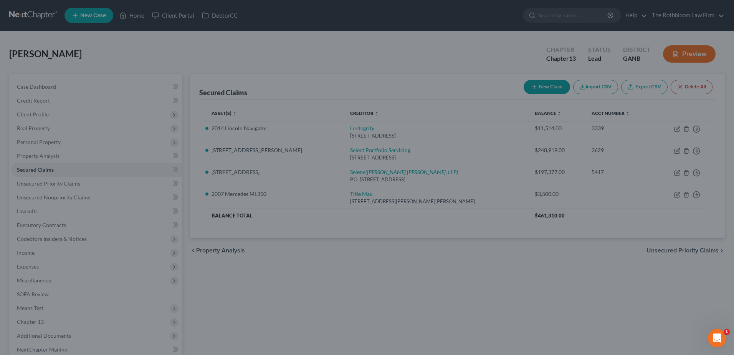
type input "-208,443.06"
type input "0.00"
select select "12"
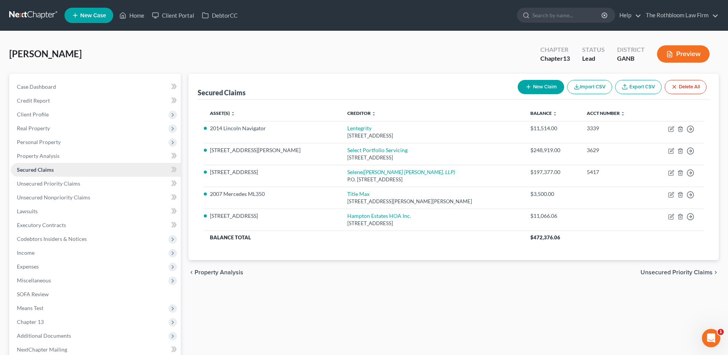
click at [33, 173] on link "Secured Claims" at bounding box center [96, 170] width 170 height 14
click at [537, 85] on button "New Claim" at bounding box center [541, 87] width 46 height 14
select select "0"
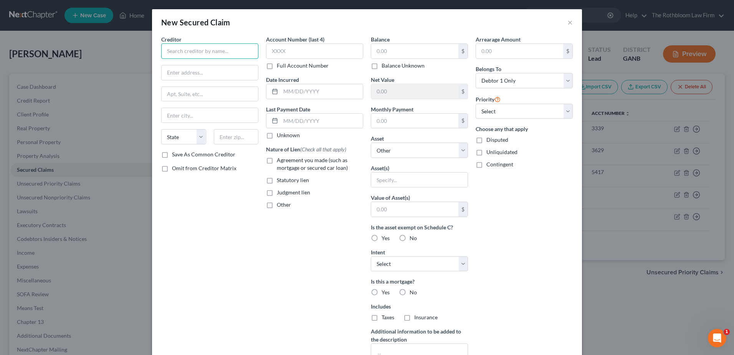
click at [200, 51] on input "text" at bounding box center [209, 50] width 97 height 15
type input "Clayton County Tax Commissioner"
click at [172, 71] on input "text" at bounding box center [210, 72] width 96 height 15
click at [180, 74] on input "text" at bounding box center [210, 72] width 96 height 15
paste input "[STREET_ADDRESS][PERSON_NAME]"
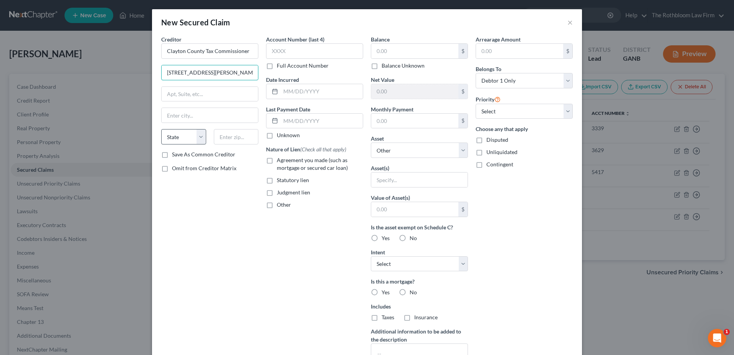
scroll to position [0, 54]
drag, startPoint x: 185, startPoint y: 72, endPoint x: 268, endPoint y: 77, distance: 83.1
click at [268, 77] on div "Creditor * Clayton County Tax Commissioner 121 S [PERSON_NAME] [GEOGRAPHIC_DATA…" at bounding box center [366, 206] width 419 height 342
type input "[STREET_ADDRESS][PERSON_NAME]"
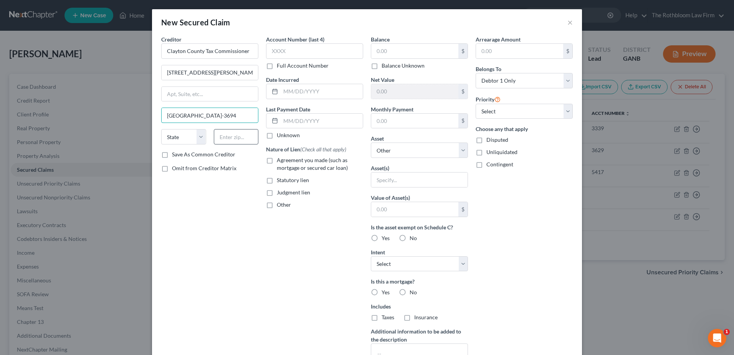
type input "[GEOGRAPHIC_DATA]-3694"
click at [220, 135] on input "text" at bounding box center [236, 136] width 45 height 15
type input "30236-3694"
drag, startPoint x: 188, startPoint y: 117, endPoint x: 240, endPoint y: 118, distance: 52.2
click at [240, 118] on input "[GEOGRAPHIC_DATA]-3694" at bounding box center [210, 115] width 96 height 15
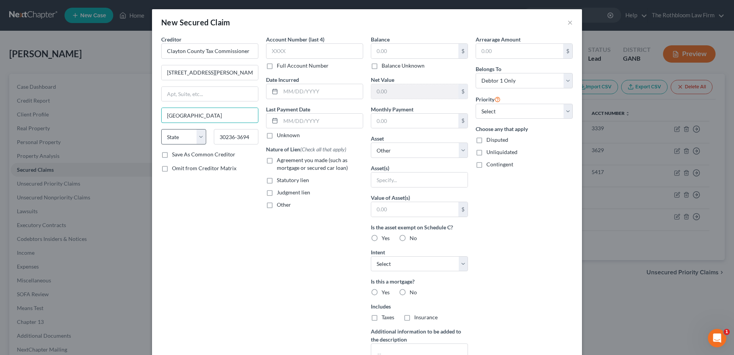
type input "[GEOGRAPHIC_DATA]"
click at [168, 137] on select "State [US_STATE] AK AR AZ CA CO CT DE DC [GEOGRAPHIC_DATA] [GEOGRAPHIC_DATA] GU…" at bounding box center [183, 136] width 45 height 15
select select "10"
click at [161, 129] on select "State [US_STATE] AK AR AZ CA CO CT DE DC [GEOGRAPHIC_DATA] [GEOGRAPHIC_DATA] GU…" at bounding box center [183, 136] width 45 height 15
click at [277, 179] on label "Statutory lien" at bounding box center [293, 180] width 32 height 8
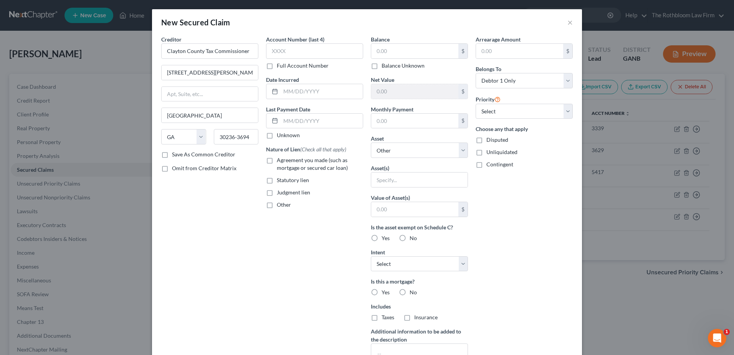
click at [280, 179] on input "Statutory lien" at bounding box center [282, 178] width 5 height 5
checkbox input "true"
click at [462, 154] on select "Select Other Multiple Assets Household Goods - Household furniture - $30000.0 B…" at bounding box center [419, 149] width 97 height 15
select select "12"
click at [371, 142] on select "Select Other Multiple Assets Household Goods - Household furniture - $30000.0 B…" at bounding box center [419, 149] width 97 height 15
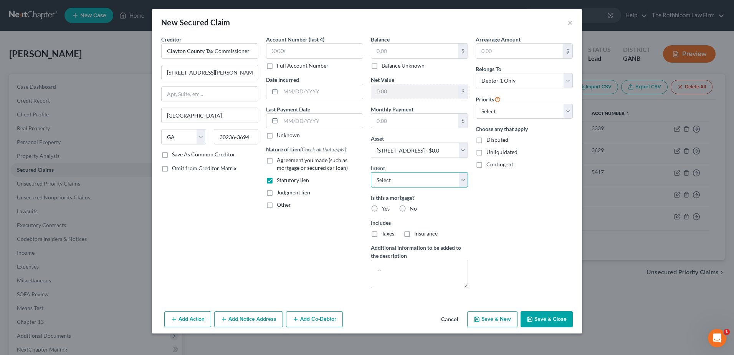
click at [387, 177] on select "Select Surrender Redeem Reaffirm Avoid Other" at bounding box center [419, 179] width 97 height 15
select select "2"
click at [371, 172] on select "Select Surrender Redeem Reaffirm Avoid Other" at bounding box center [419, 179] width 97 height 15
click at [548, 319] on button "Save & Close" at bounding box center [546, 319] width 52 height 16
select select
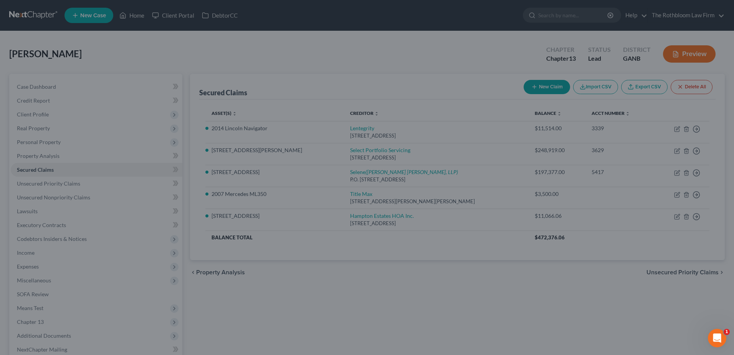
type input "0.00"
type input "-197,377.00"
type input "0.00"
select select "12"
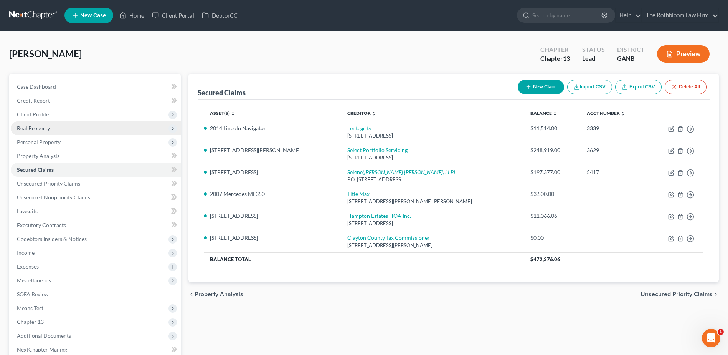
click at [32, 134] on span "Real Property" at bounding box center [96, 128] width 170 height 14
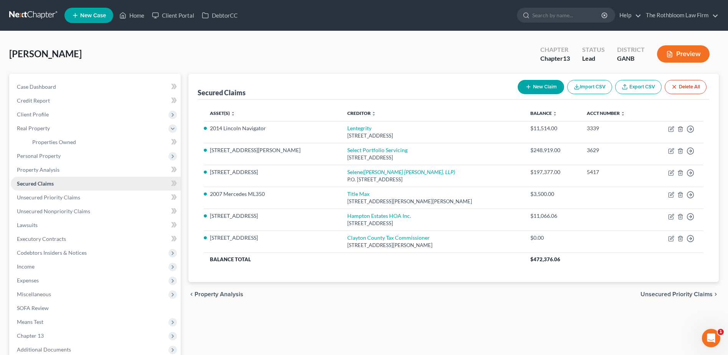
click at [38, 185] on span "Secured Claims" at bounding box center [35, 183] width 37 height 7
click at [544, 90] on button "New Claim" at bounding box center [541, 87] width 46 height 14
select select "0"
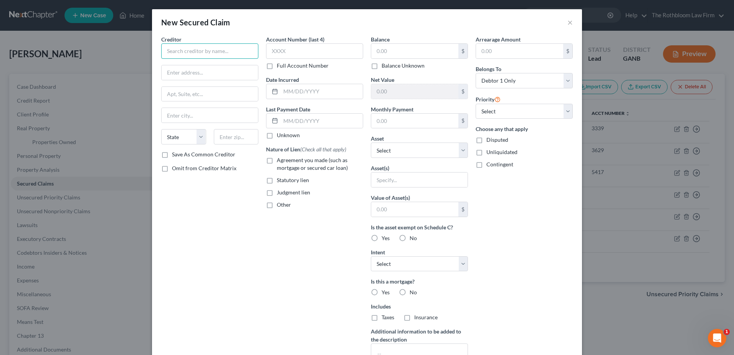
click at [188, 52] on input "text" at bounding box center [209, 50] width 97 height 15
type input "c"
type input "Coweta County Tax Comm."
click at [192, 78] on input "text" at bounding box center [210, 72] width 96 height 15
paste input "[STREET_ADDRESS]"
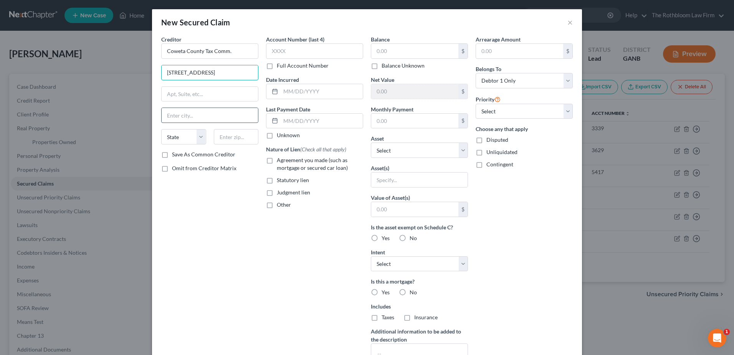
scroll to position [0, 40]
drag, startPoint x: 185, startPoint y: 73, endPoint x: 272, endPoint y: 73, distance: 86.7
click at [272, 73] on div "Creditor * Coweta County Tax Comm. [STREET_ADDRESS][GEOGRAPHIC_DATA][US_STATE] …" at bounding box center [366, 206] width 419 height 342
type input "[STREET_ADDRESS]"
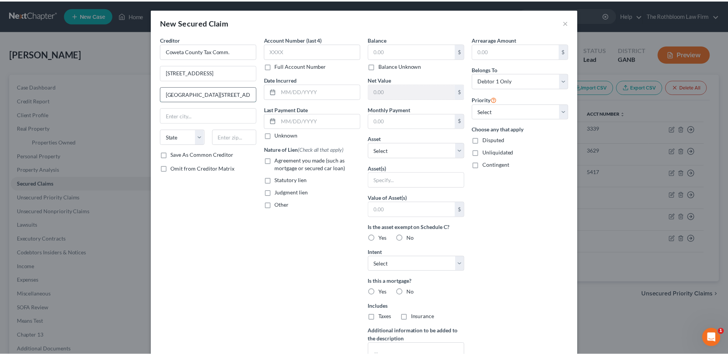
scroll to position [0, 0]
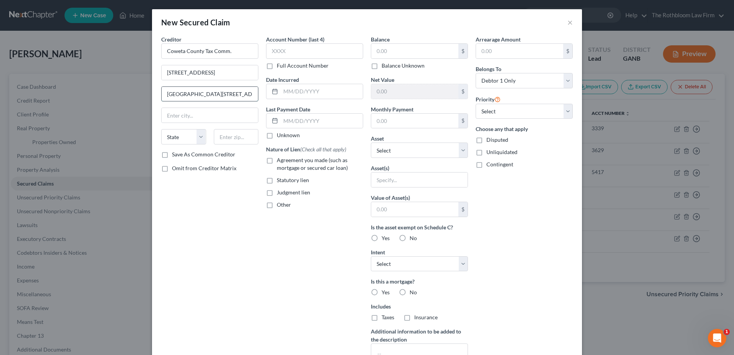
click at [238, 92] on input "[GEOGRAPHIC_DATA][STREET_ADDRESS]" at bounding box center [210, 94] width 96 height 15
click at [192, 99] on input "[GEOGRAPHIC_DATA][STREET_ADDRESS]" at bounding box center [210, 94] width 96 height 15
drag, startPoint x: 184, startPoint y: 92, endPoint x: 238, endPoint y: 92, distance: 54.1
click at [238, 92] on input "[GEOGRAPHIC_DATA][STREET_ADDRESS]" at bounding box center [210, 94] width 96 height 15
type input "Ste 100"
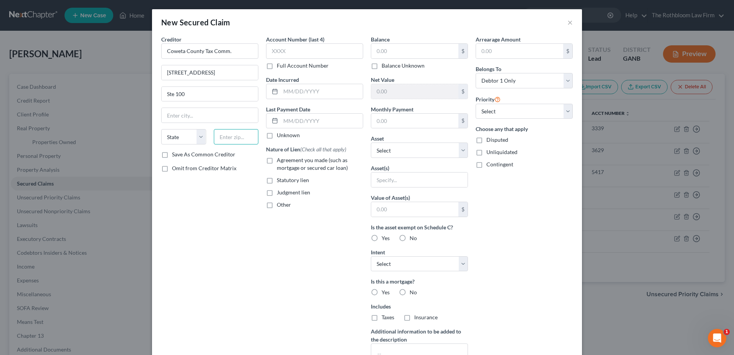
click at [243, 134] on input "text" at bounding box center [236, 136] width 45 height 15
type input "30265"
type input "Newnan"
select select "10"
click at [277, 160] on label "Agreement you made (such as mortgage or secured car loan)" at bounding box center [320, 163] width 86 height 15
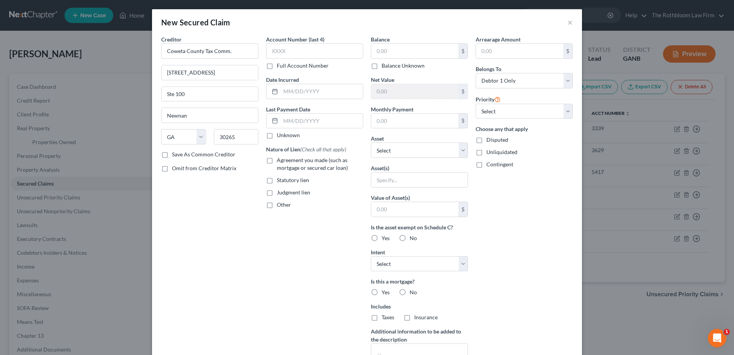
click at [280, 160] on input "Agreement you made (such as mortgage or secured car loan)" at bounding box center [282, 158] width 5 height 5
checkbox input "true"
drag, startPoint x: 267, startPoint y: 181, endPoint x: 300, endPoint y: 185, distance: 33.2
click at [277, 180] on label "Statutory lien" at bounding box center [293, 180] width 32 height 8
click at [280, 180] on input "Statutory lien" at bounding box center [282, 178] width 5 height 5
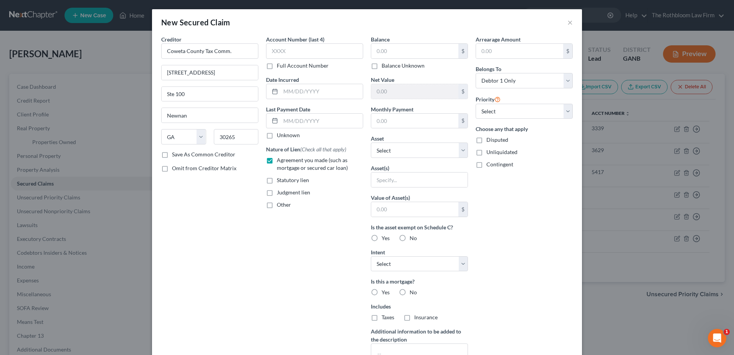
checkbox input "true"
click at [460, 147] on select "Select Other Multiple Assets Household Goods - Household furniture - $30000.0 B…" at bounding box center [419, 149] width 97 height 15
select select "13"
click at [371, 142] on select "Select Other Multiple Assets Household Goods - Household furniture - $30000.0 B…" at bounding box center [419, 149] width 97 height 15
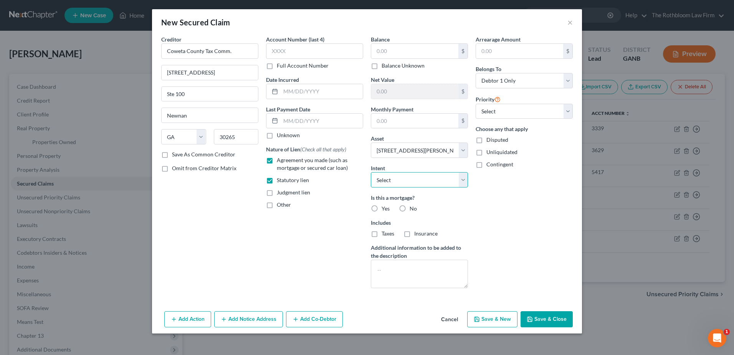
click at [465, 180] on select "Select Surrender Redeem Reaffirm Avoid Other" at bounding box center [419, 179] width 97 height 15
select select "2"
click at [371, 172] on select "Select Surrender Redeem Reaffirm Avoid Other" at bounding box center [419, 179] width 97 height 15
click at [410, 207] on label "No" at bounding box center [413, 209] width 7 height 8
click at [413, 207] on input "No" at bounding box center [415, 207] width 5 height 5
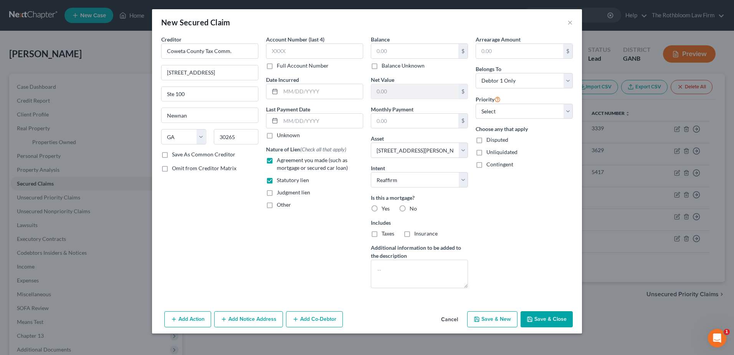
radio input "true"
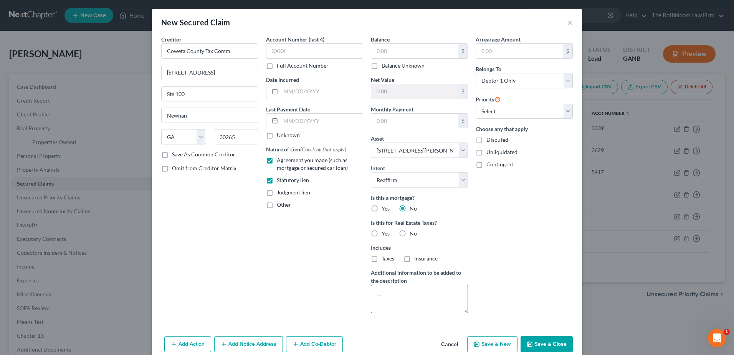
click at [408, 292] on textarea at bounding box center [419, 298] width 97 height 28
type textarea "Notice Only"
click at [536, 343] on button "Save & Close" at bounding box center [546, 344] width 52 height 16
select select
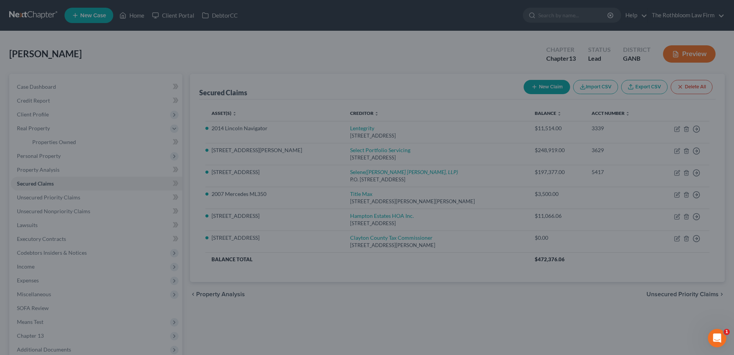
type input "0.00"
select select "13"
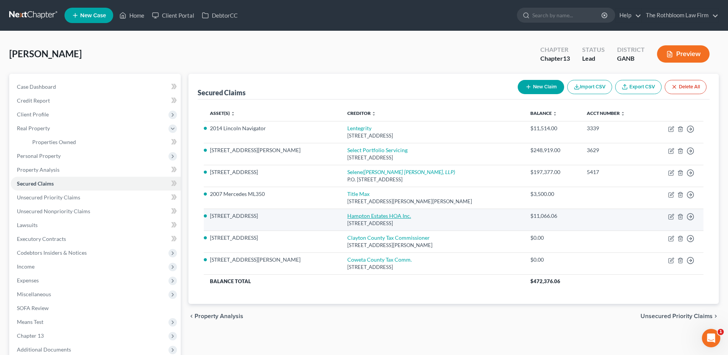
click at [347, 217] on link "Hampton Estates HOA Inc." at bounding box center [379, 215] width 64 height 7
select select "10"
select select "2"
select select "0"
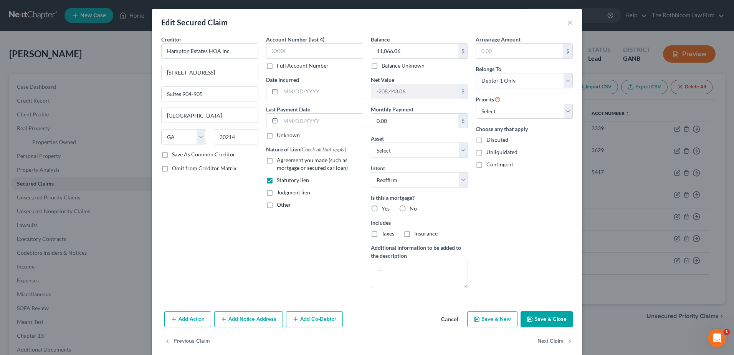
click at [410, 209] on label "No" at bounding box center [413, 209] width 7 height 8
click at [413, 209] on input "No" at bounding box center [415, 207] width 5 height 5
radio input "true"
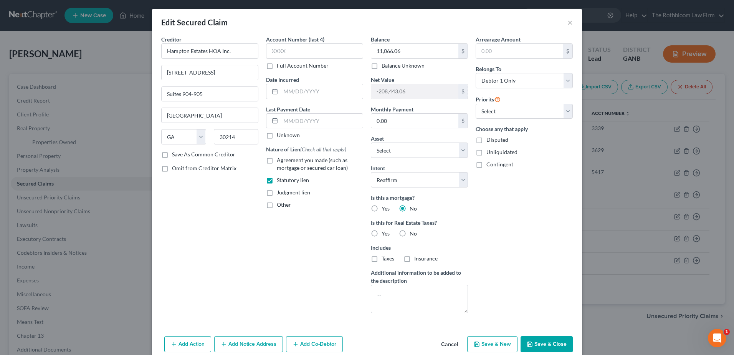
click at [541, 351] on button "Save & Close" at bounding box center [546, 344] width 52 height 16
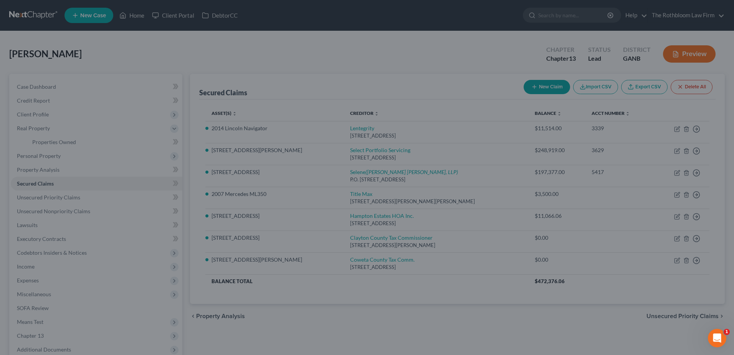
select select "12"
type input "0"
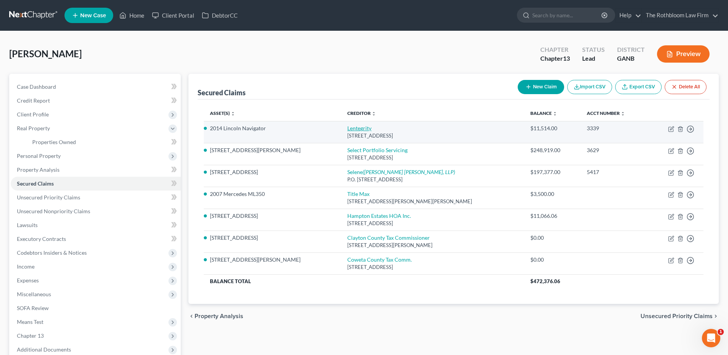
click at [347, 128] on link "Lentegrity" at bounding box center [359, 128] width 24 height 7
select select "4"
select select "2"
select select "0"
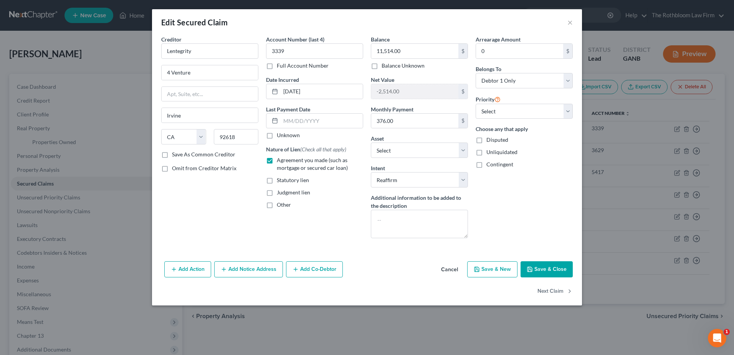
click at [449, 269] on button "Cancel" at bounding box center [449, 269] width 29 height 15
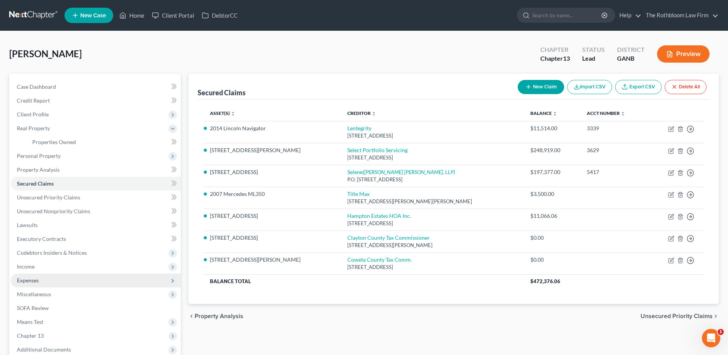
click at [36, 278] on span "Expenses" at bounding box center [28, 280] width 22 height 7
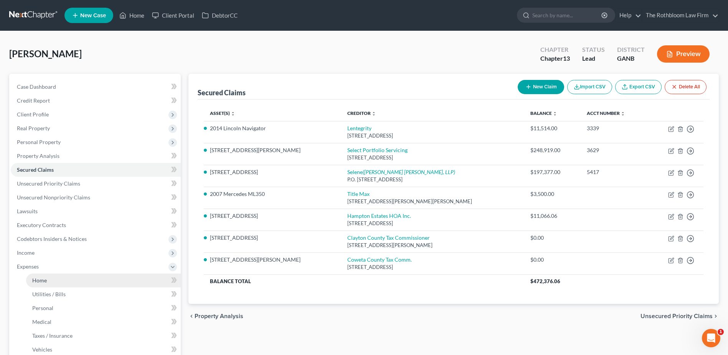
click at [35, 285] on link "Home" at bounding box center [103, 280] width 155 height 14
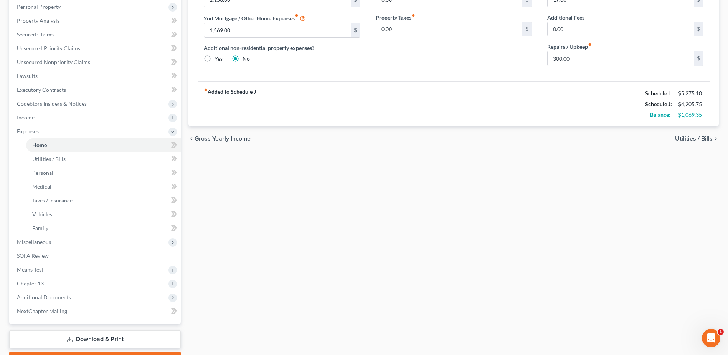
scroll to position [178, 0]
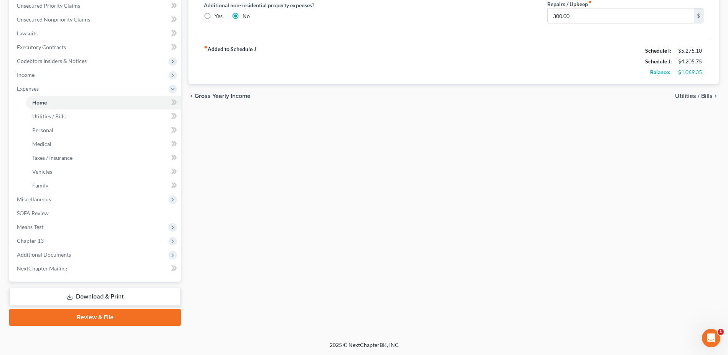
click at [108, 297] on link "Download & Print" at bounding box center [95, 296] width 172 height 18
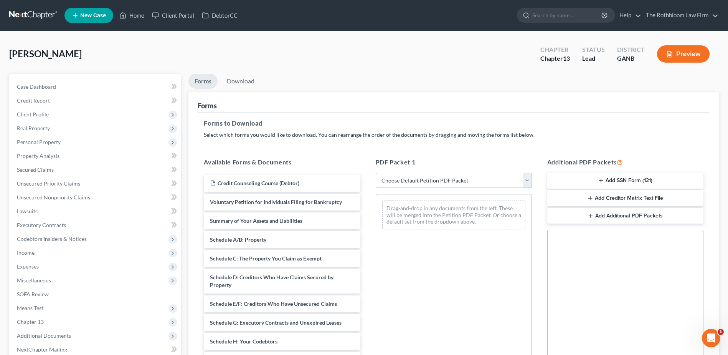
click at [404, 182] on select "Choose Default Petition PDF Packet Complete Bankruptcy Petition (all forms and …" at bounding box center [454, 180] width 156 height 15
select select "1"
click at [376, 173] on select "Choose Default Petition PDF Packet Complete Bankruptcy Petition (all forms and …" at bounding box center [454, 180] width 156 height 15
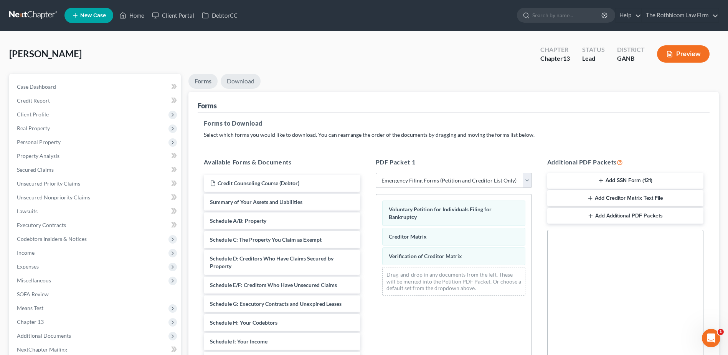
click at [231, 80] on link "Download" at bounding box center [241, 81] width 40 height 15
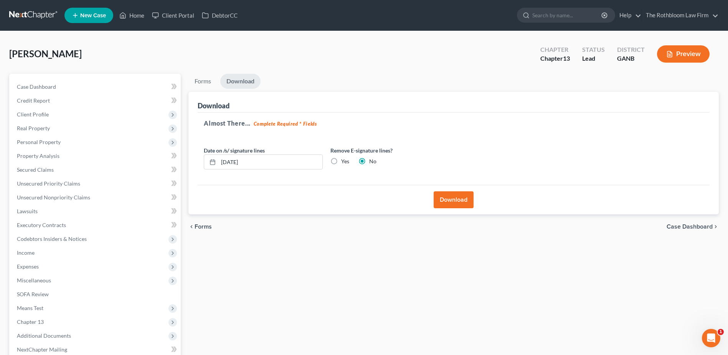
click at [456, 202] on button "Download" at bounding box center [454, 199] width 40 height 17
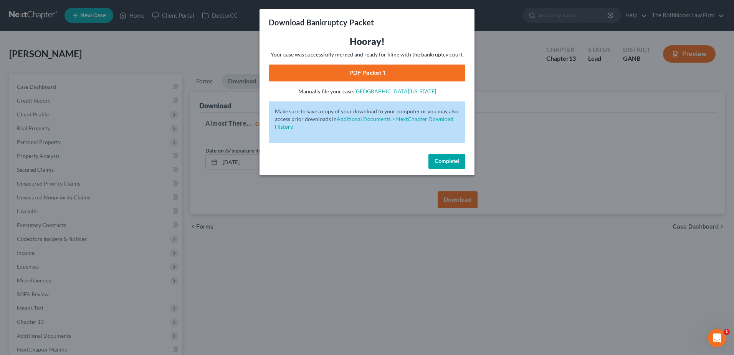
click at [372, 74] on link "PDF Packet 1" at bounding box center [367, 72] width 197 height 17
click at [445, 167] on button "Complete!" at bounding box center [446, 161] width 37 height 15
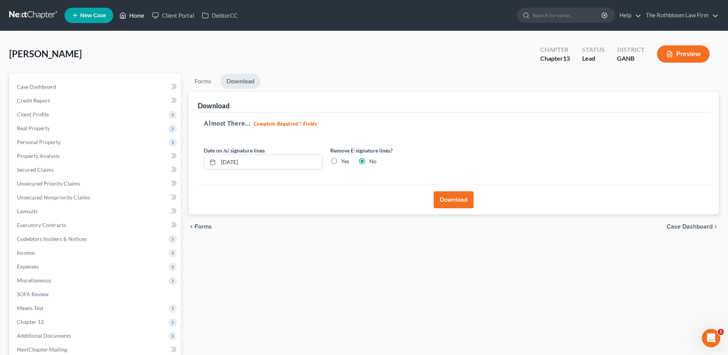
click at [139, 17] on link "Home" at bounding box center [132, 15] width 33 height 14
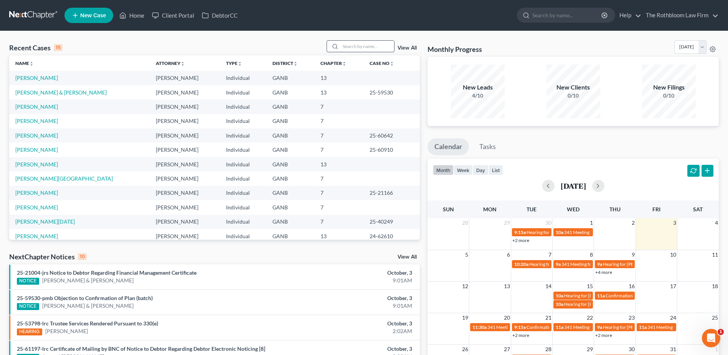
click at [357, 46] on input "search" at bounding box center [367, 46] width 54 height 11
type input "e"
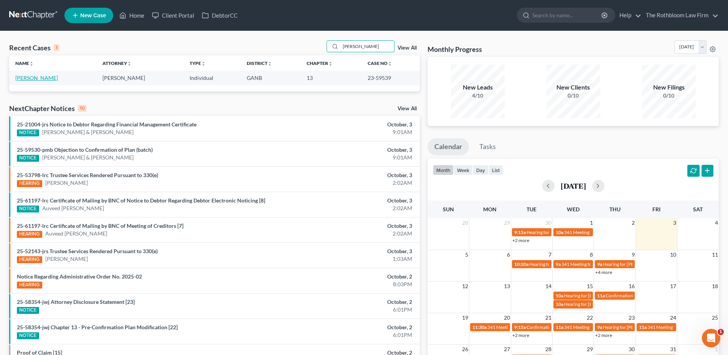
type input "[PERSON_NAME]"
click at [28, 77] on link "[PERSON_NAME]" at bounding box center [36, 77] width 43 height 7
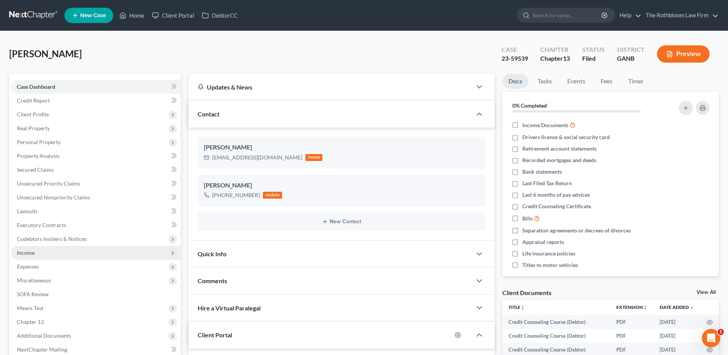
click at [31, 250] on span "Income" at bounding box center [26, 252] width 18 height 7
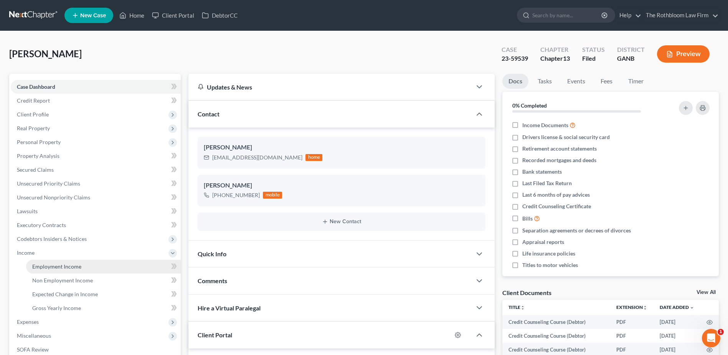
click at [55, 271] on link "Employment Income" at bounding box center [103, 266] width 155 height 14
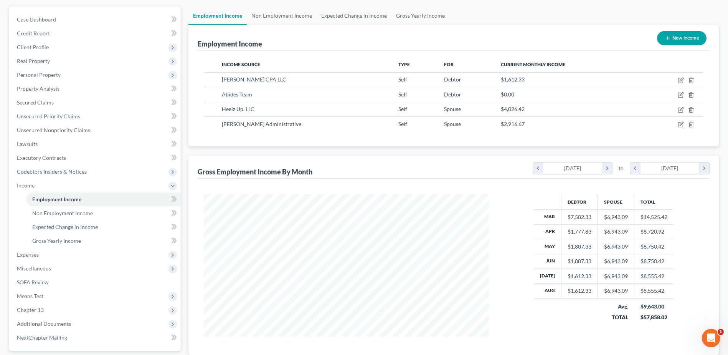
scroll to position [136, 0]
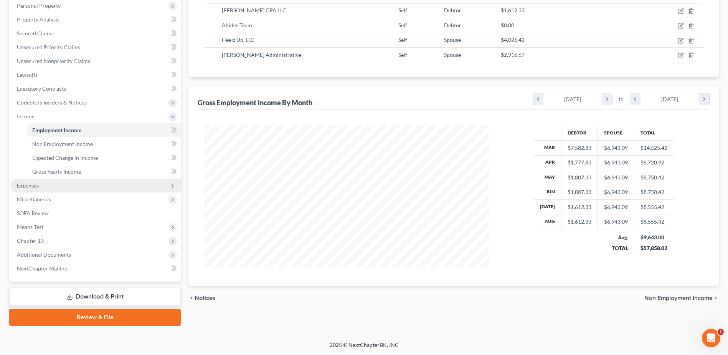
click at [33, 188] on span "Expenses" at bounding box center [28, 185] width 22 height 7
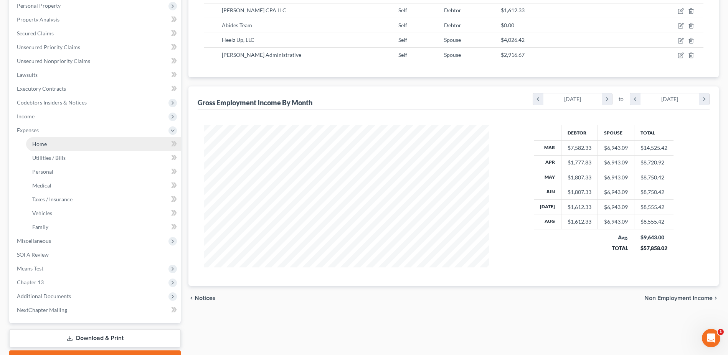
click at [40, 144] on span "Home" at bounding box center [39, 143] width 15 height 7
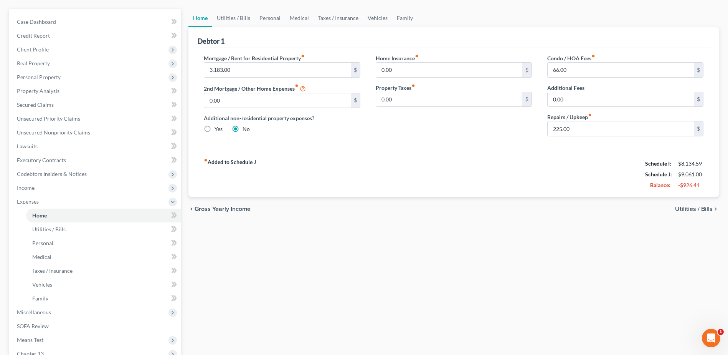
scroll to position [178, 0]
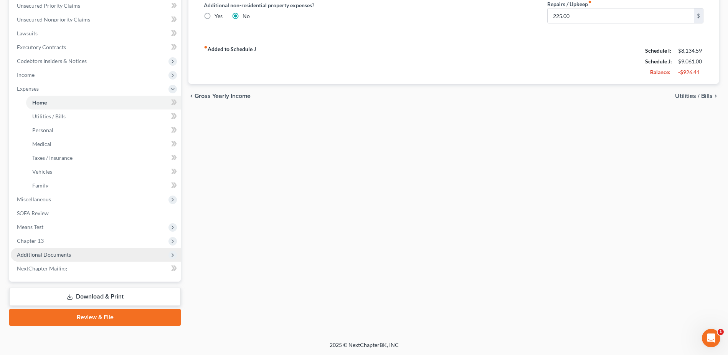
click at [27, 254] on span "Additional Documents" at bounding box center [44, 254] width 54 height 7
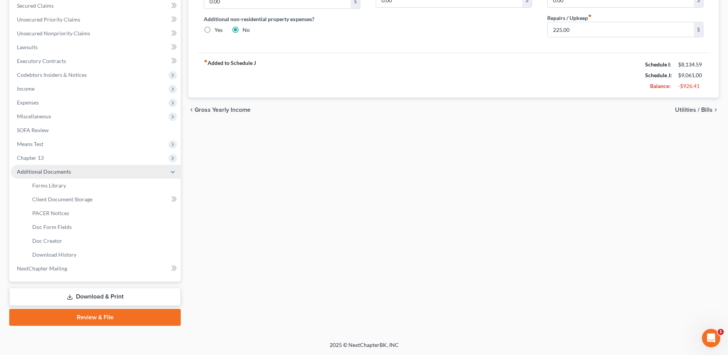
scroll to position [164, 0]
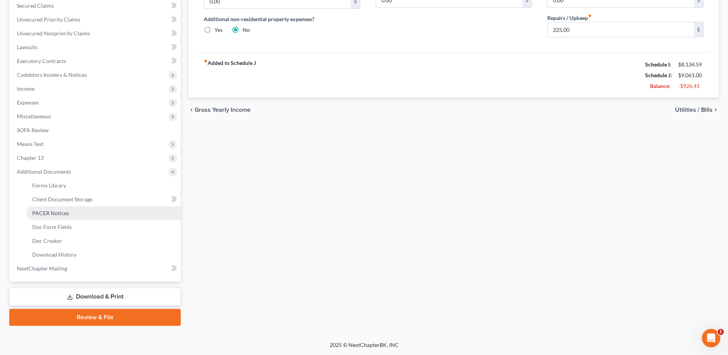
click at [41, 211] on span "PACER Notices" at bounding box center [50, 213] width 37 height 7
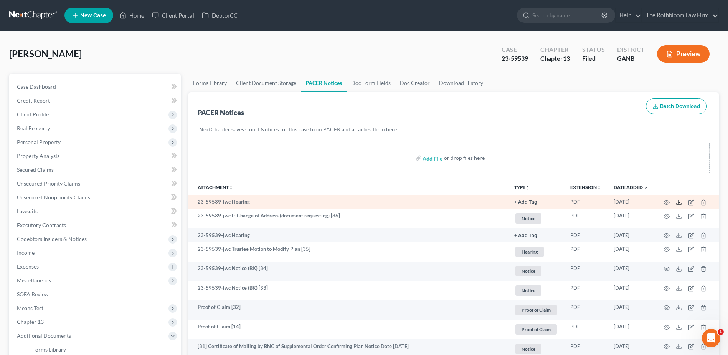
click at [679, 200] on line at bounding box center [679, 201] width 0 height 3
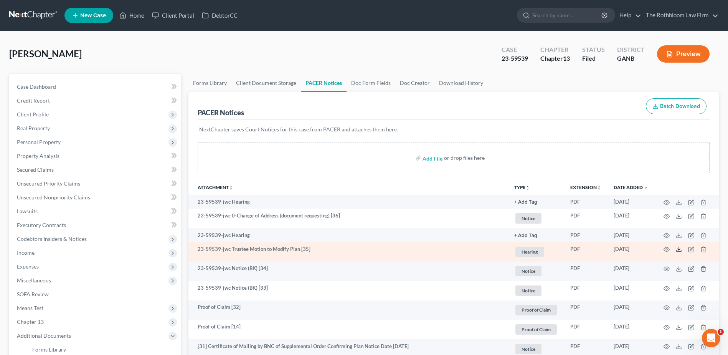
click at [679, 251] on icon at bounding box center [679, 249] width 6 height 6
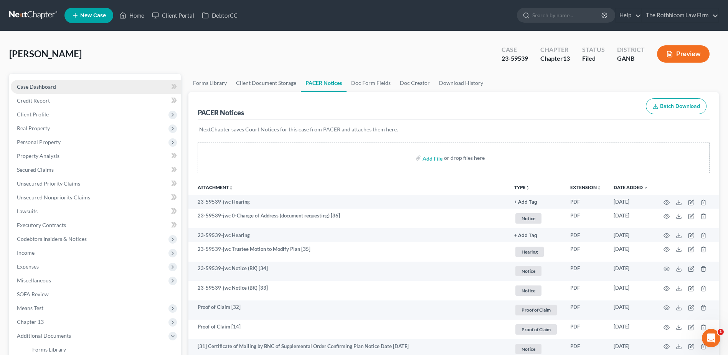
drag, startPoint x: 46, startPoint y: 90, endPoint x: 50, endPoint y: 91, distance: 4.2
click at [46, 90] on link "Case Dashboard" at bounding box center [96, 87] width 170 height 14
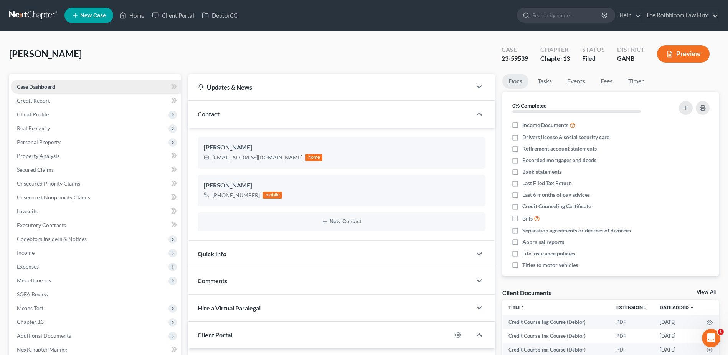
scroll to position [170, 0]
